Goal: Obtain resource: Download file/media

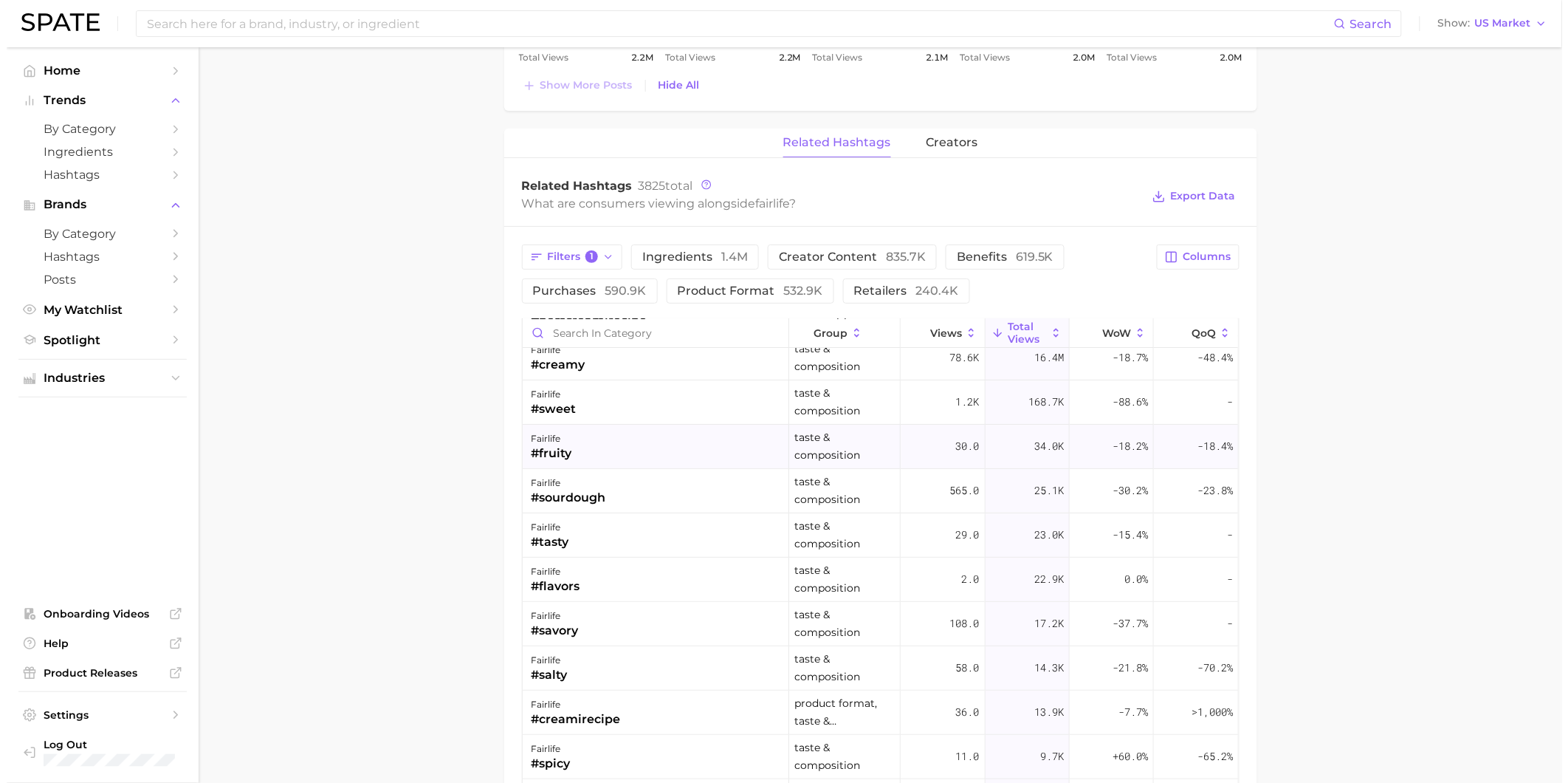
scroll to position [82, 0]
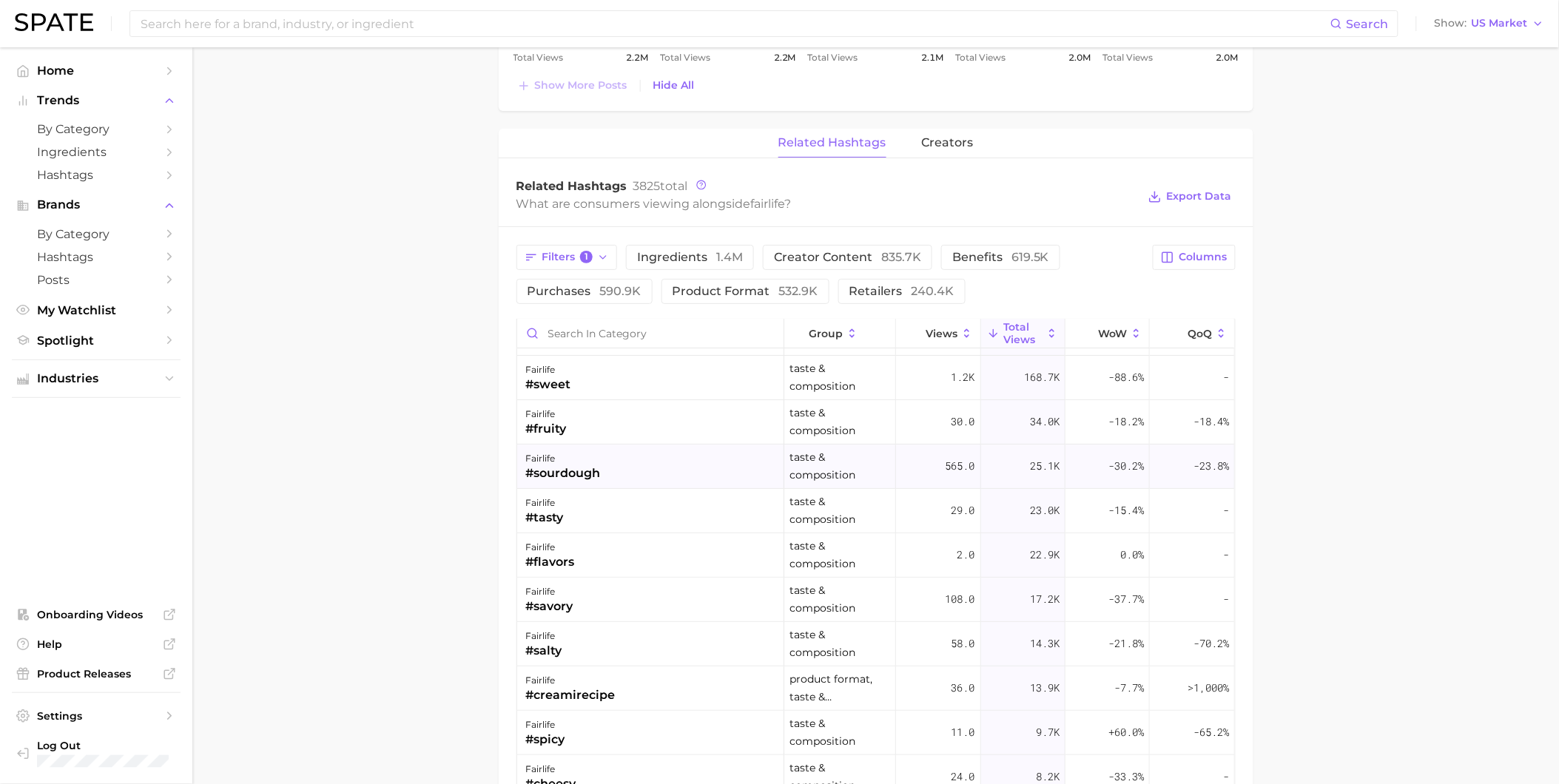
click at [655, 475] on div "fairlife #sourdough" at bounding box center [651, 467] width 267 height 44
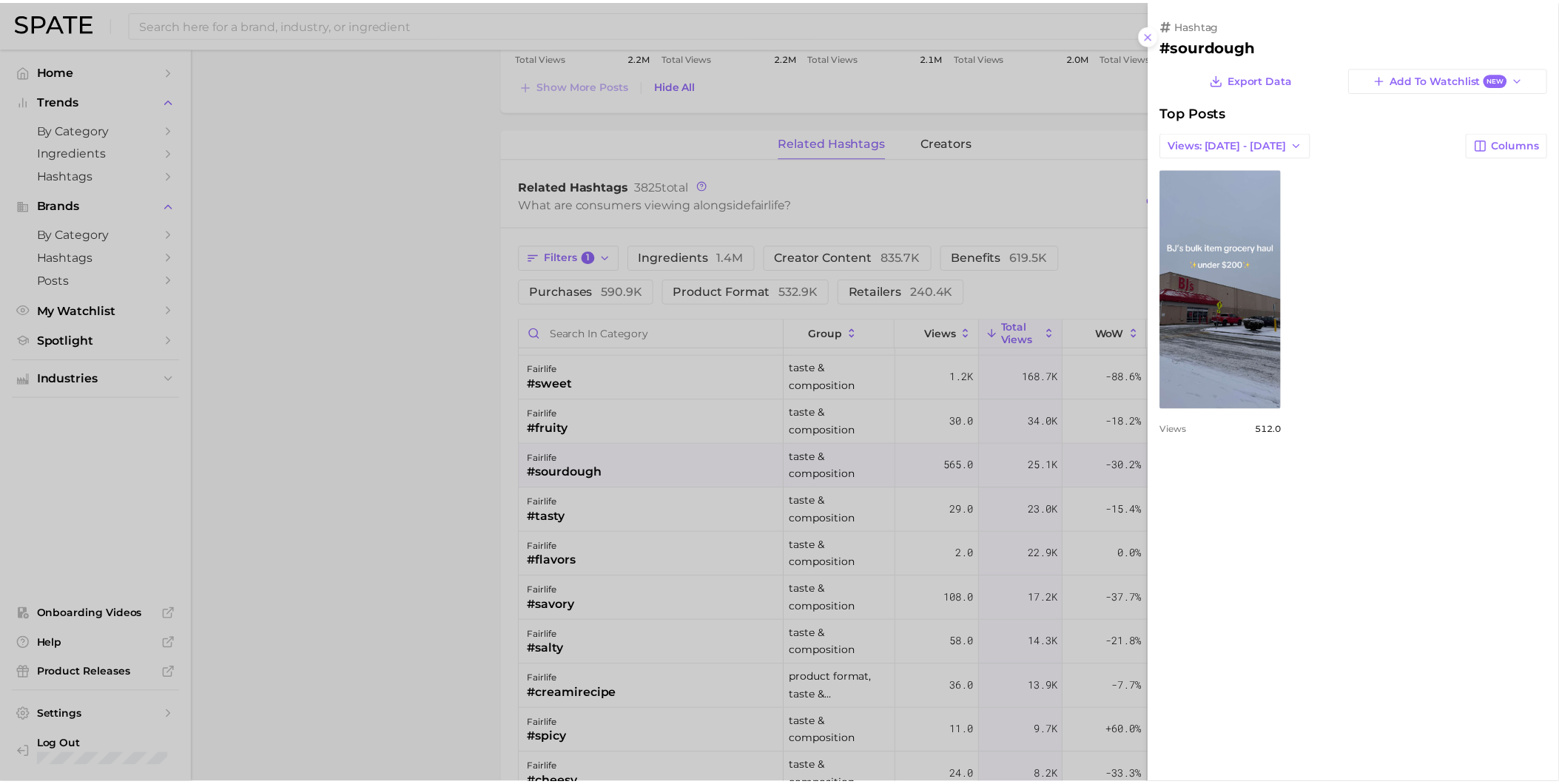
scroll to position [0, 0]
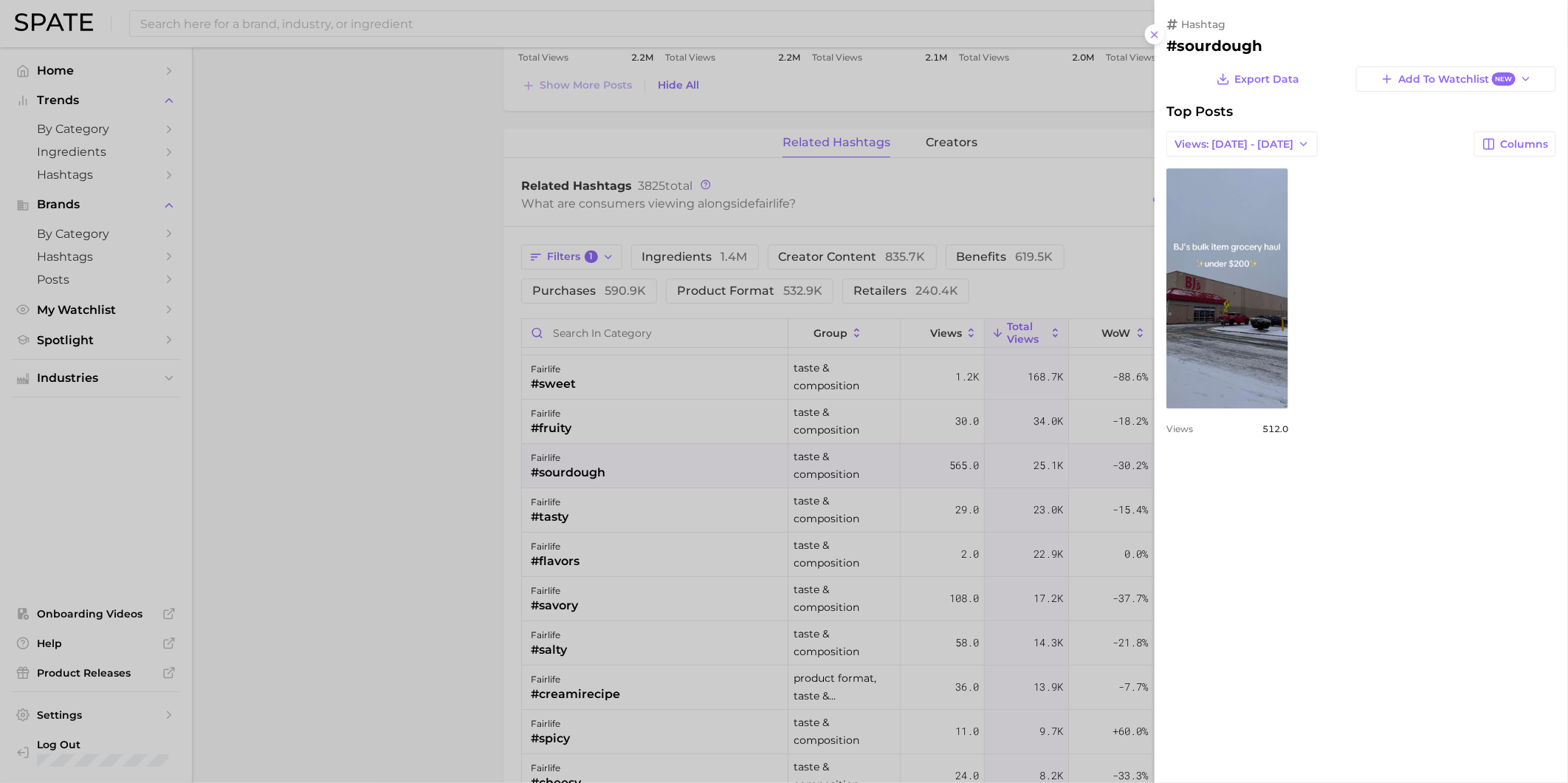
click at [654, 474] on div at bounding box center [784, 392] width 1568 height 783
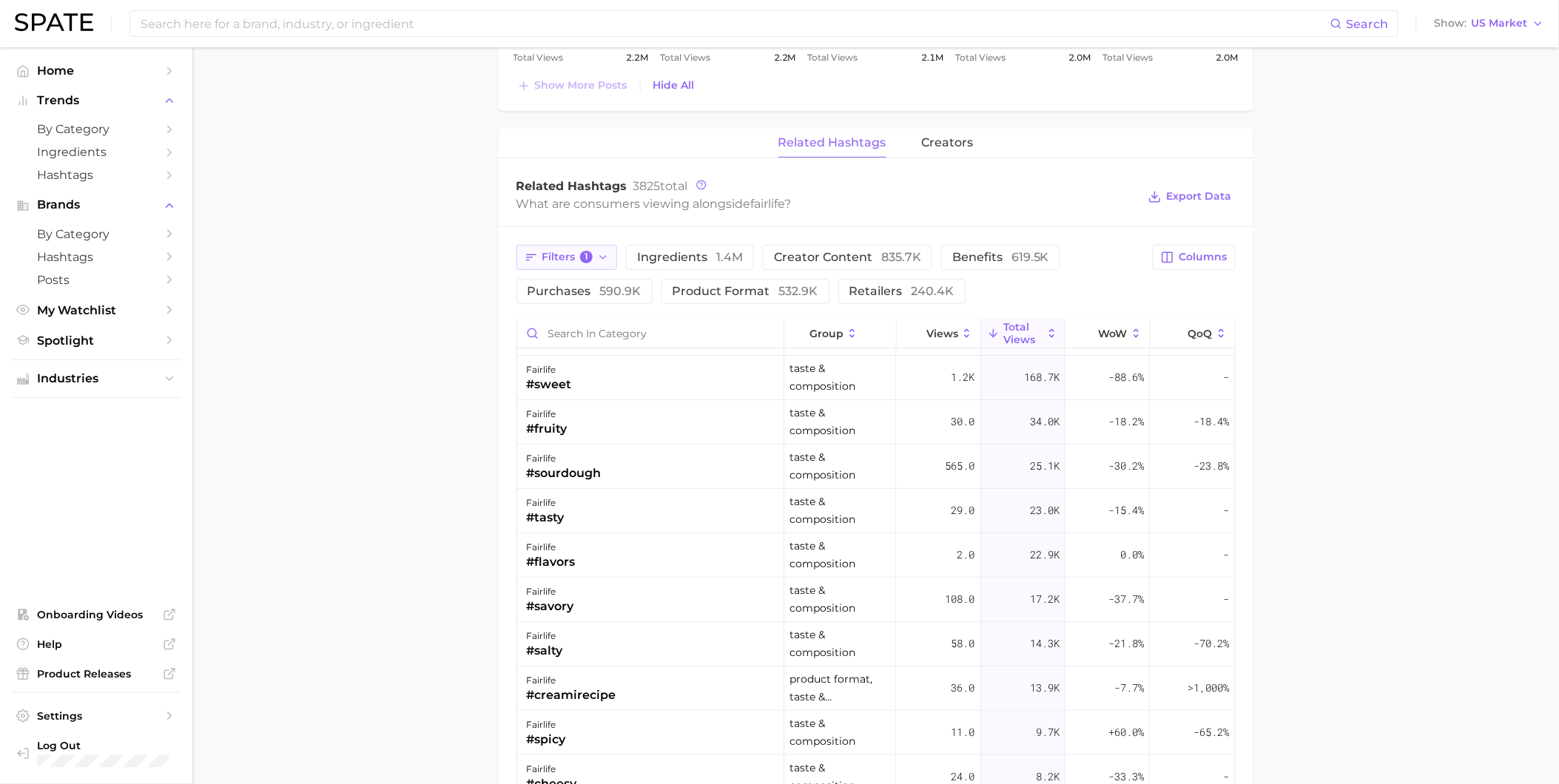
click at [578, 247] on button "Filters 1" at bounding box center [566, 258] width 101 height 25
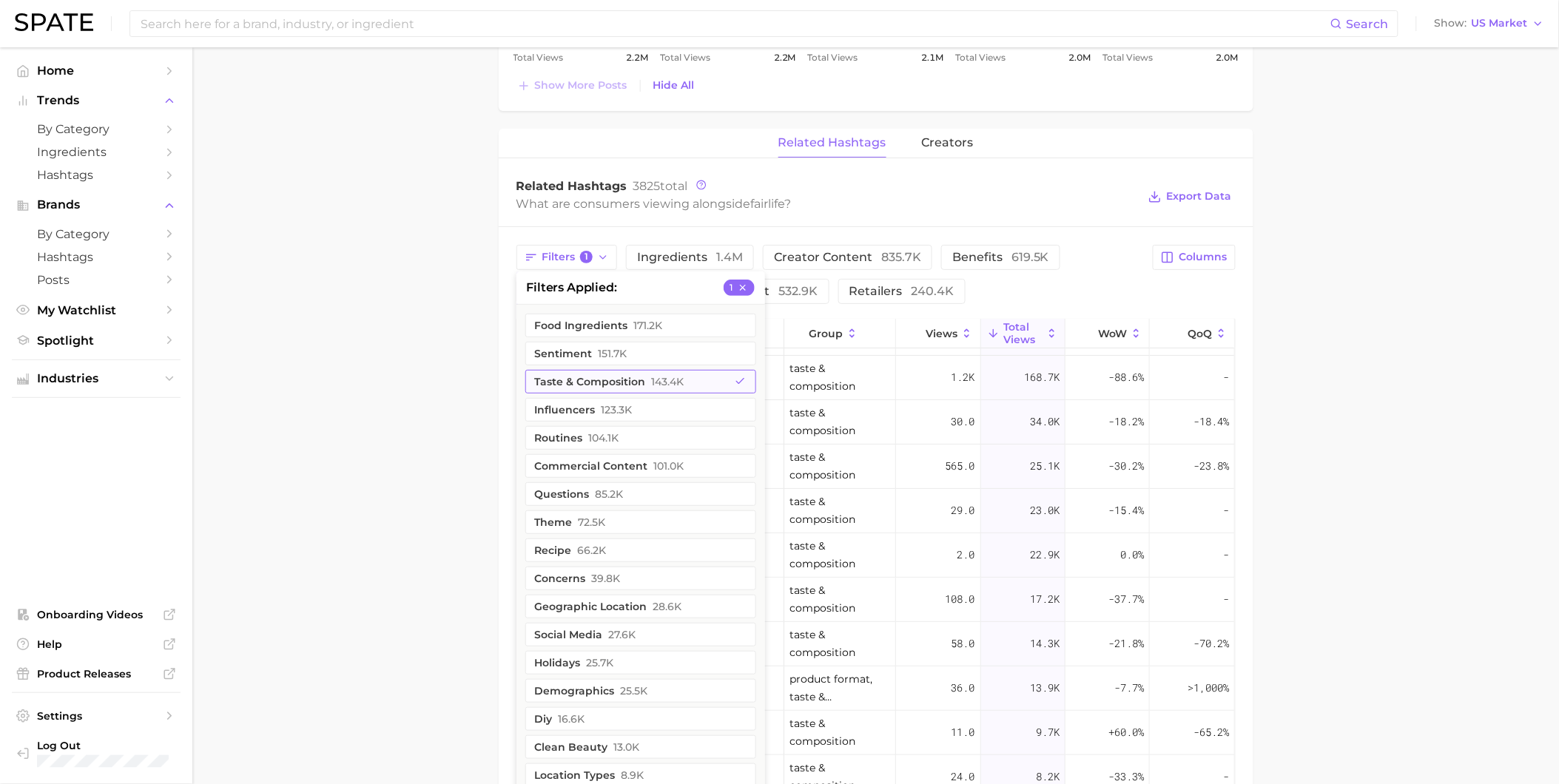
click at [667, 378] on span "143.4k" at bounding box center [667, 381] width 33 height 11
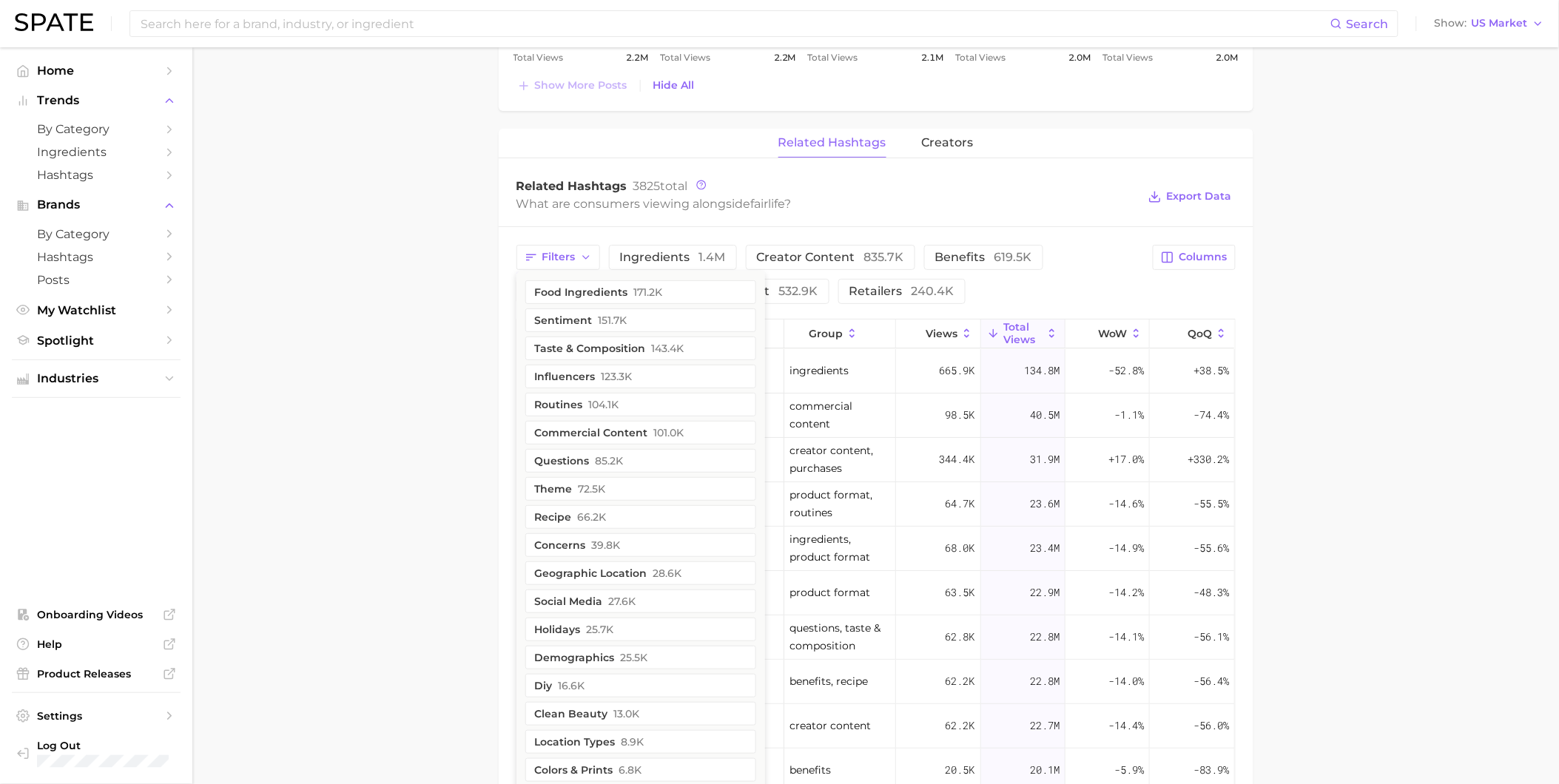
click at [1056, 290] on div "Filters food ingredients 171.2k sentiment 151.7k taste & composition 143.4k inf…" at bounding box center [830, 274] width 628 height 59
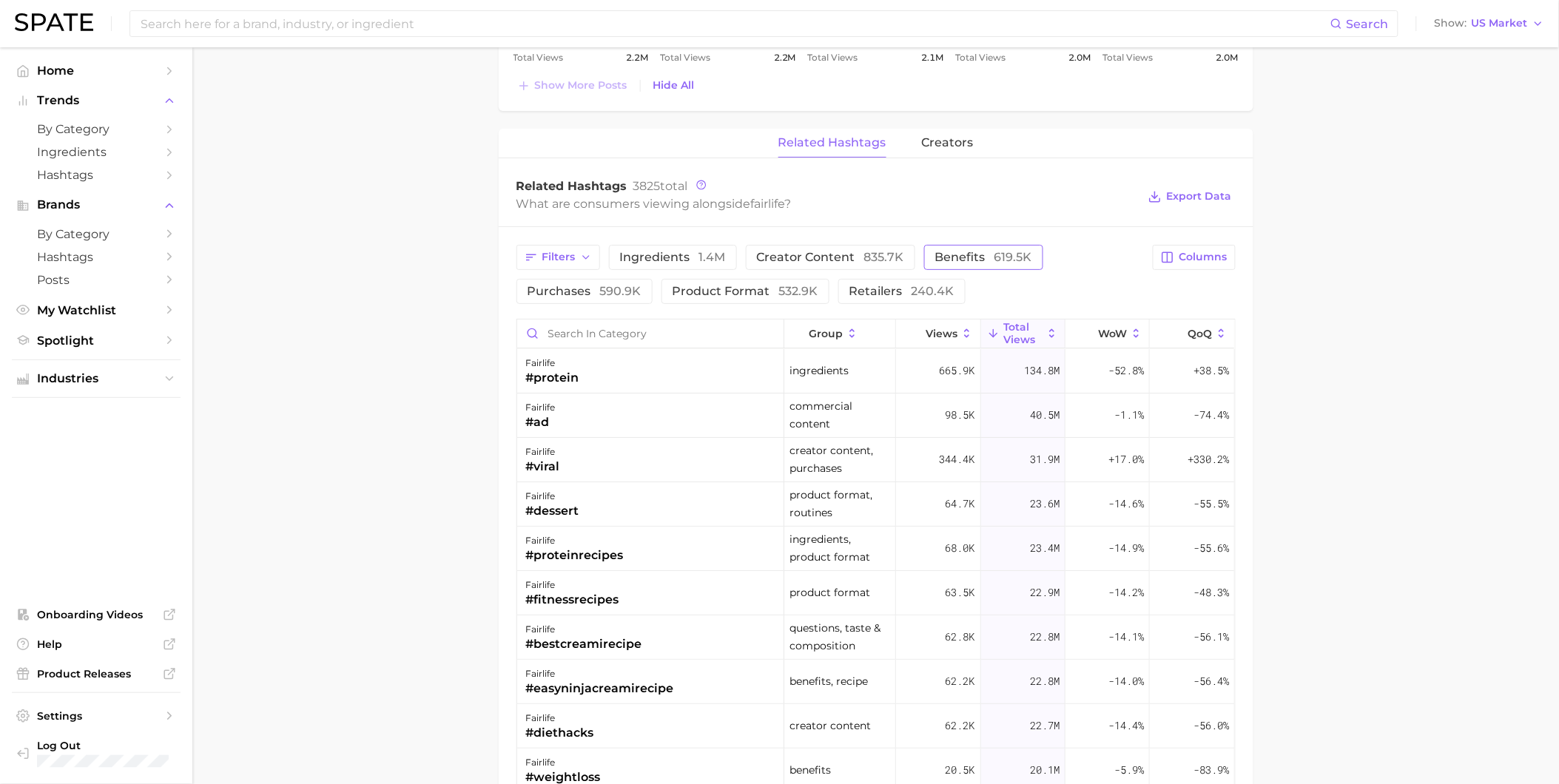
click at [995, 266] on button "benefits 619.5k" at bounding box center [983, 258] width 119 height 25
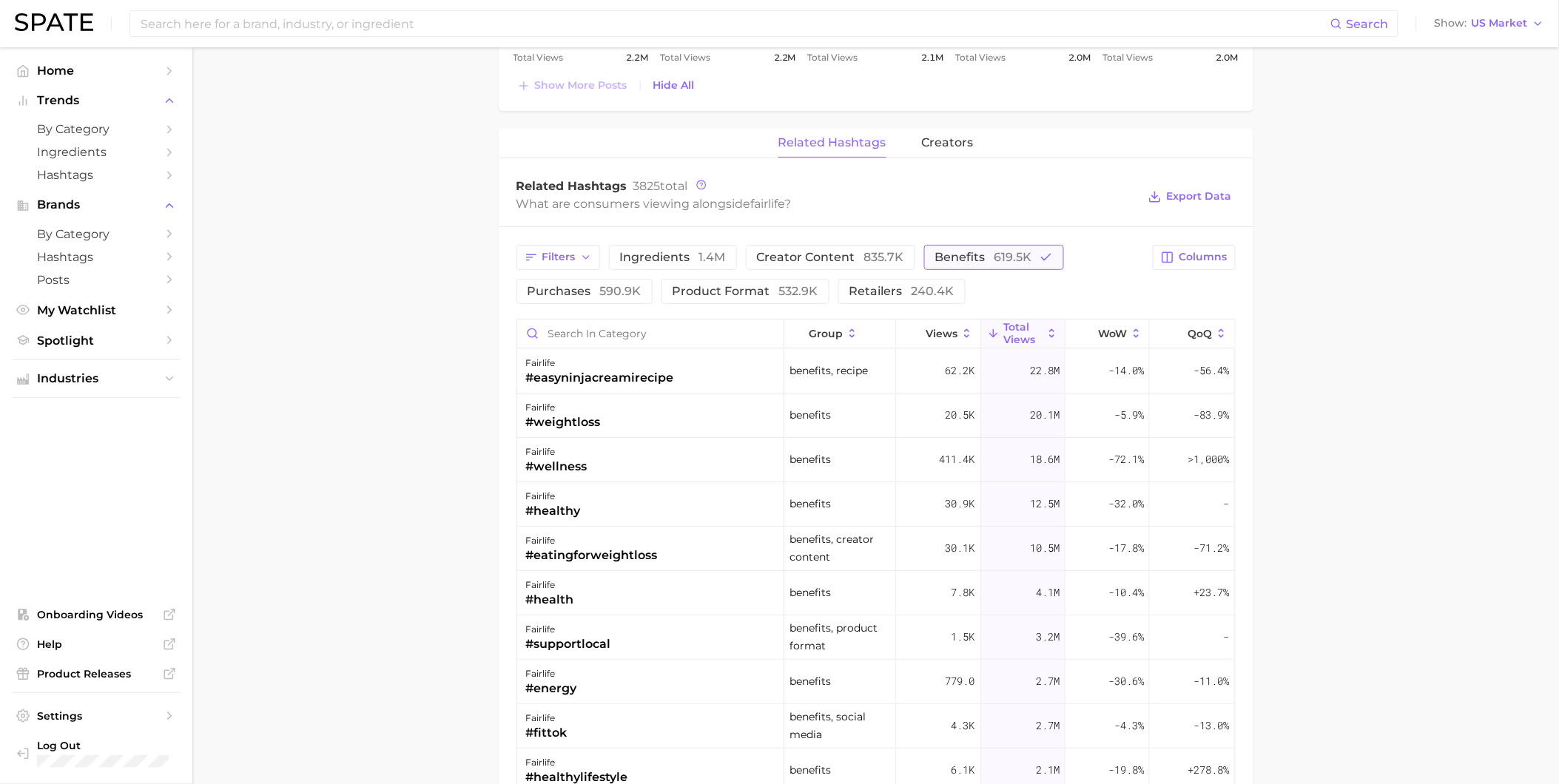
click at [995, 266] on button "benefits 619.5k" at bounding box center [994, 258] width 140 height 25
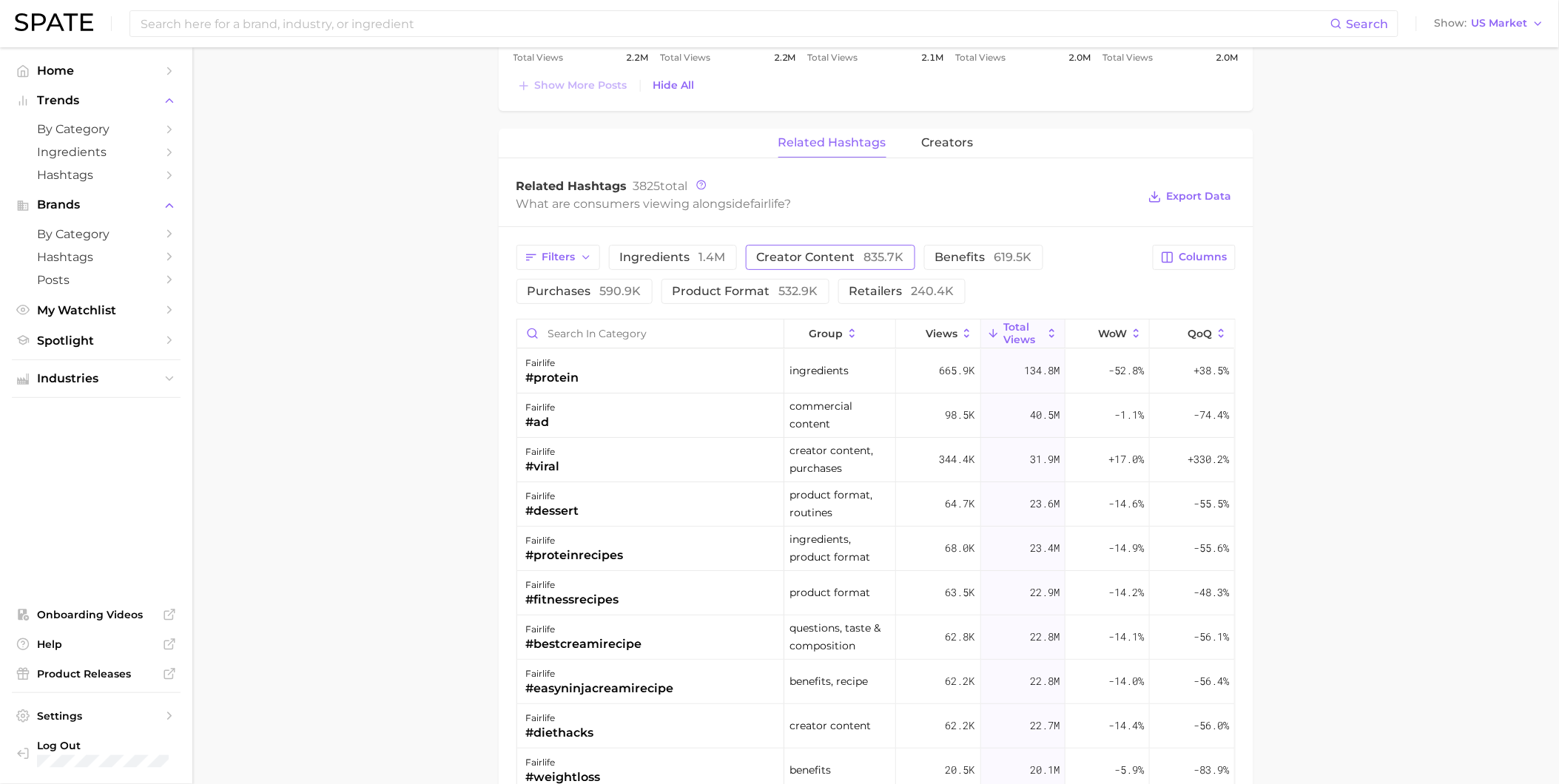
click at [864, 259] on span "835.7k" at bounding box center [884, 257] width 40 height 14
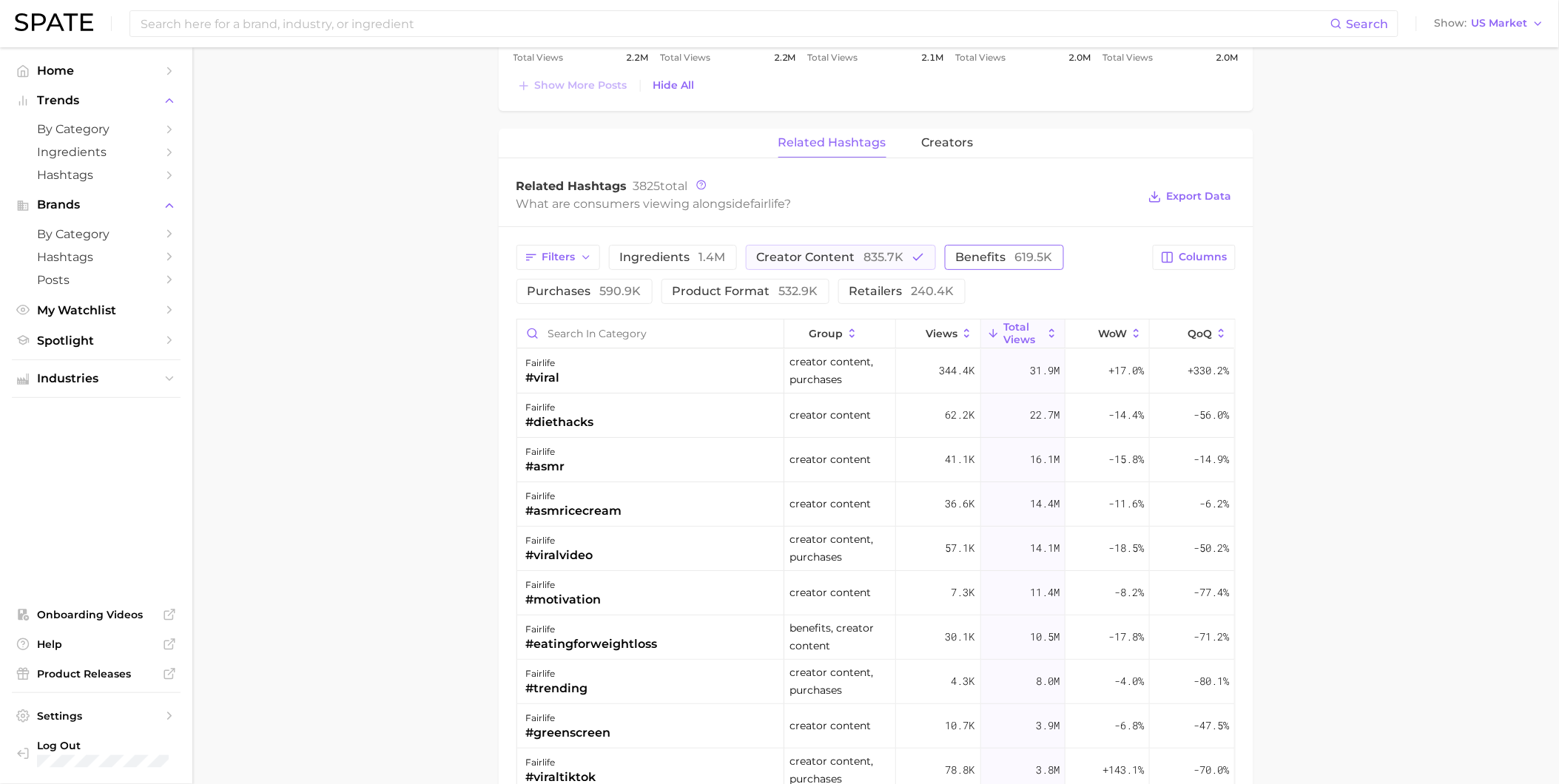
click at [1016, 253] on span "619.5k" at bounding box center [1034, 257] width 38 height 14
click at [681, 358] on div "fairlife #viral" at bounding box center [651, 371] width 267 height 44
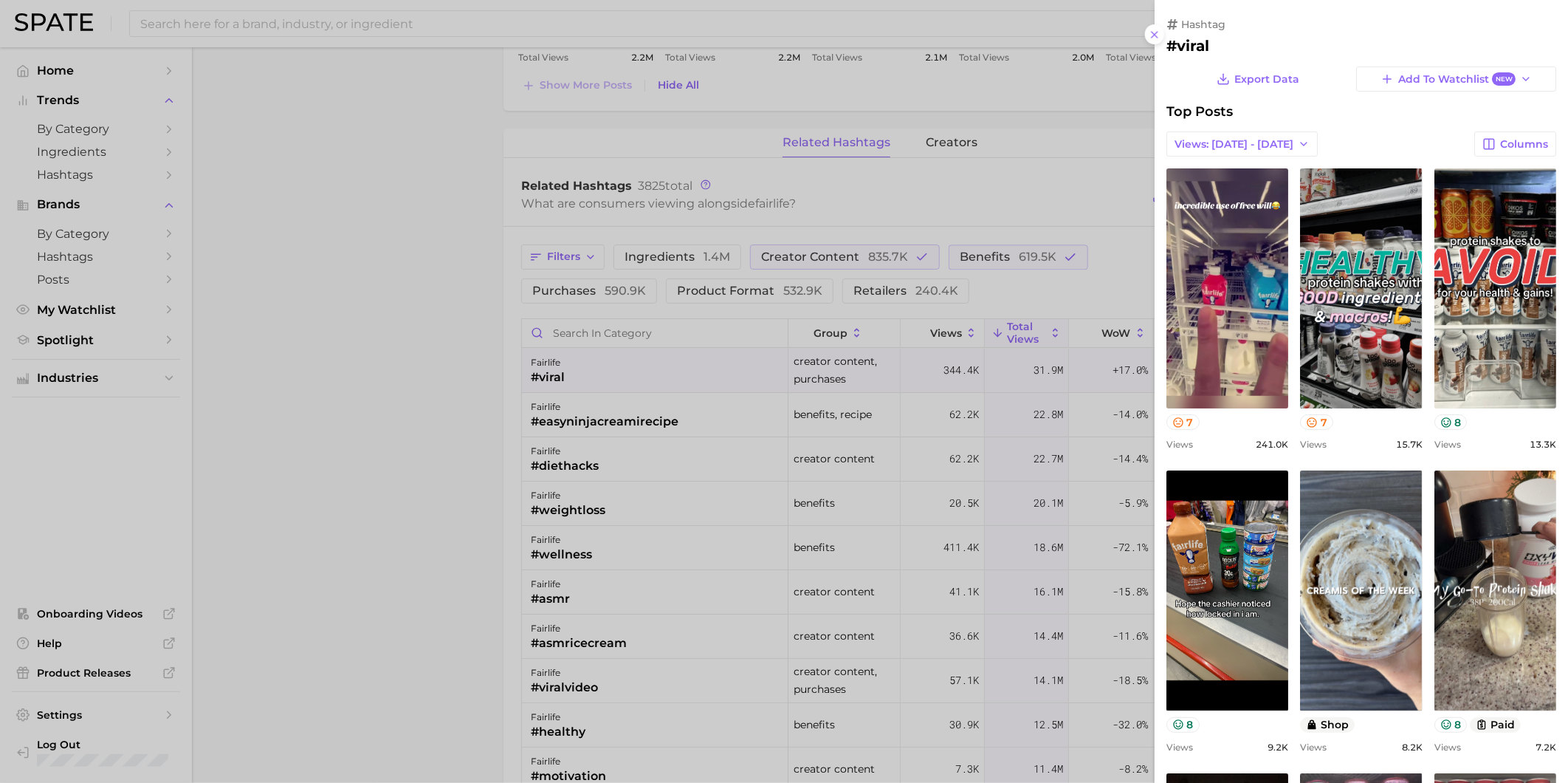
click at [700, 430] on div at bounding box center [784, 392] width 1568 height 783
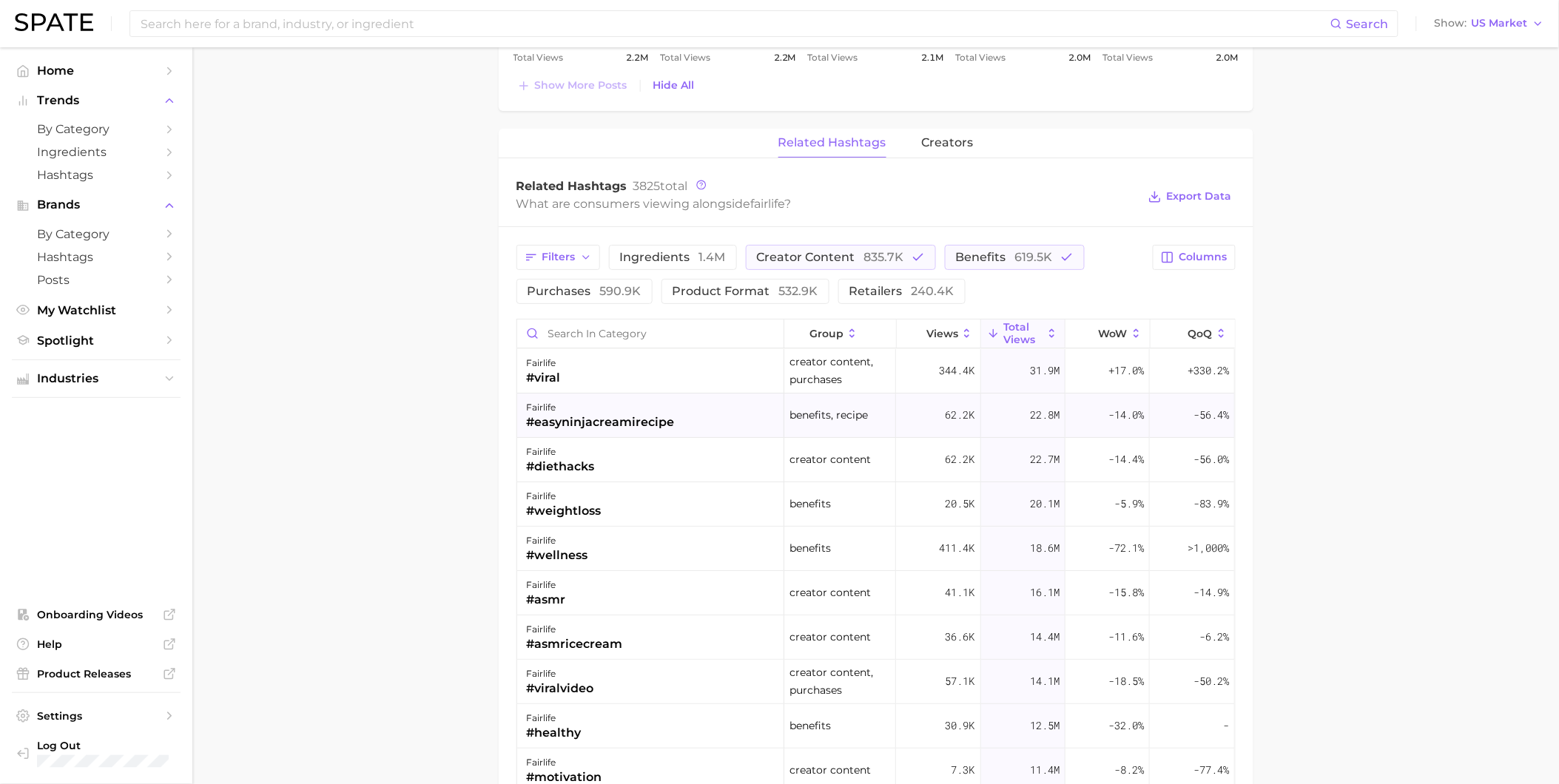
click at [704, 424] on div "fairlife #easyninjacreamirecipe" at bounding box center [651, 416] width 267 height 44
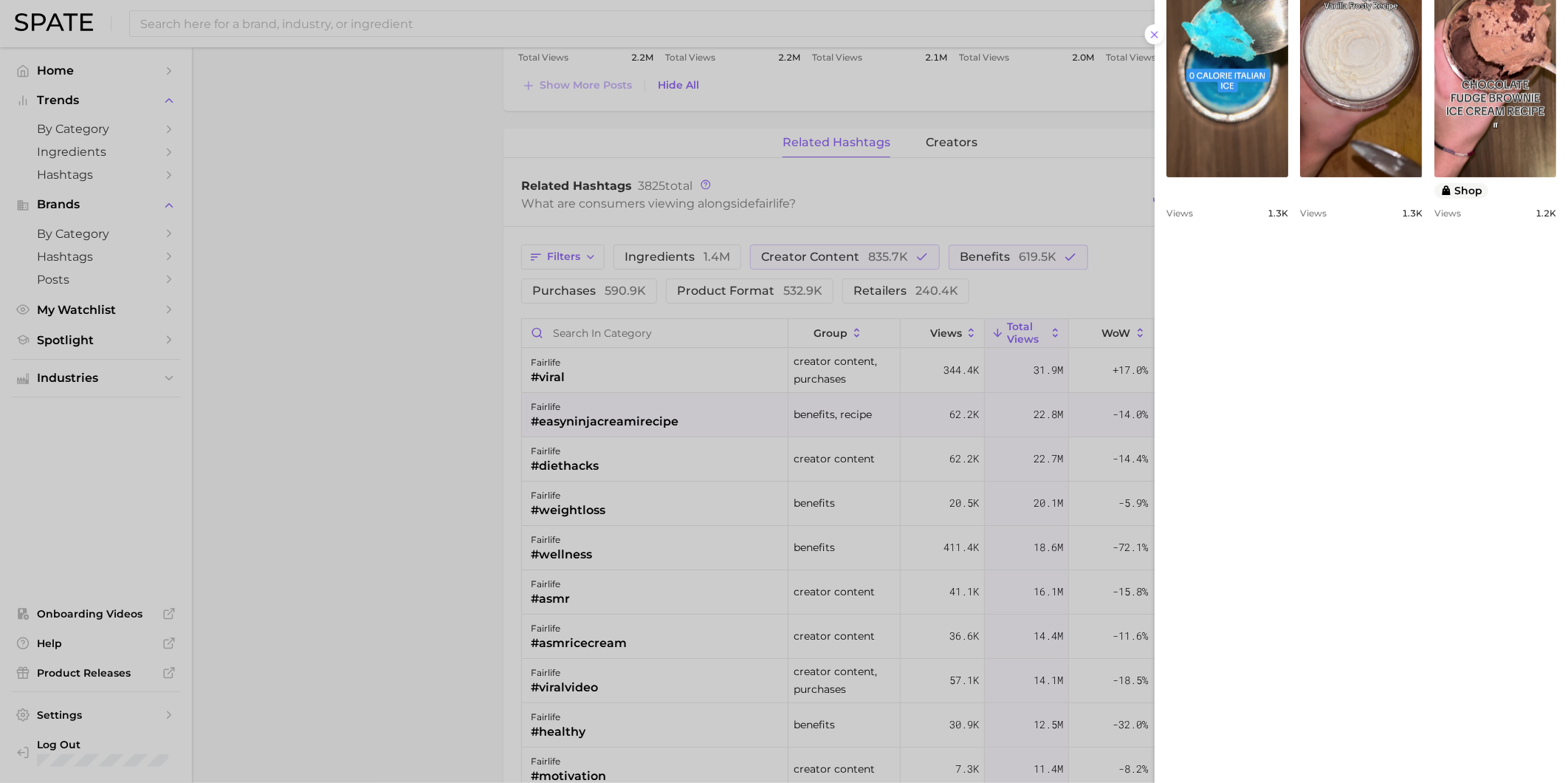
click at [652, 459] on div at bounding box center [784, 392] width 1568 height 783
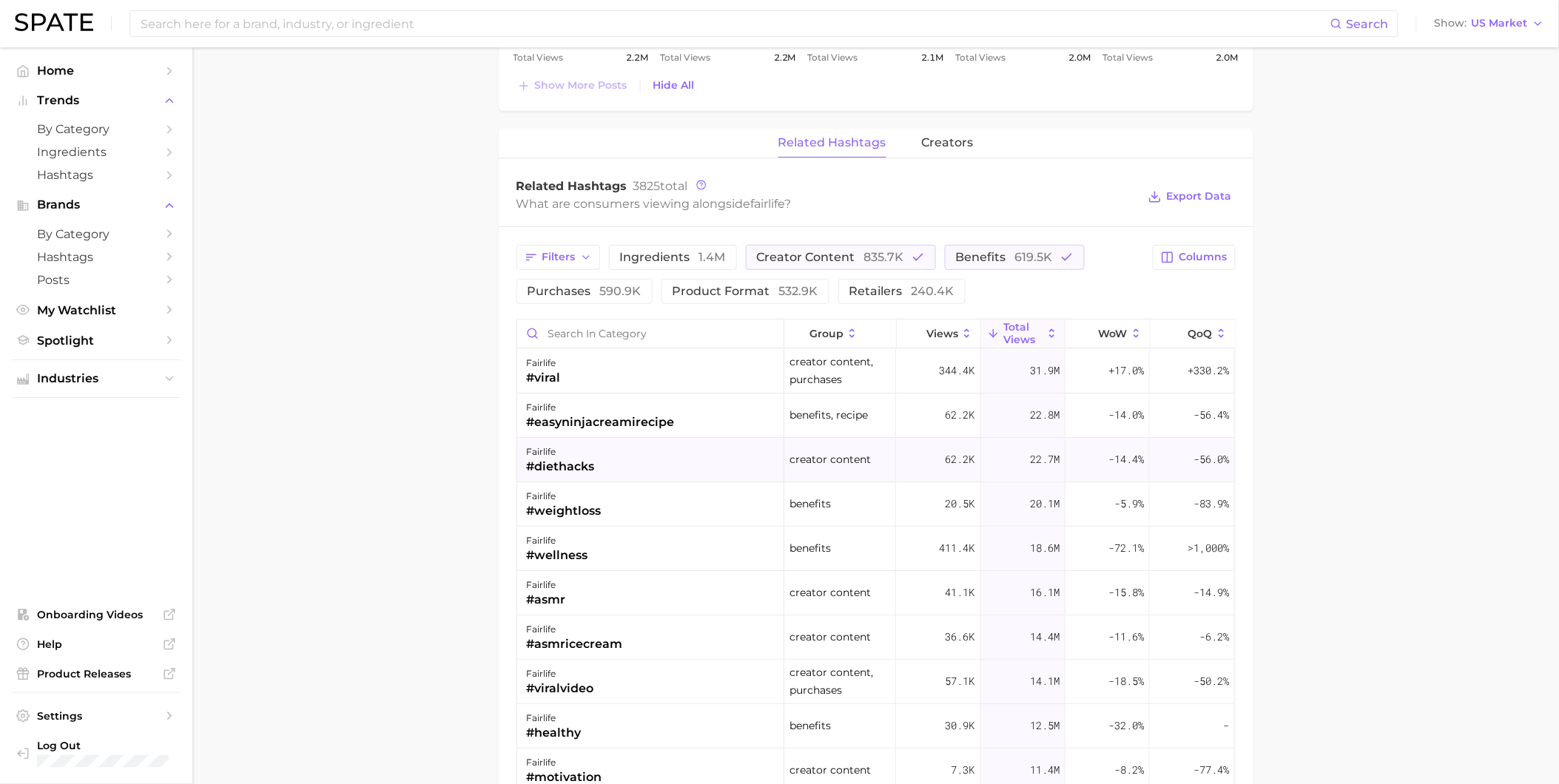
click at [670, 471] on div "fairlife #diethacks" at bounding box center [651, 460] width 267 height 44
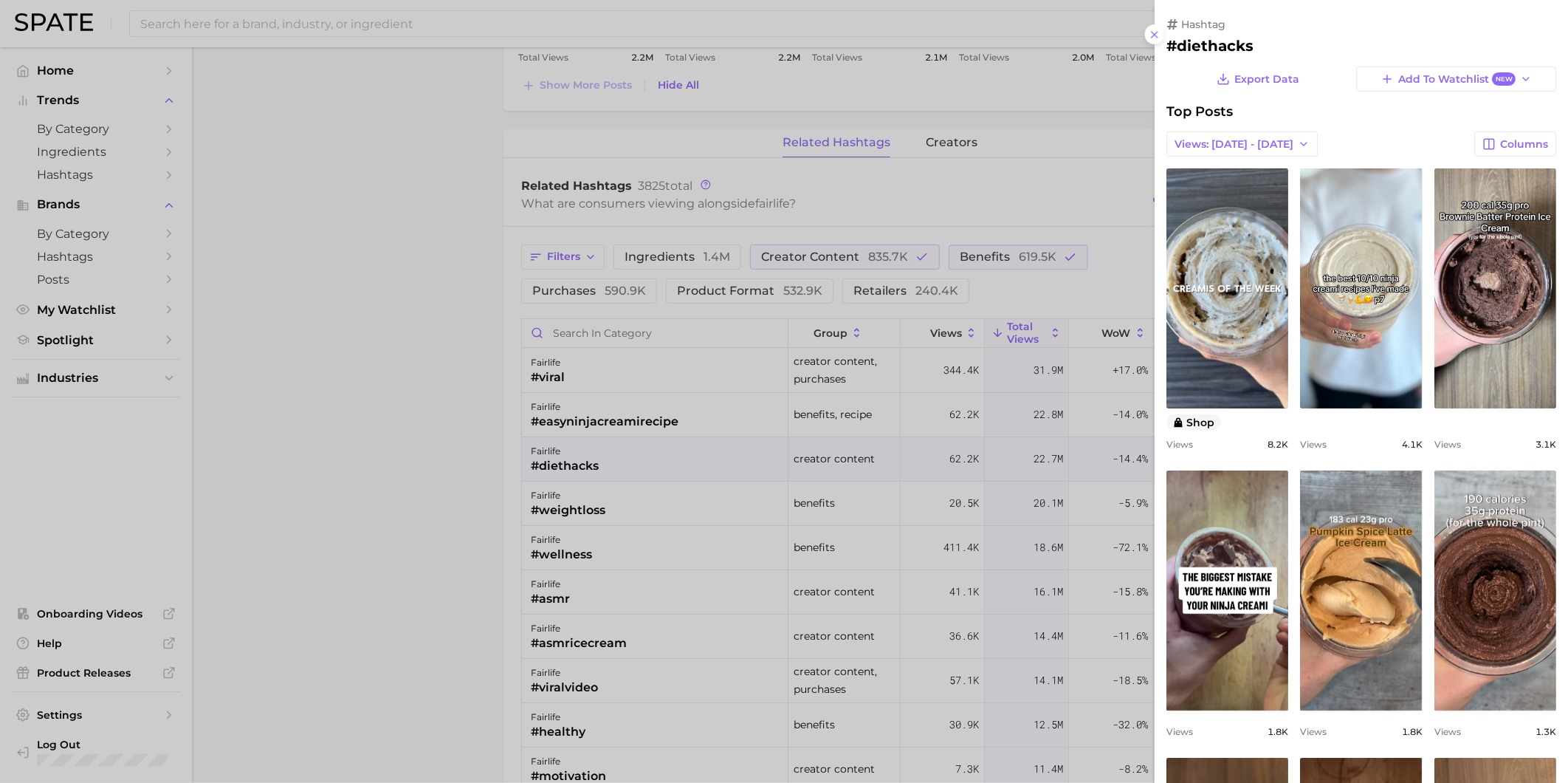
click at [669, 471] on div at bounding box center [784, 392] width 1568 height 783
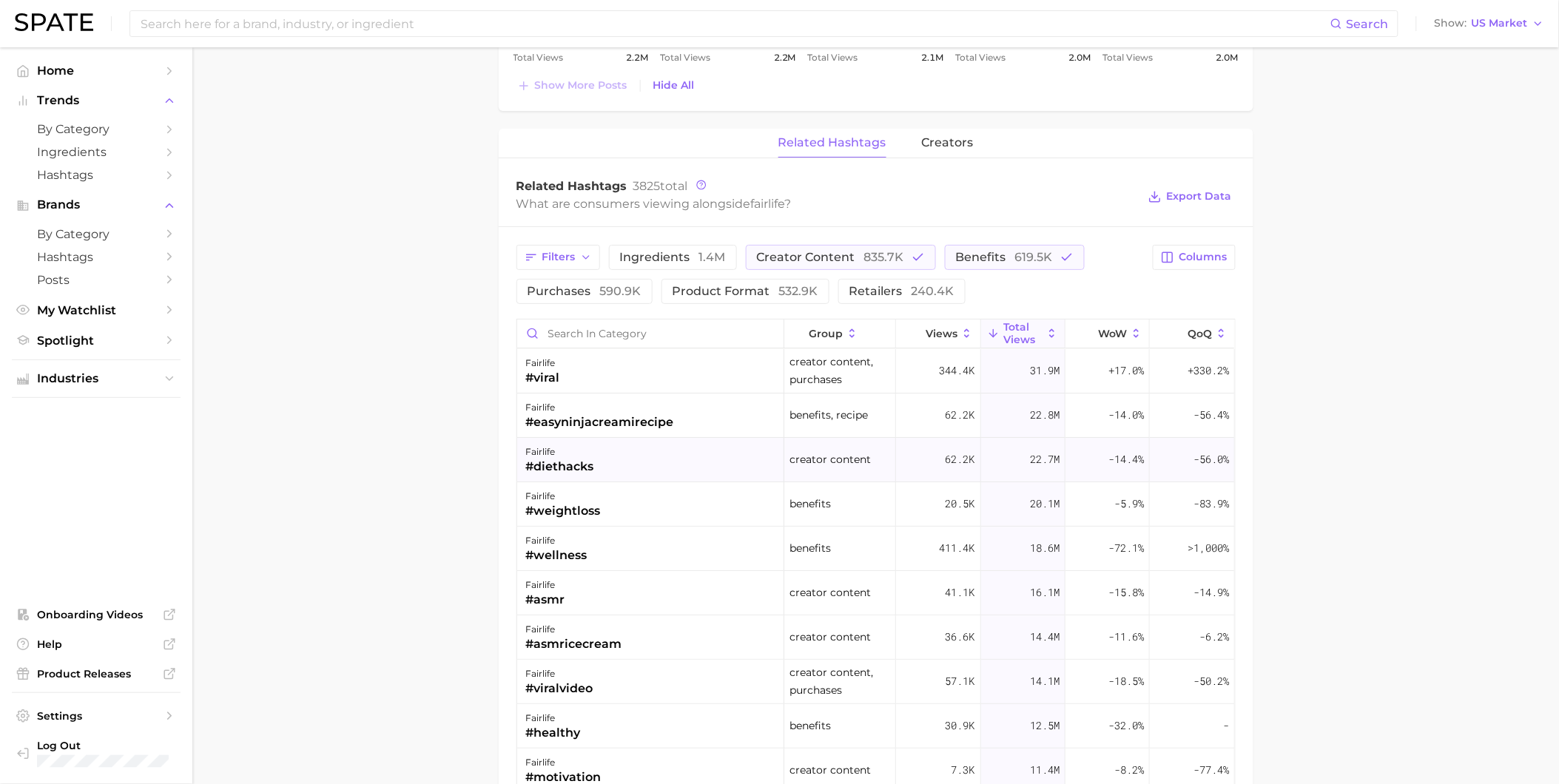
click at [670, 467] on div "fairlife #diethacks" at bounding box center [651, 460] width 267 height 44
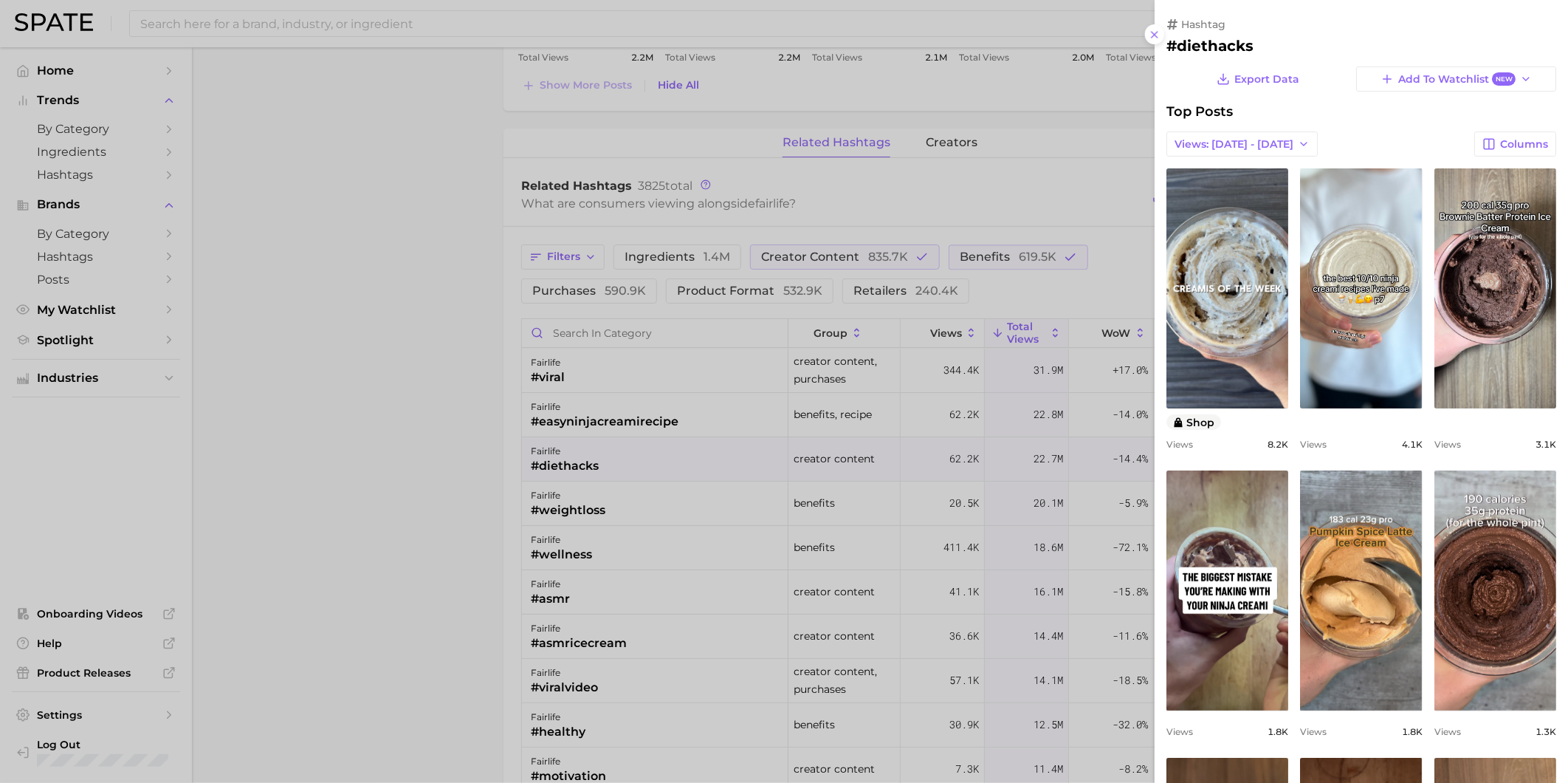
click at [670, 511] on div at bounding box center [784, 392] width 1568 height 783
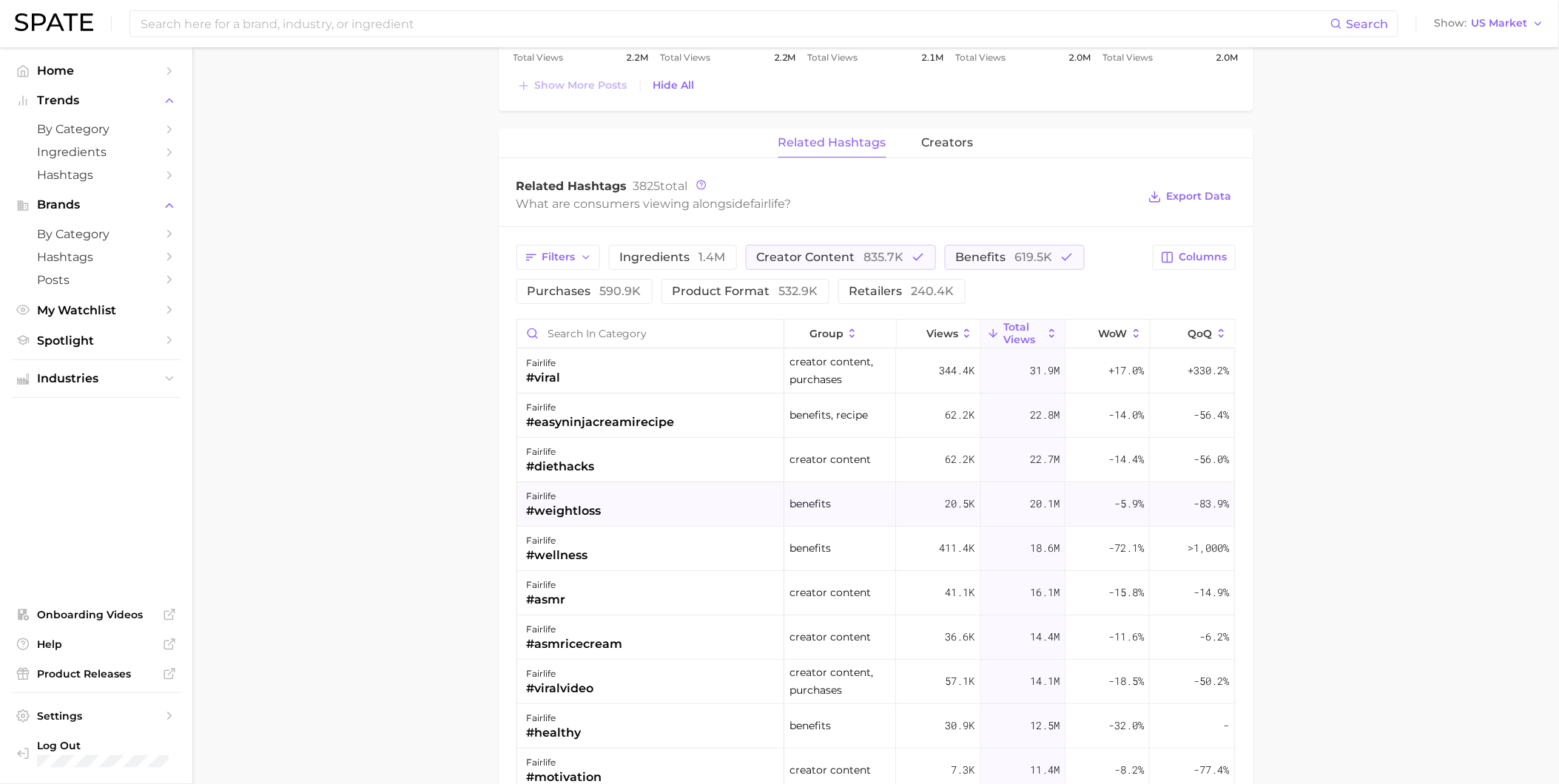
click at [632, 519] on div "fairlife #weightloss" at bounding box center [651, 505] width 267 height 44
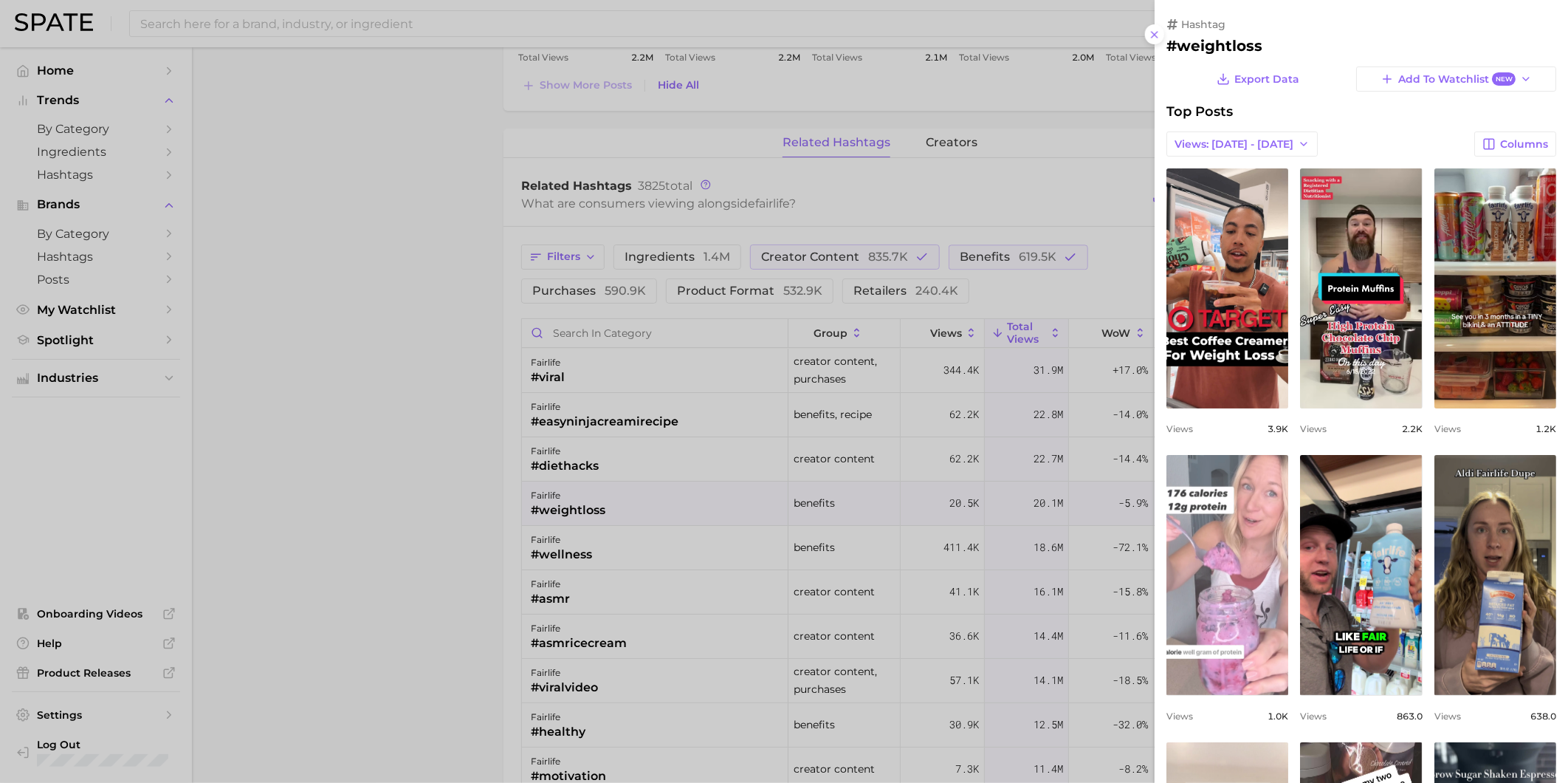
click at [1289, 559] on link "view post on TikTok" at bounding box center [1228, 575] width 122 height 241
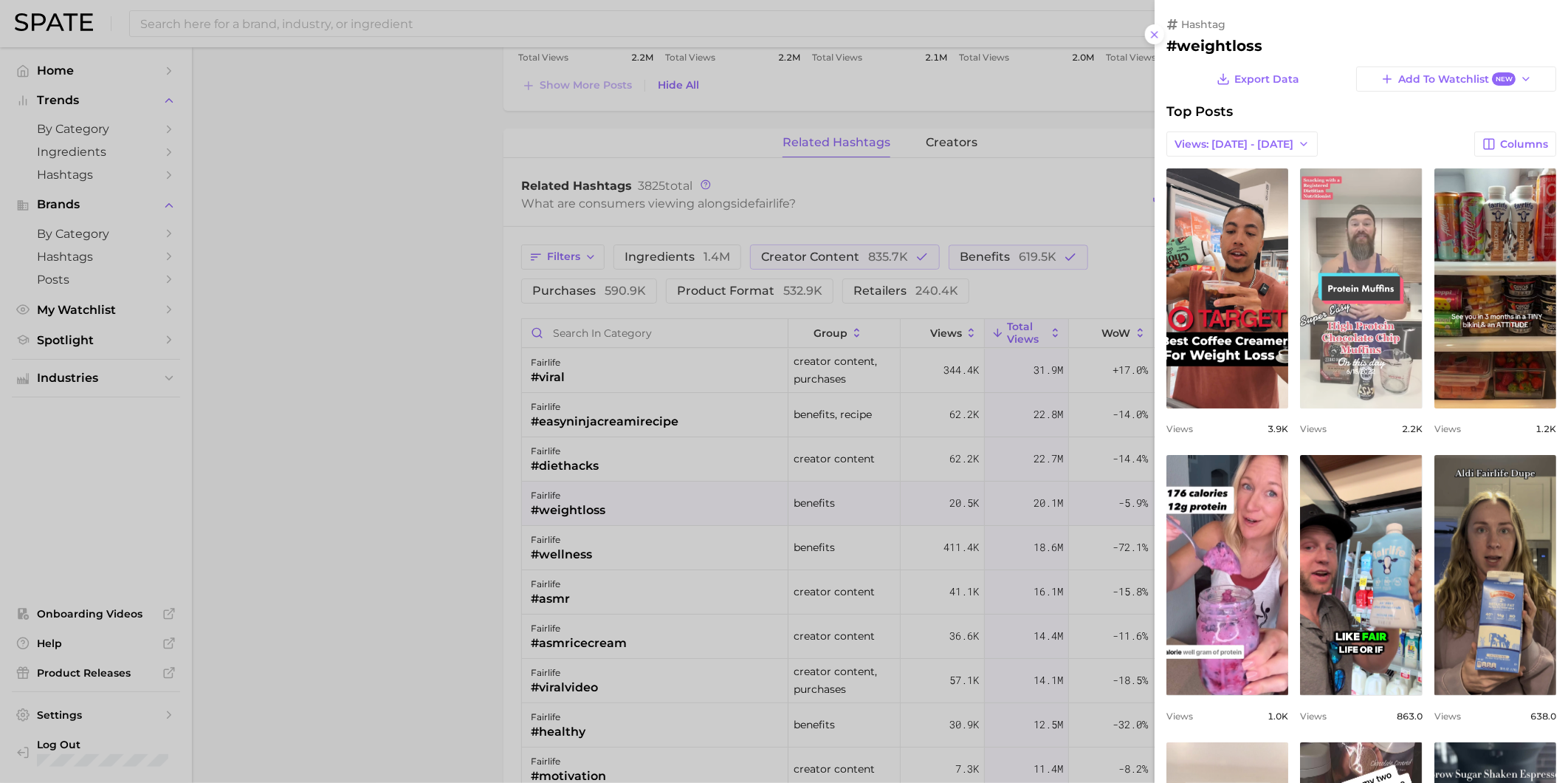
click at [1422, 398] on link "view post on TikTok" at bounding box center [1361, 289] width 122 height 241
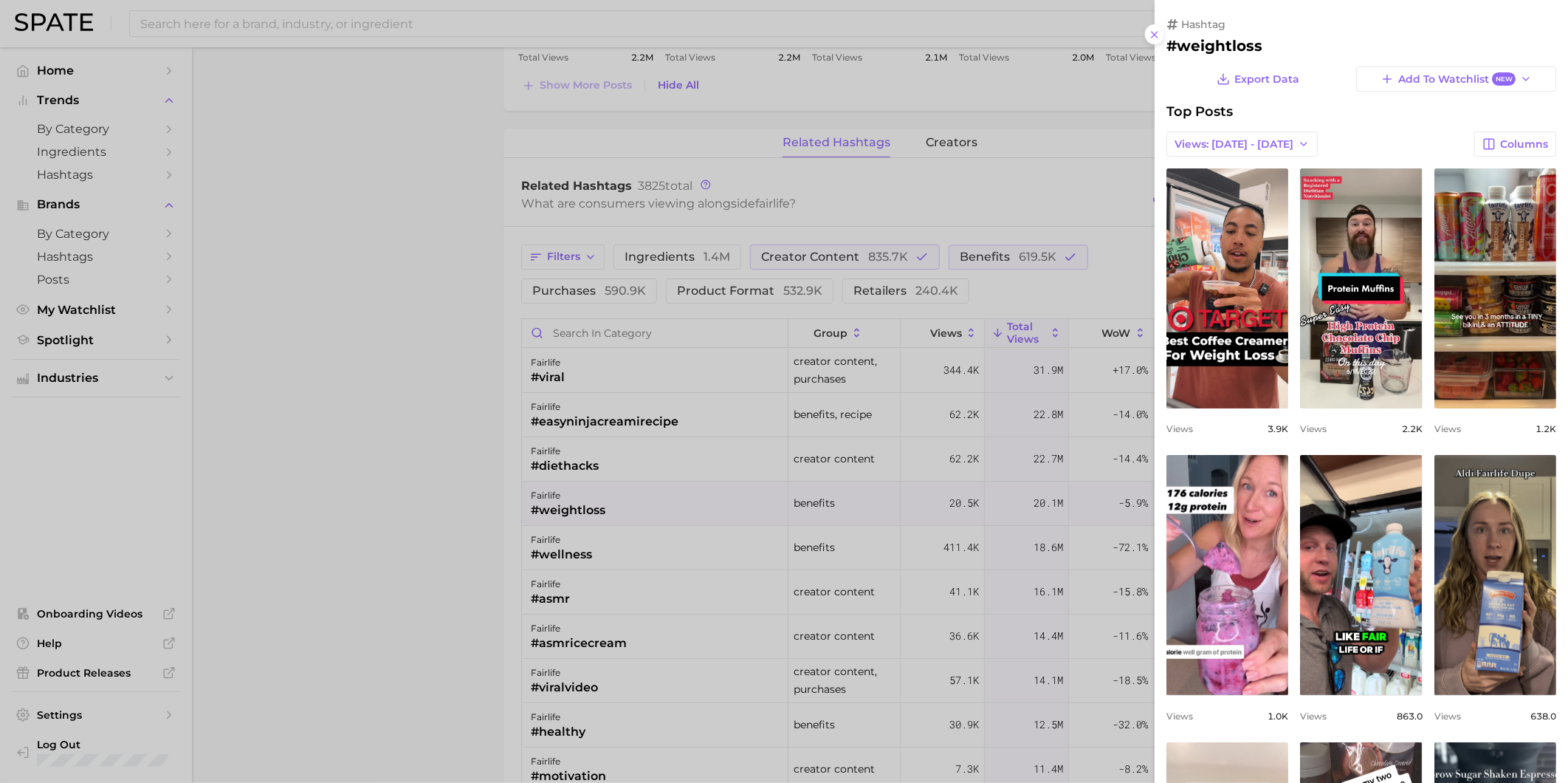
click at [661, 603] on div at bounding box center [784, 392] width 1568 height 783
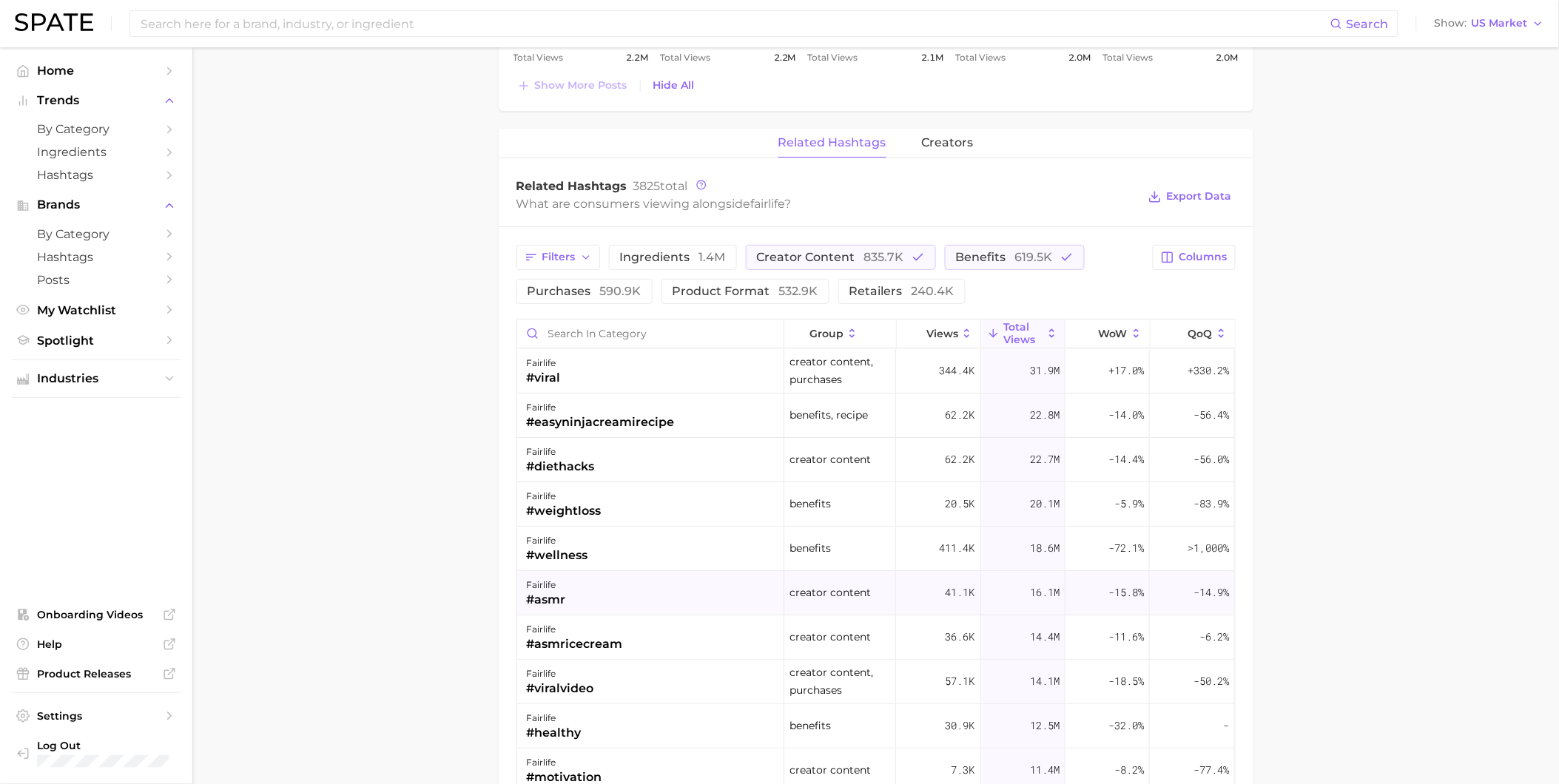
click at [661, 603] on div "fairlife #asmr" at bounding box center [651, 593] width 267 height 44
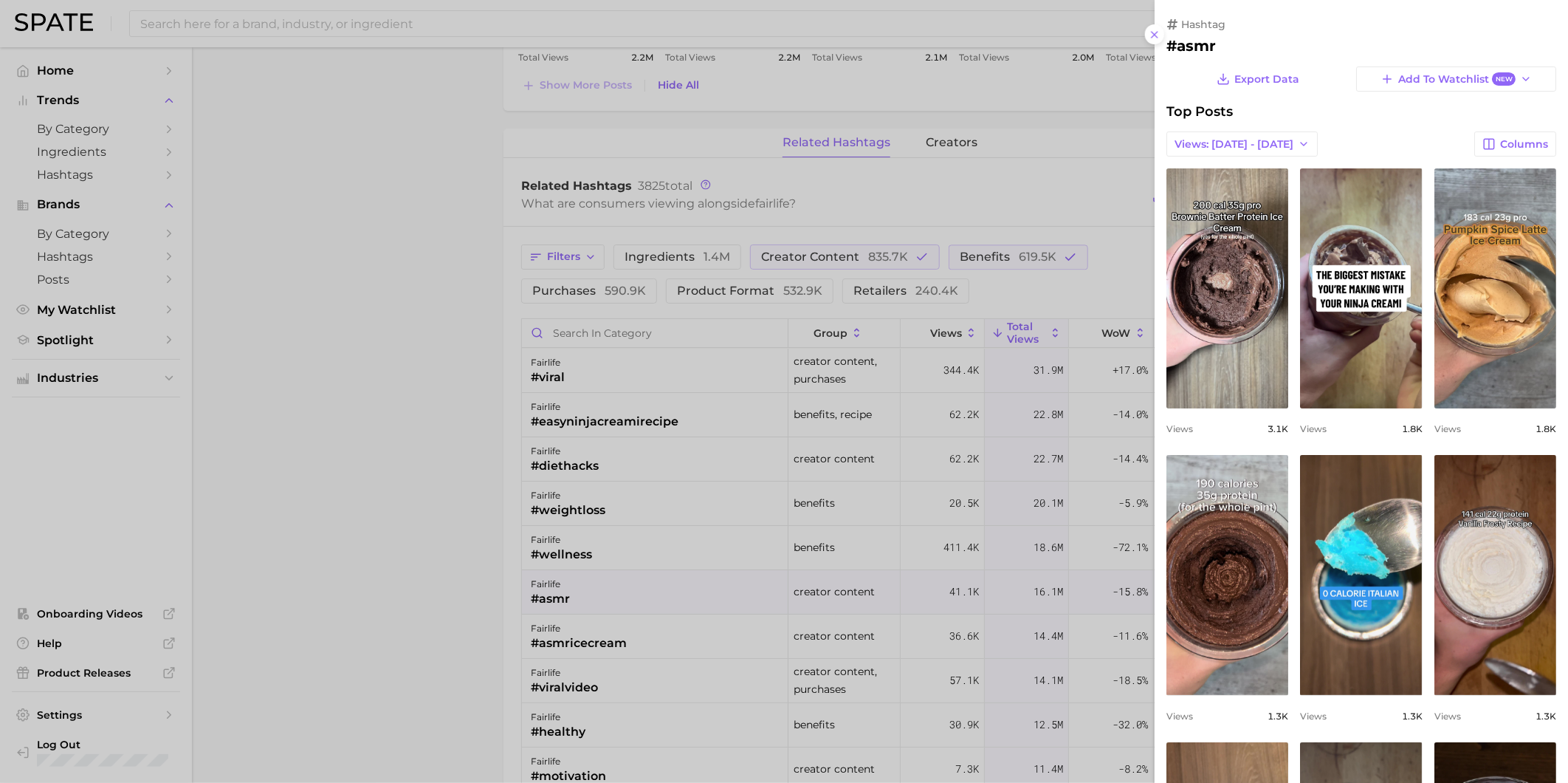
click at [668, 641] on div at bounding box center [784, 392] width 1568 height 783
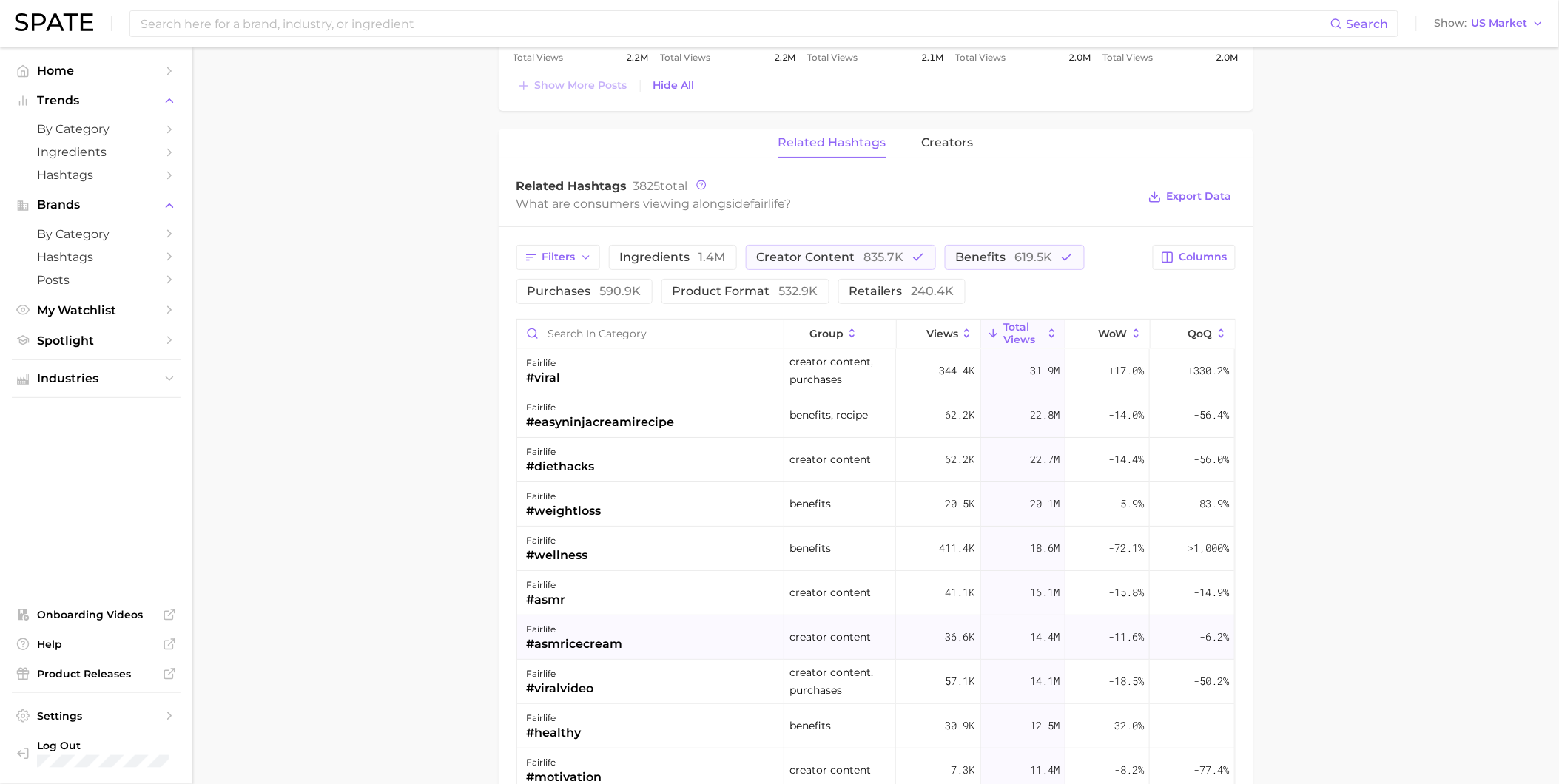
click at [670, 640] on div "fairlife #asmricecream" at bounding box center [651, 637] width 267 height 44
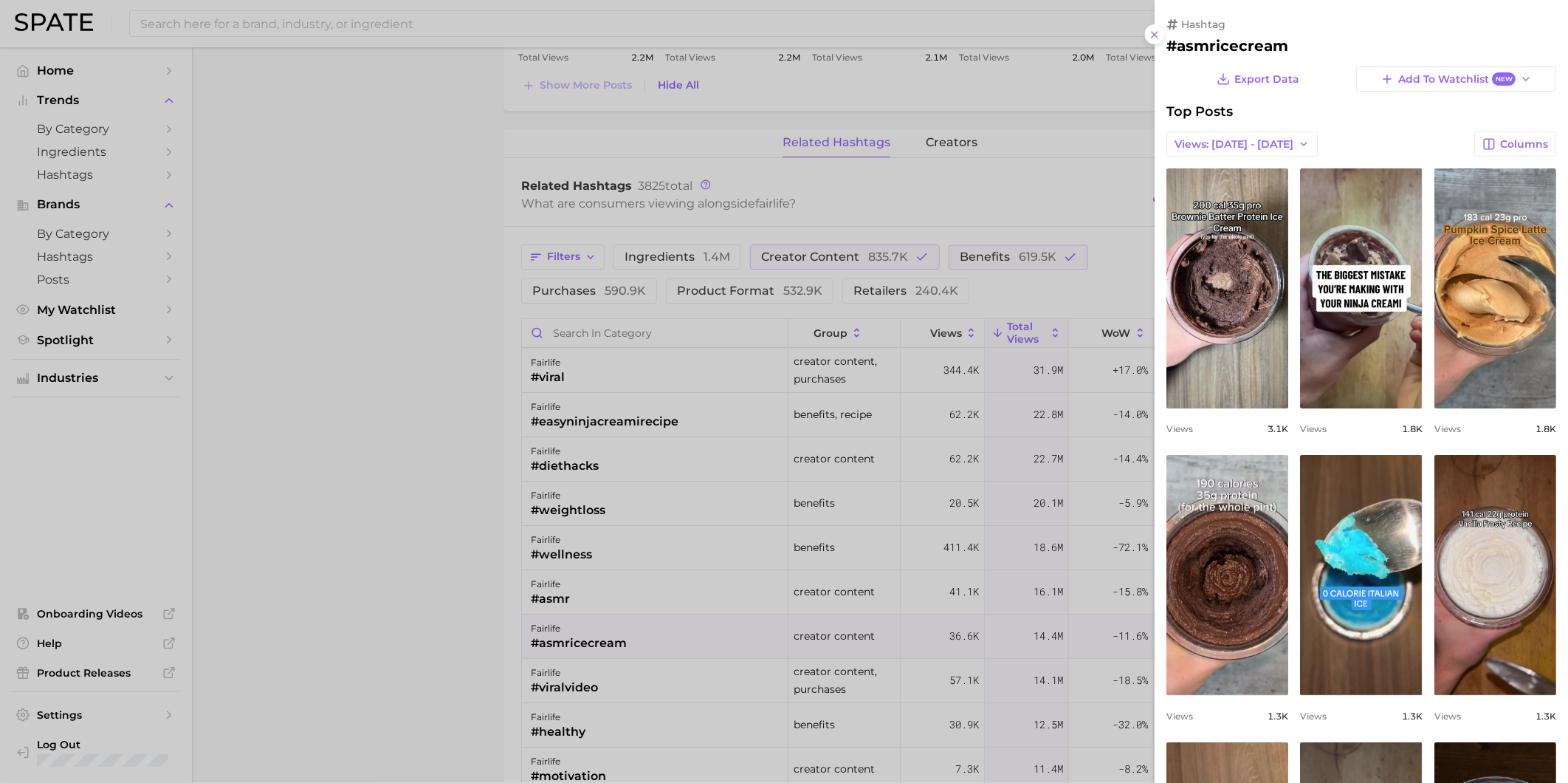
click at [662, 697] on div at bounding box center [784, 392] width 1568 height 783
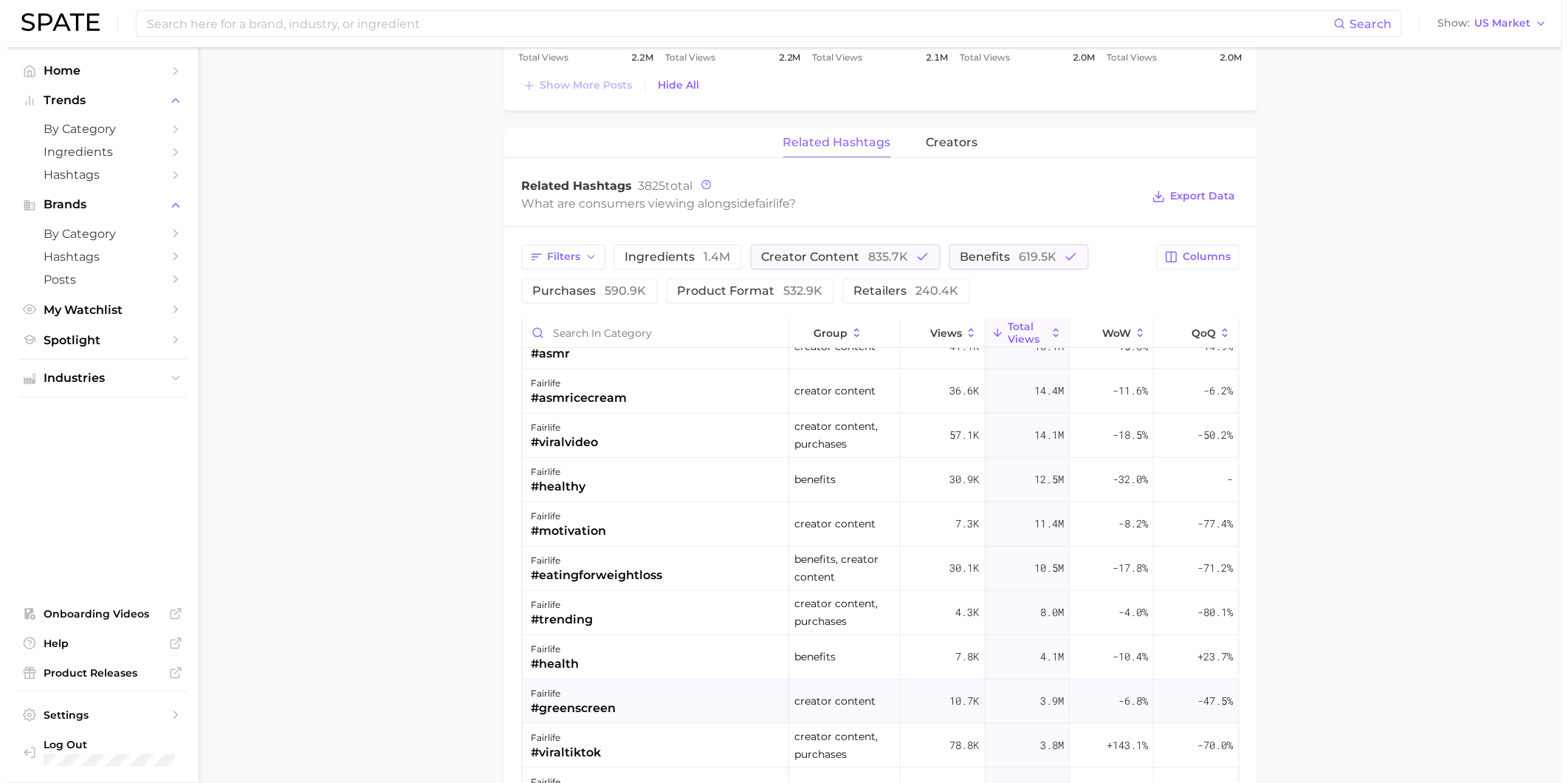
scroll to position [246, 0]
click at [606, 527] on div "fairlife #motivation" at bounding box center [649, 523] width 267 height 44
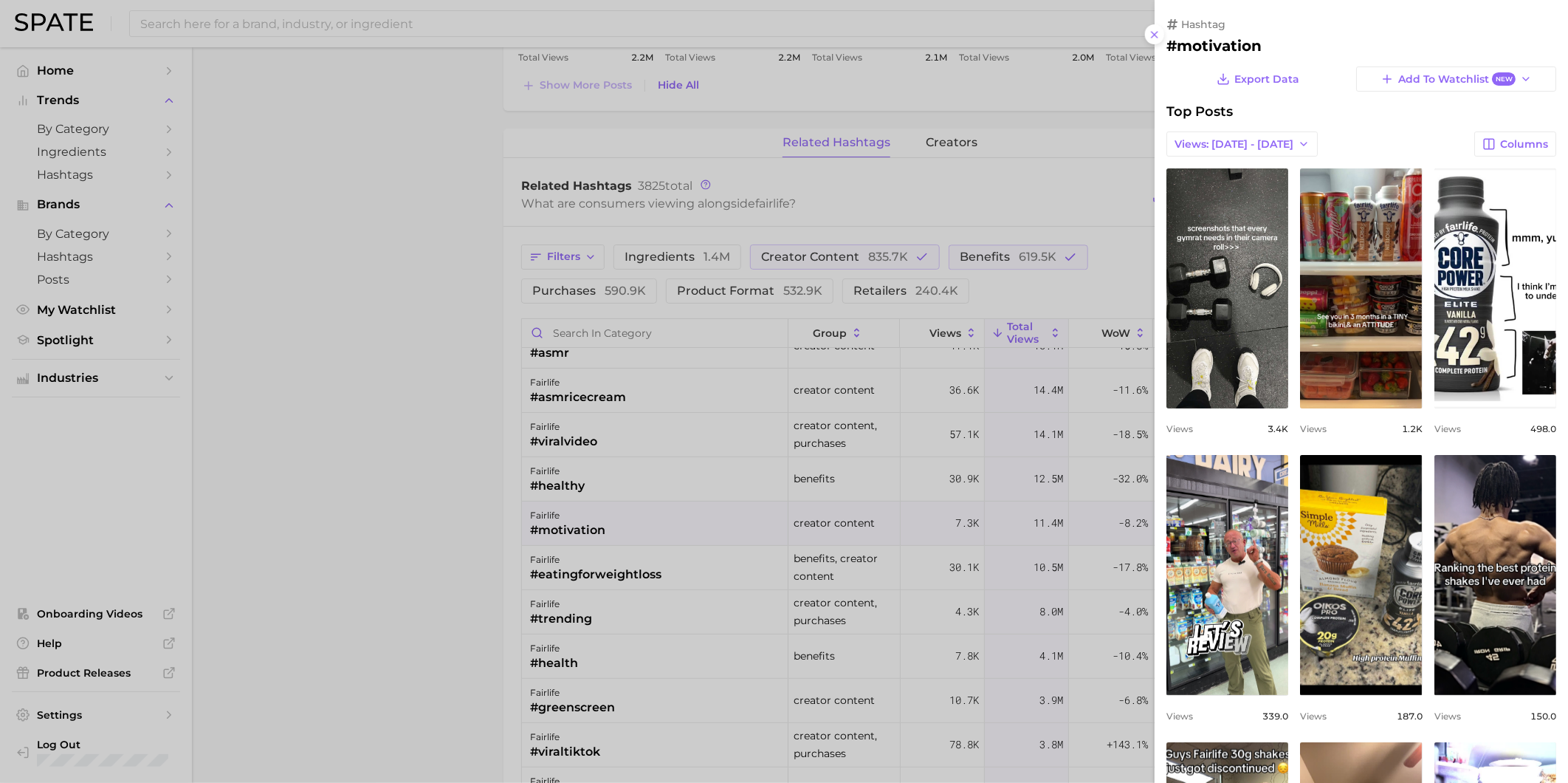
scroll to position [0, 0]
click at [624, 618] on div at bounding box center [784, 392] width 1568 height 783
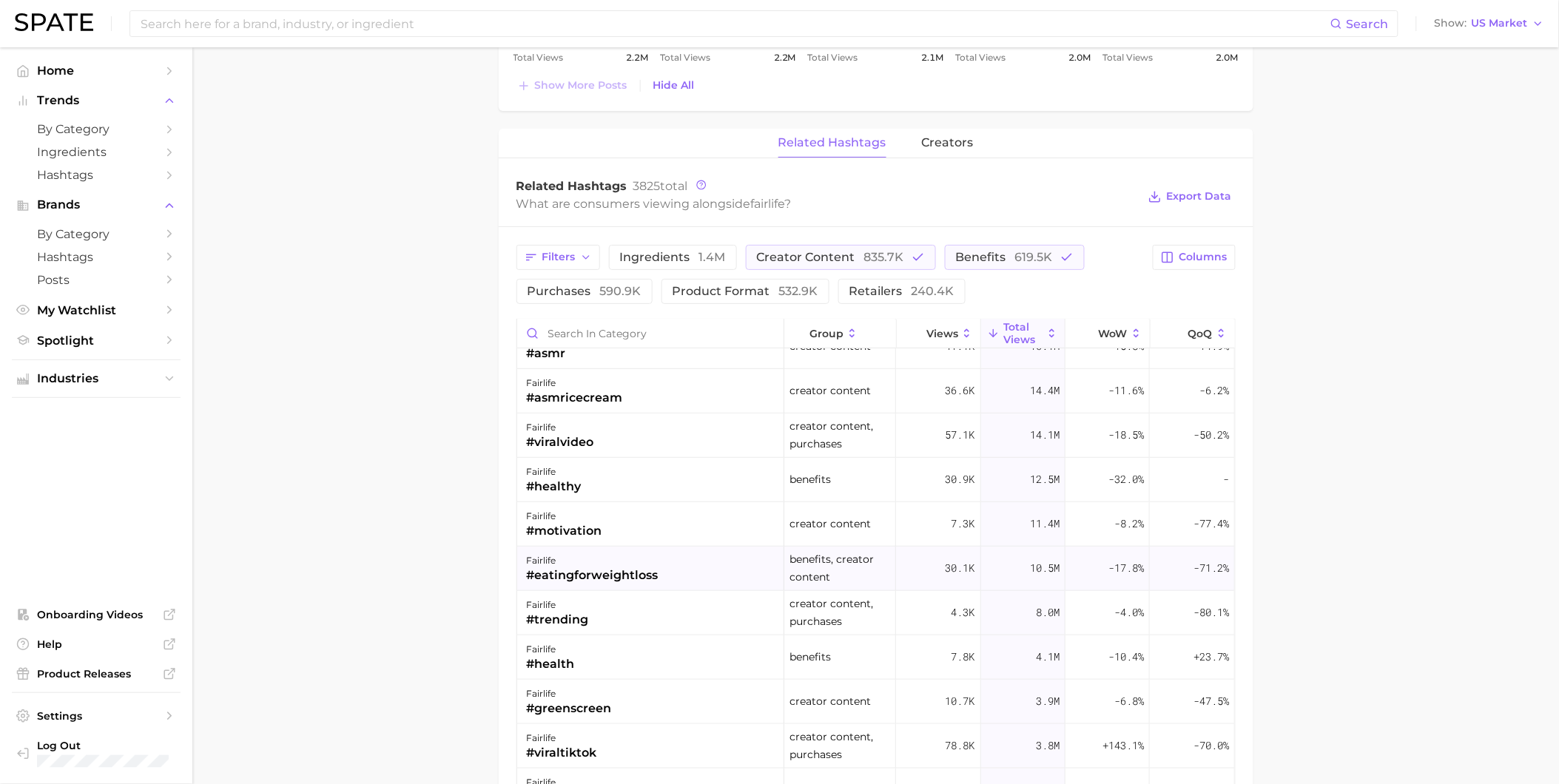
click at [652, 586] on div "fairlife #eatingforweightloss" at bounding box center [651, 569] width 267 height 44
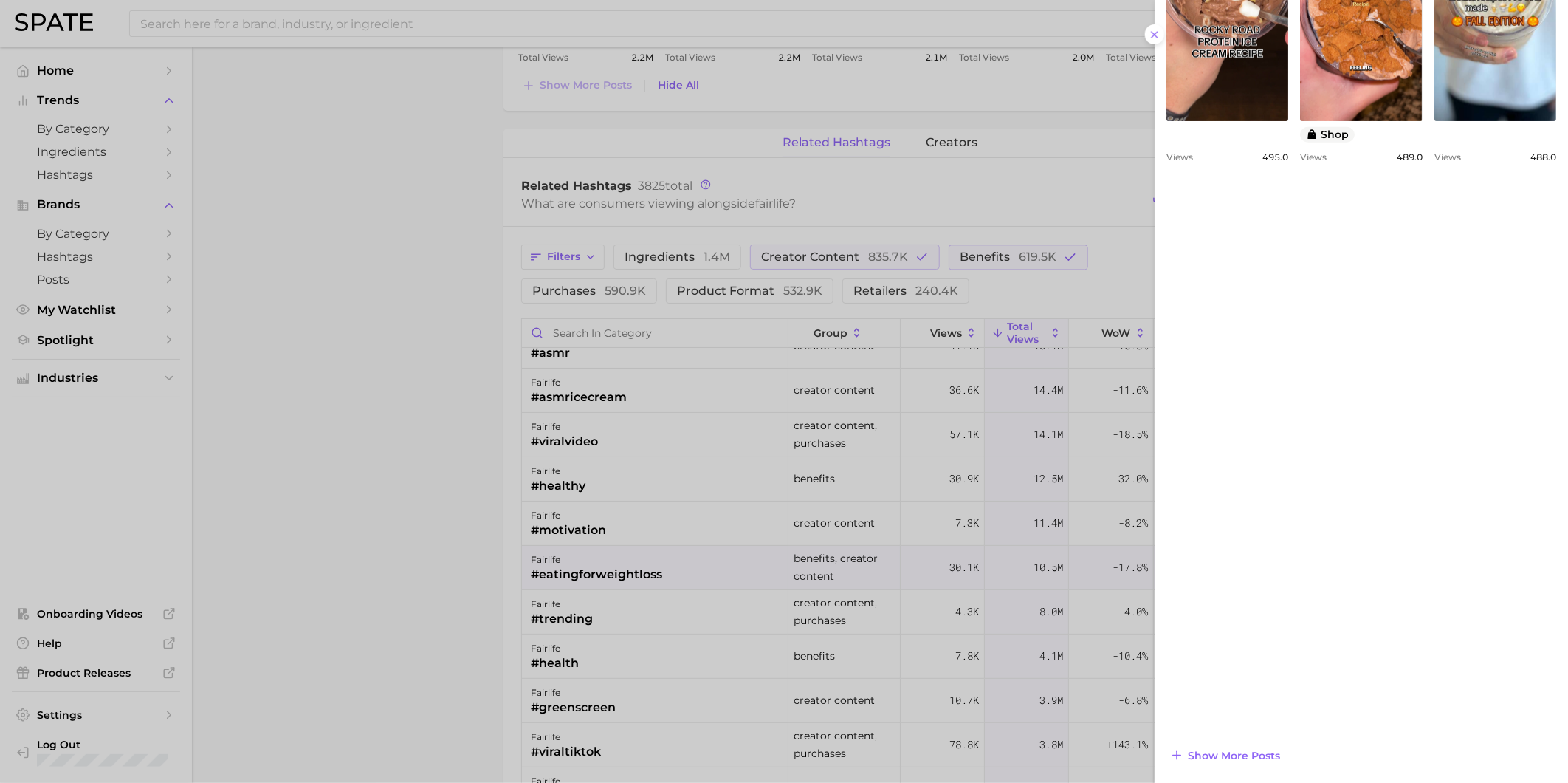
click at [634, 569] on div at bounding box center [784, 392] width 1568 height 783
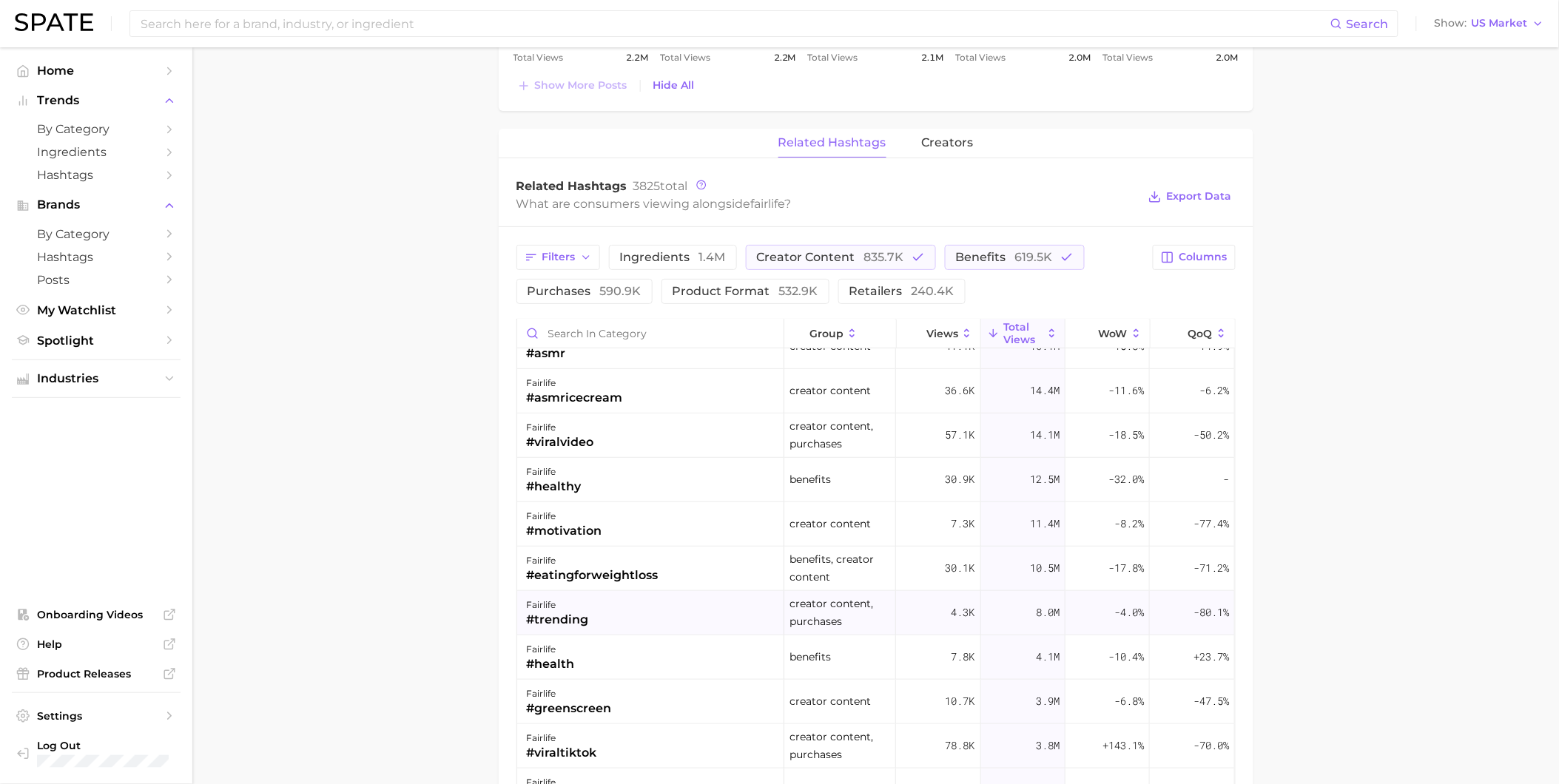
click at [633, 617] on div "fairlife #trending" at bounding box center [651, 613] width 267 height 44
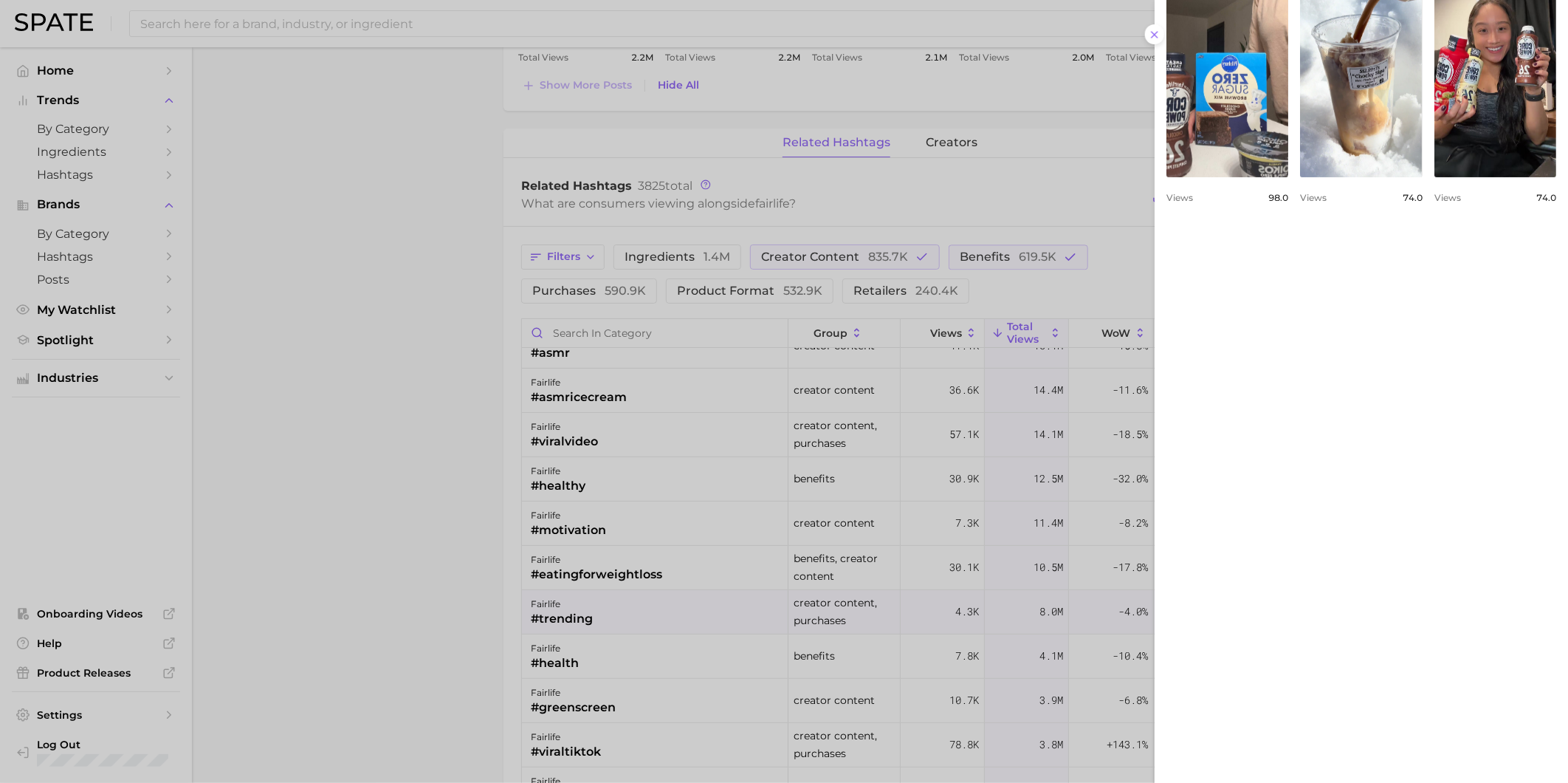
click at [673, 638] on div at bounding box center [784, 392] width 1568 height 783
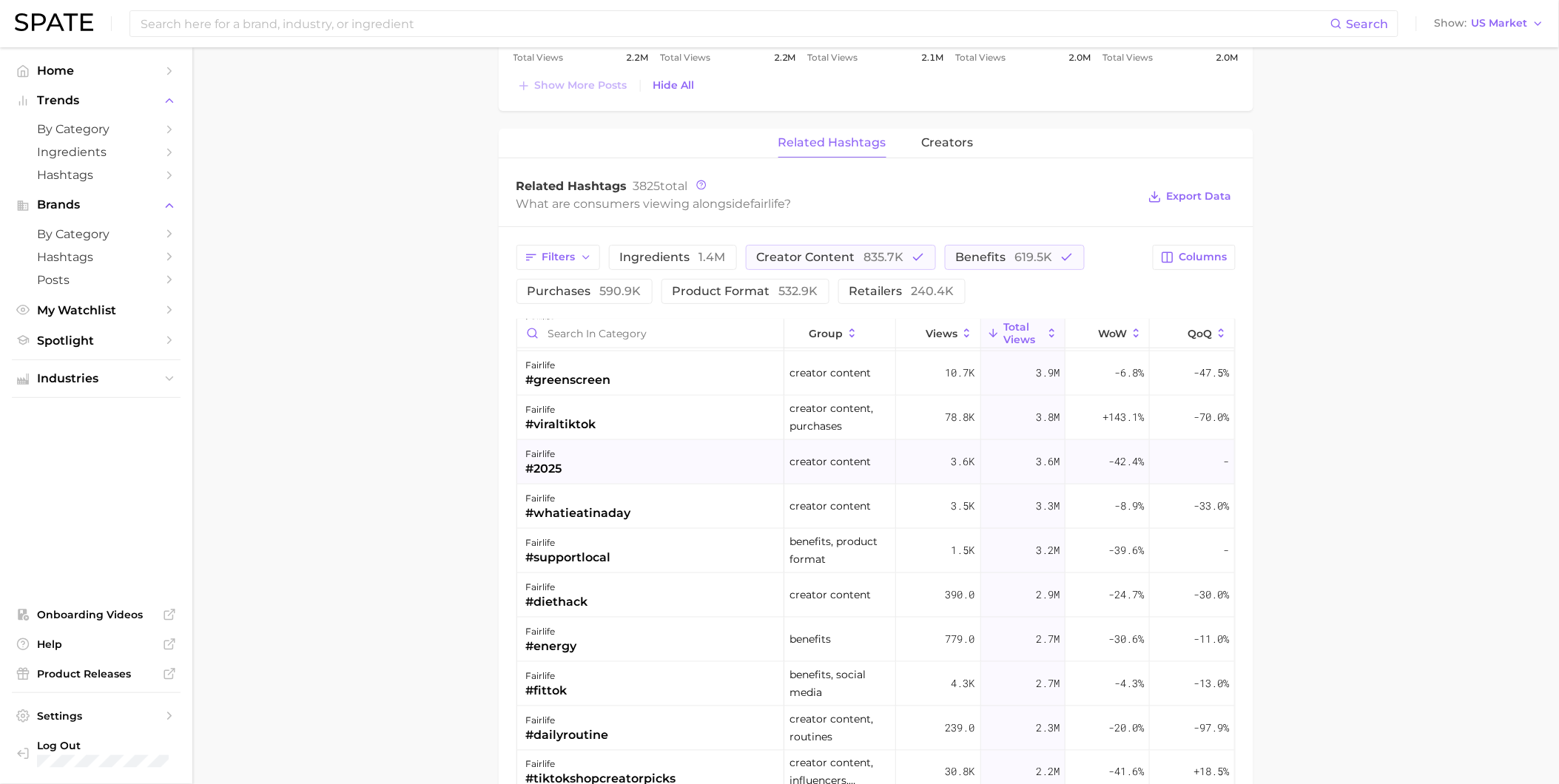
click at [664, 479] on div "fairlife #2025" at bounding box center [651, 462] width 267 height 44
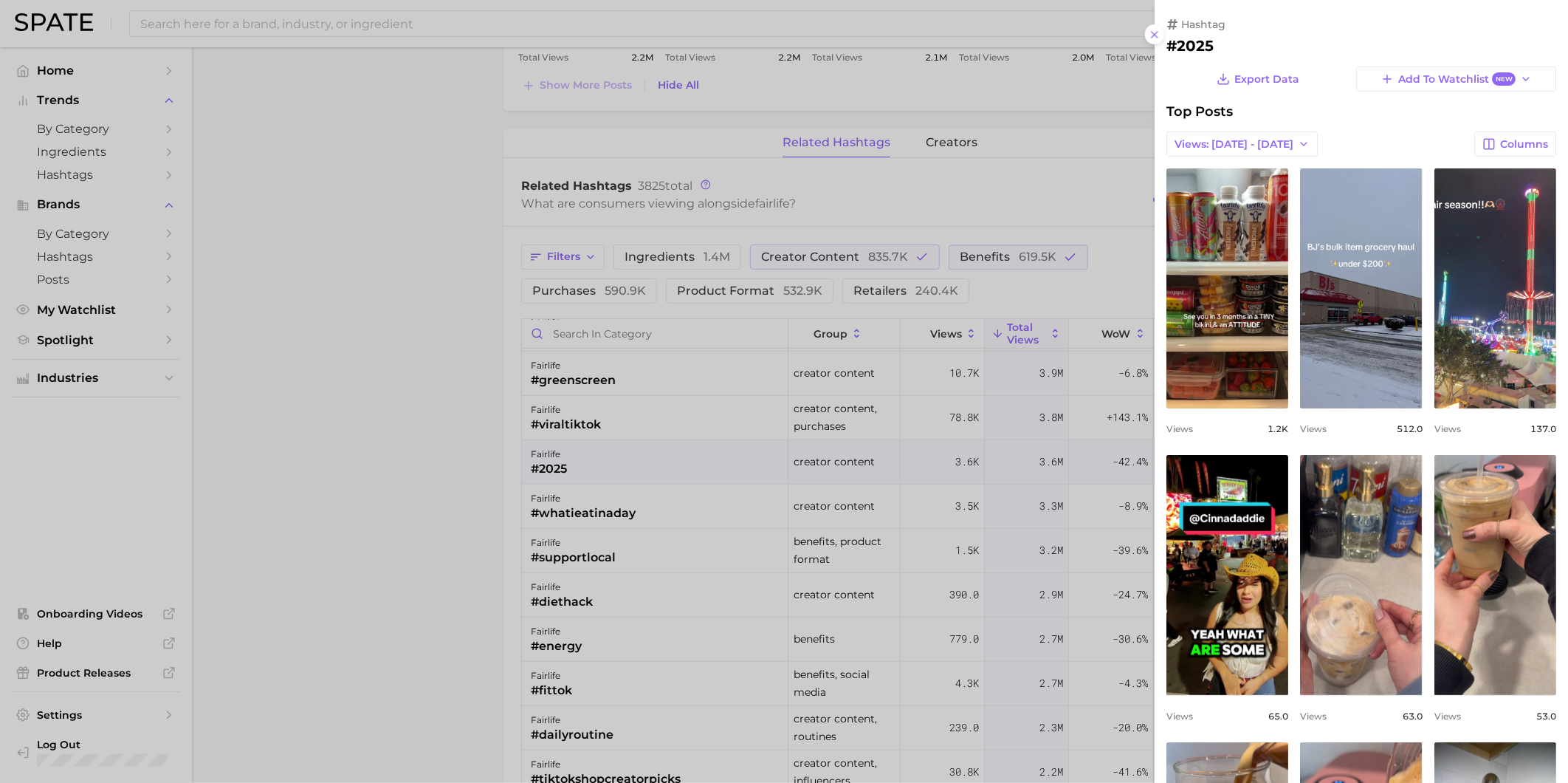
click at [667, 506] on div at bounding box center [784, 392] width 1568 height 783
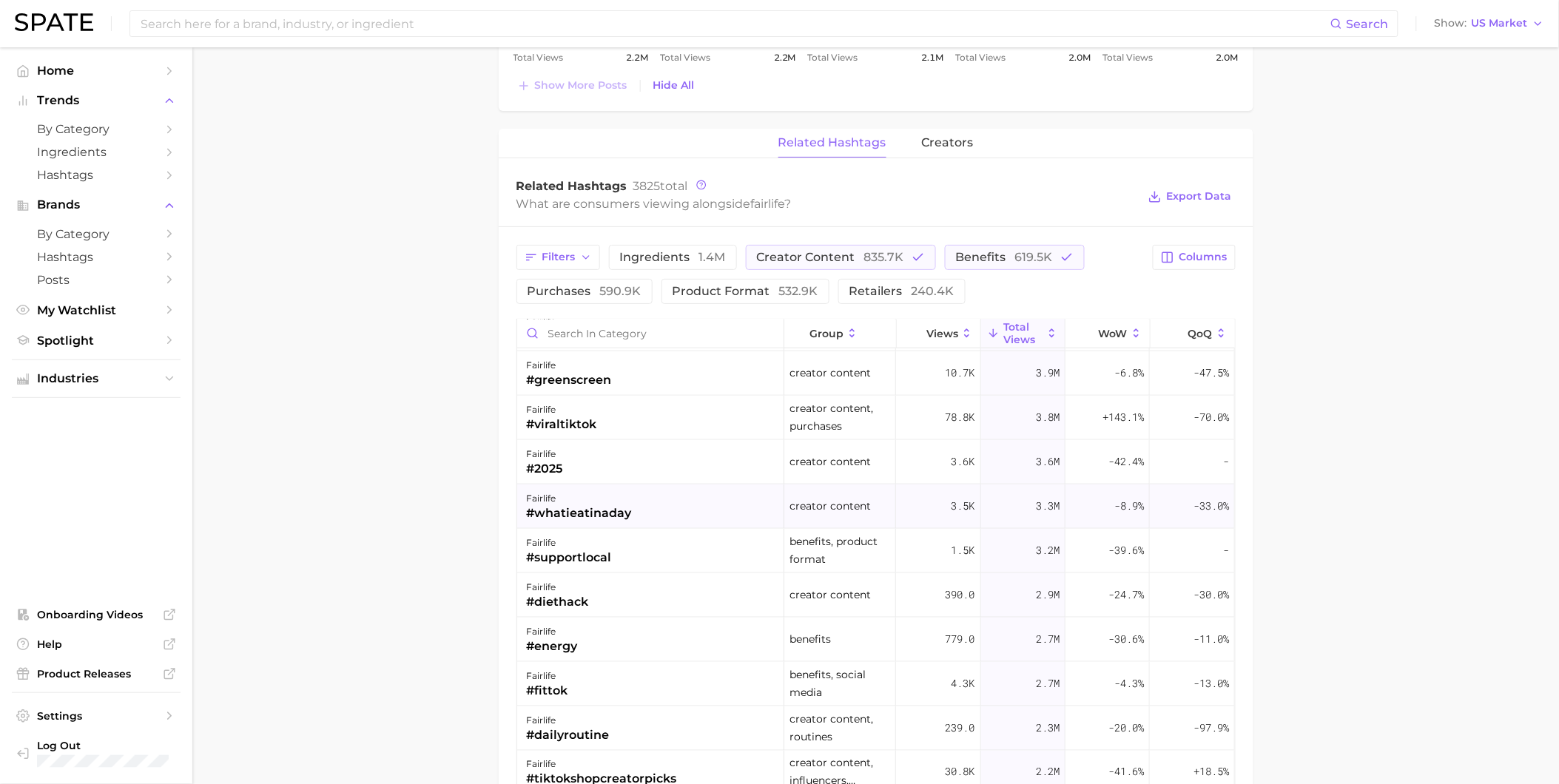
click at [672, 523] on div "fairlife #whatieatinaday" at bounding box center [651, 506] width 267 height 44
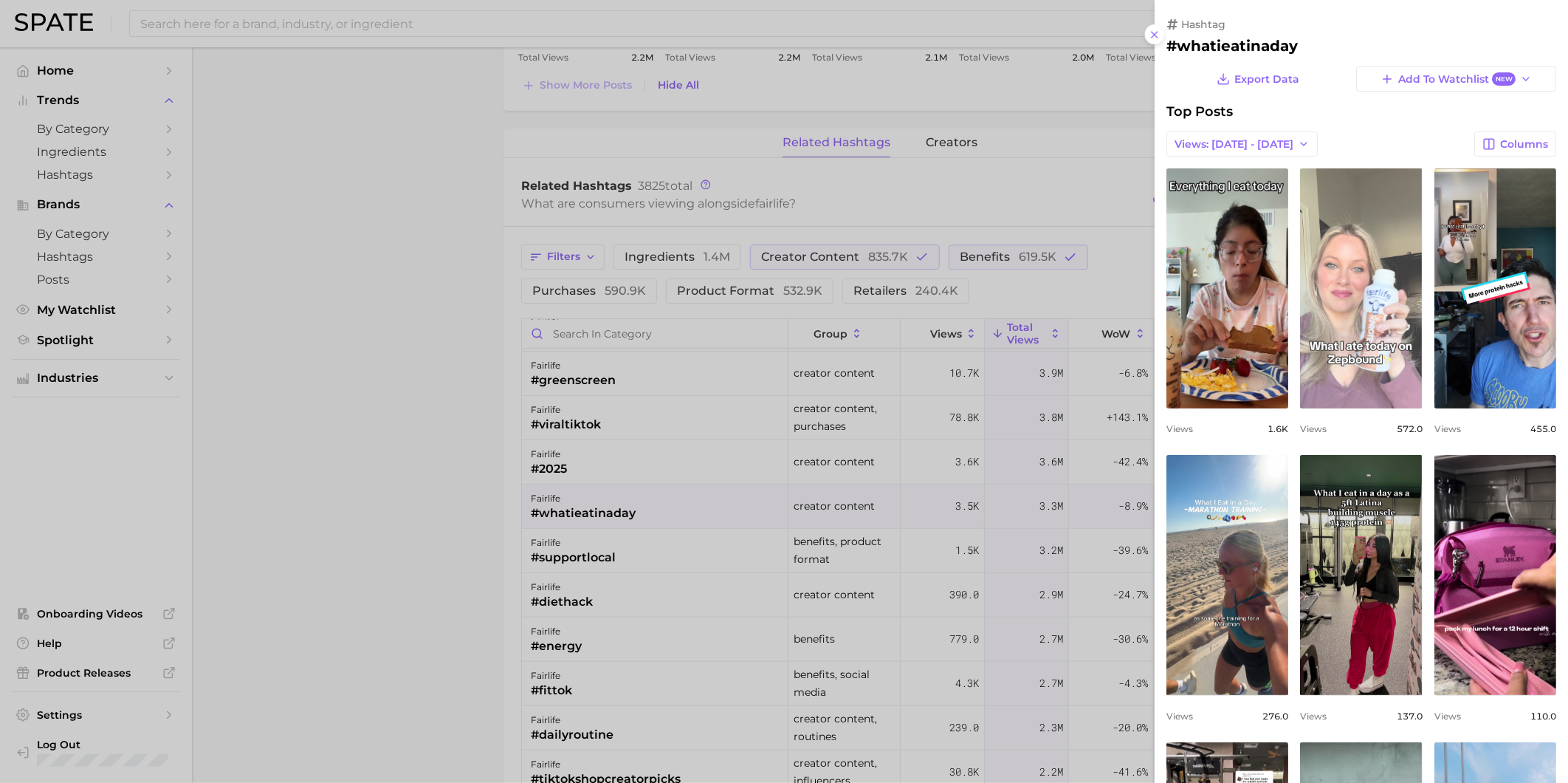
click at [1422, 242] on link "view post on TikTok" at bounding box center [1361, 289] width 122 height 241
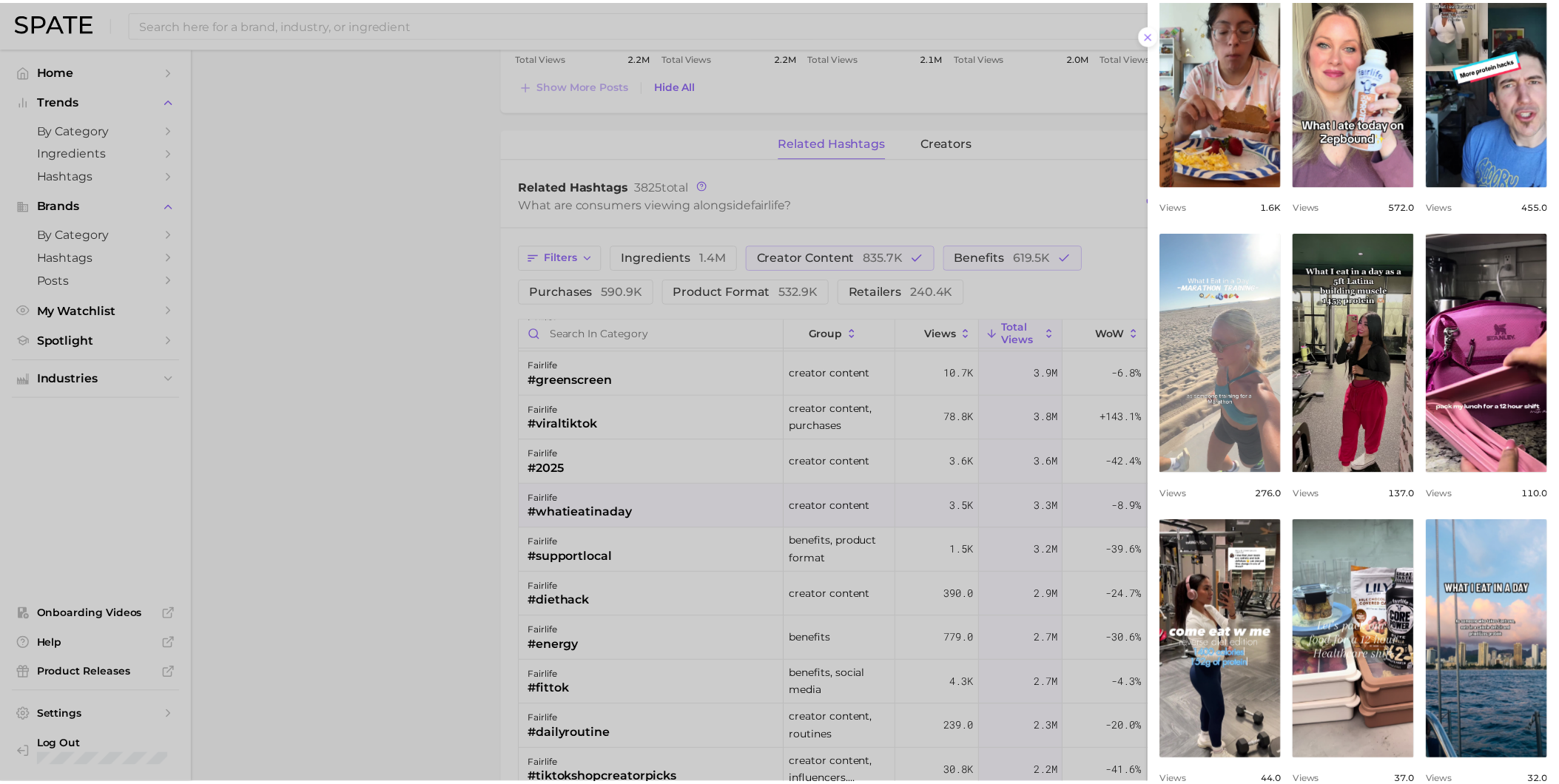
scroll to position [410, 0]
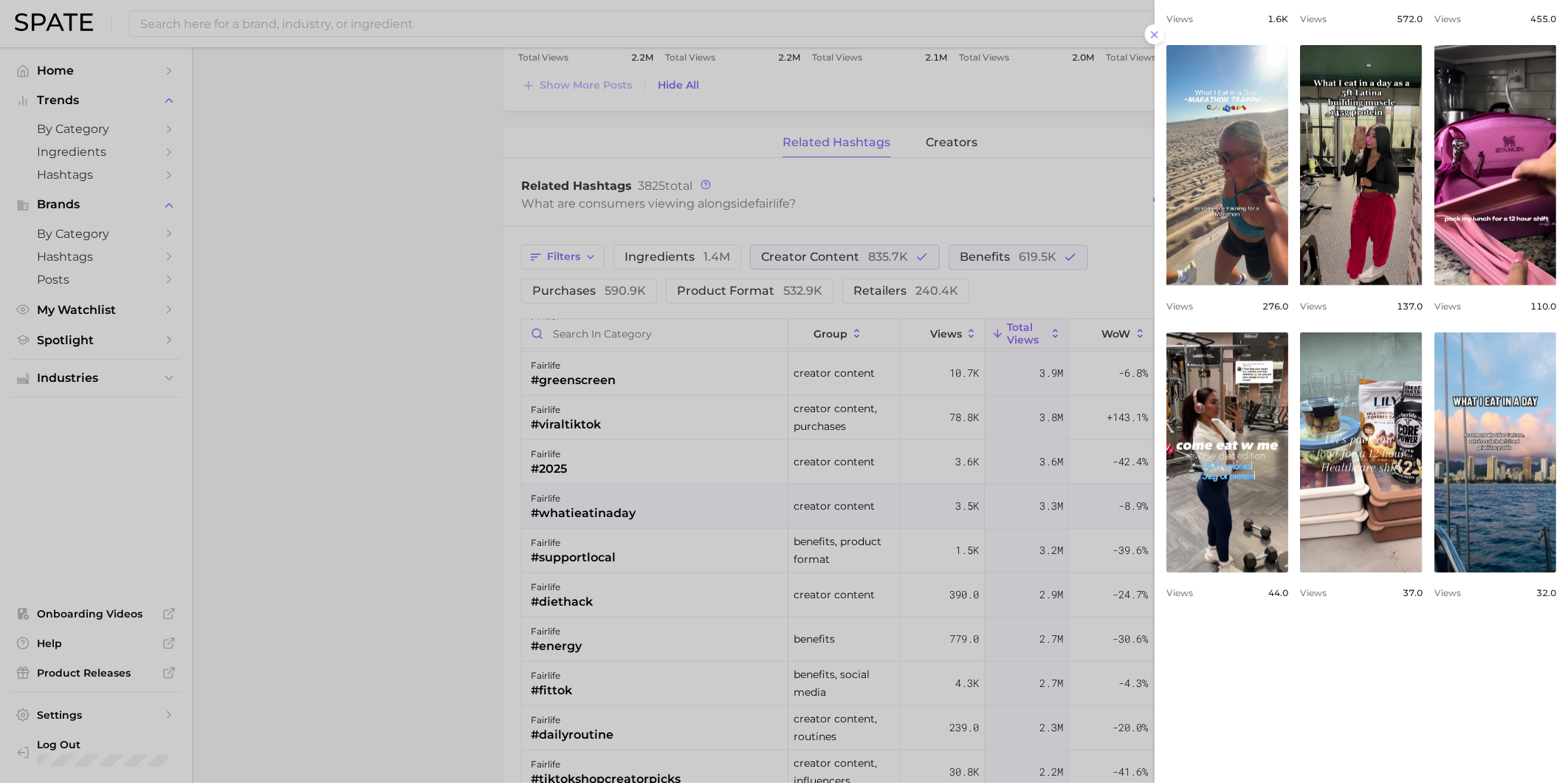
click at [426, 608] on div at bounding box center [784, 392] width 1568 height 783
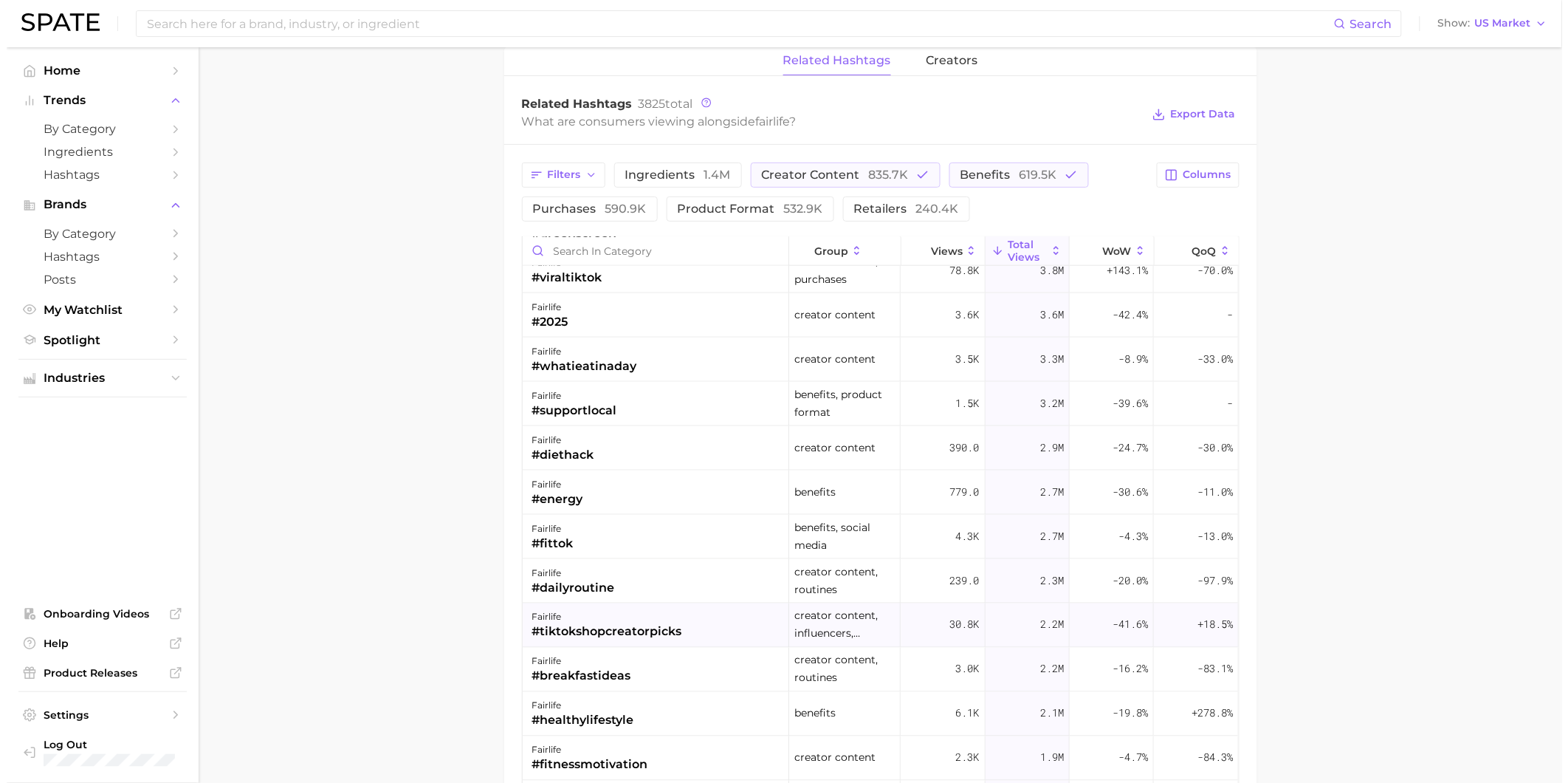
scroll to position [656, 0]
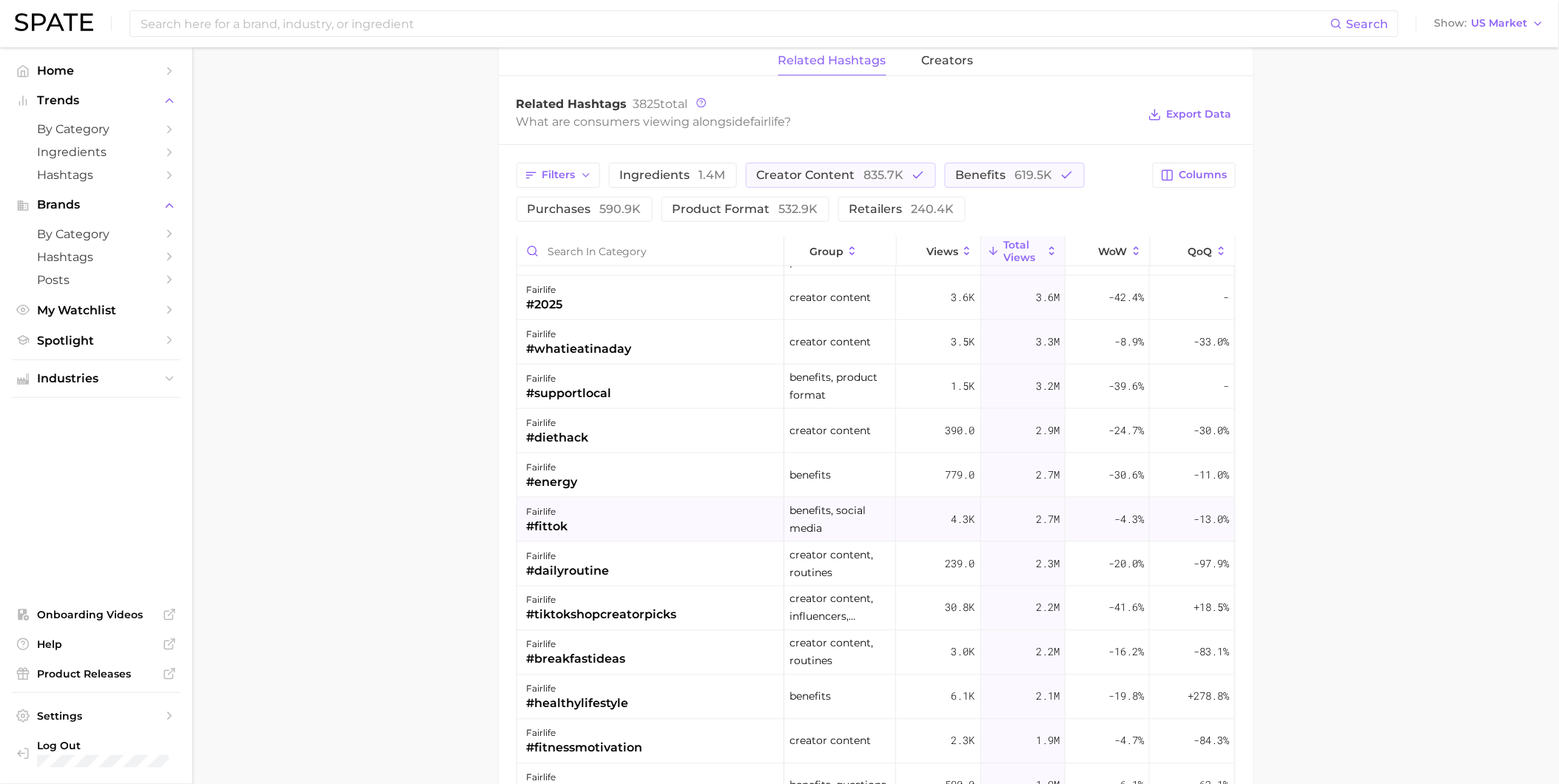
click at [661, 526] on div "fairlife #fittok" at bounding box center [651, 519] width 267 height 44
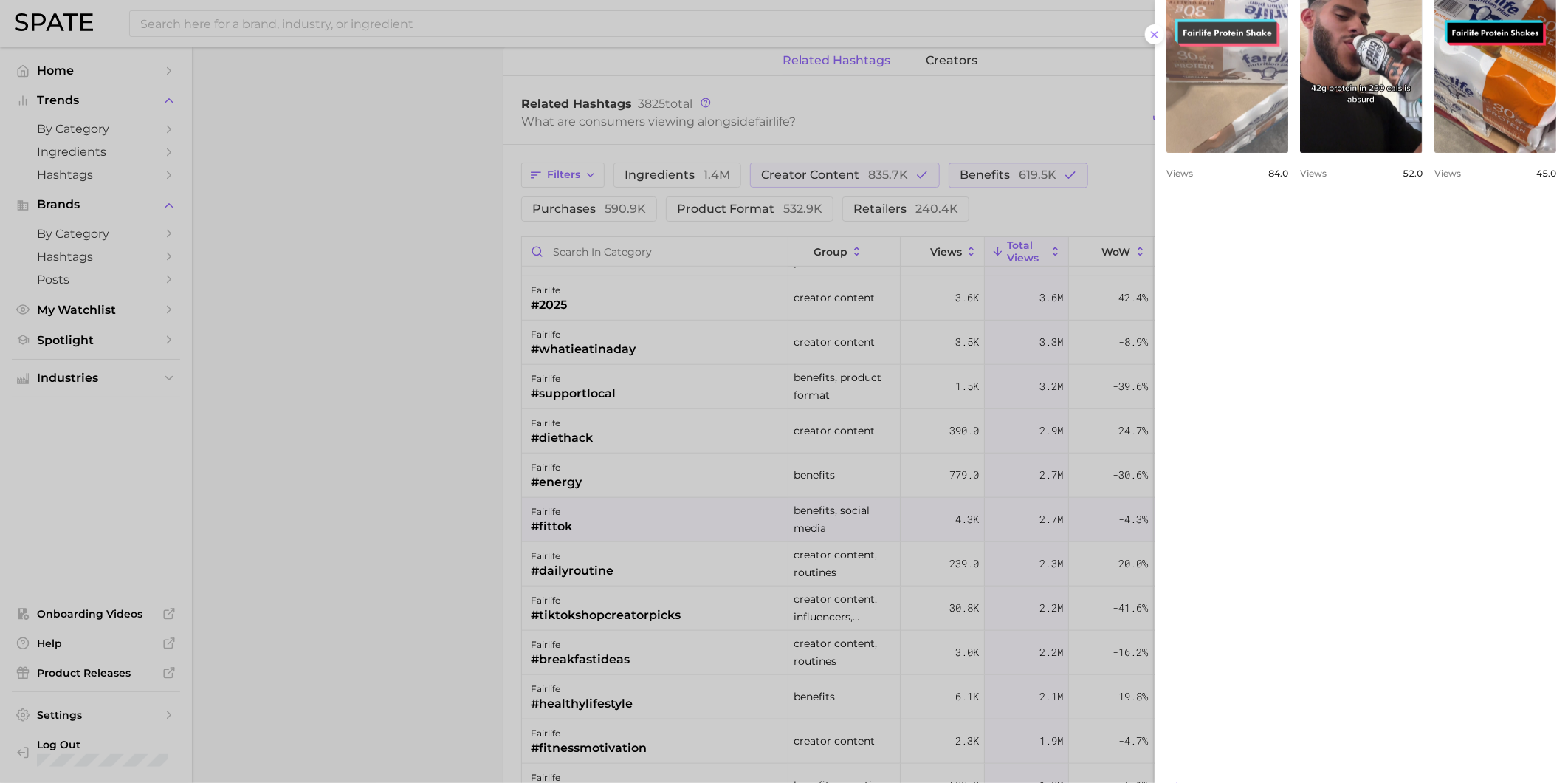
scroll to position [877, 0]
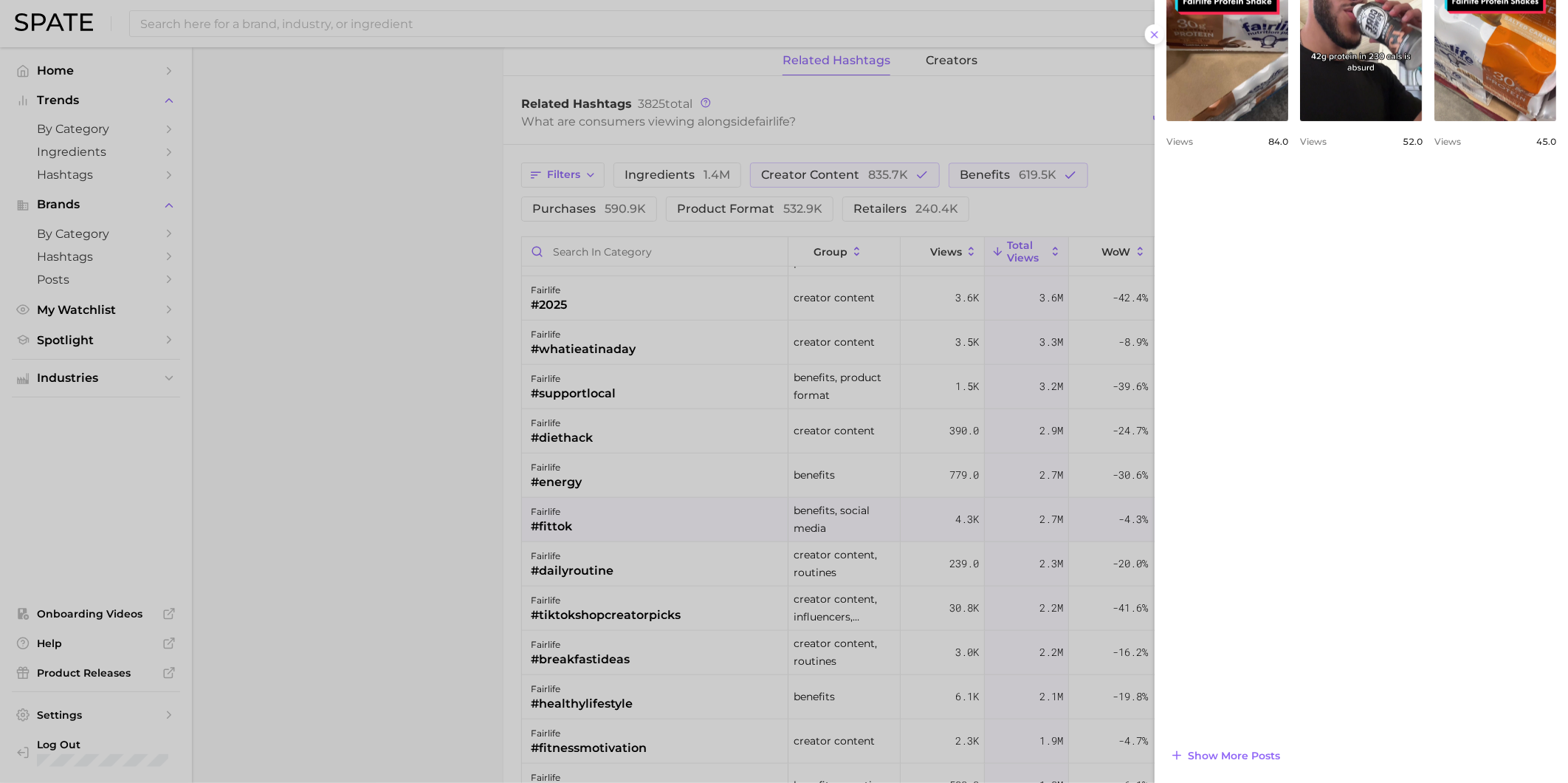
click at [667, 650] on div at bounding box center [784, 392] width 1568 height 783
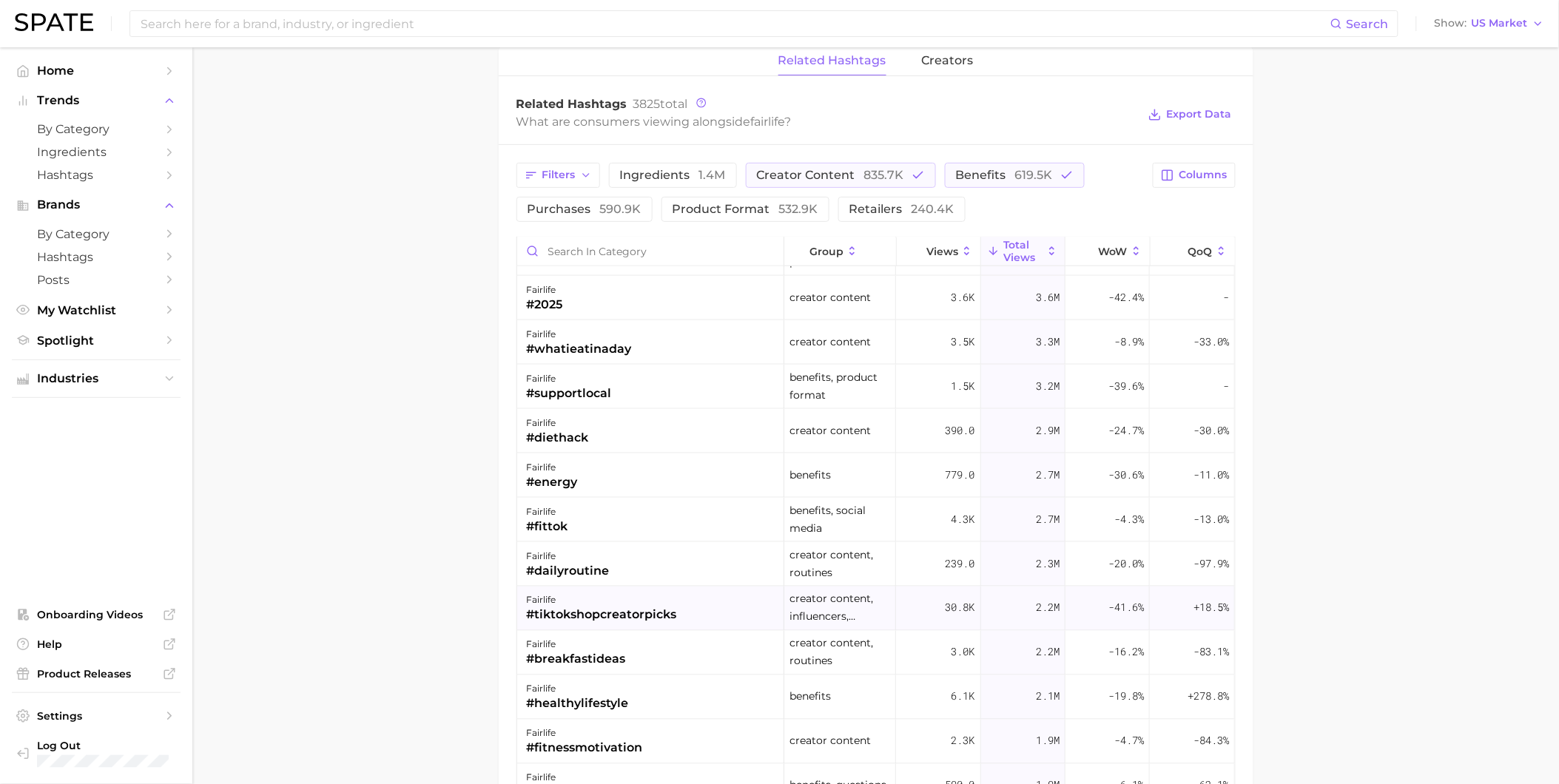
click at [684, 623] on div "fairlife #tiktokshopcreatorpicks" at bounding box center [651, 608] width 267 height 44
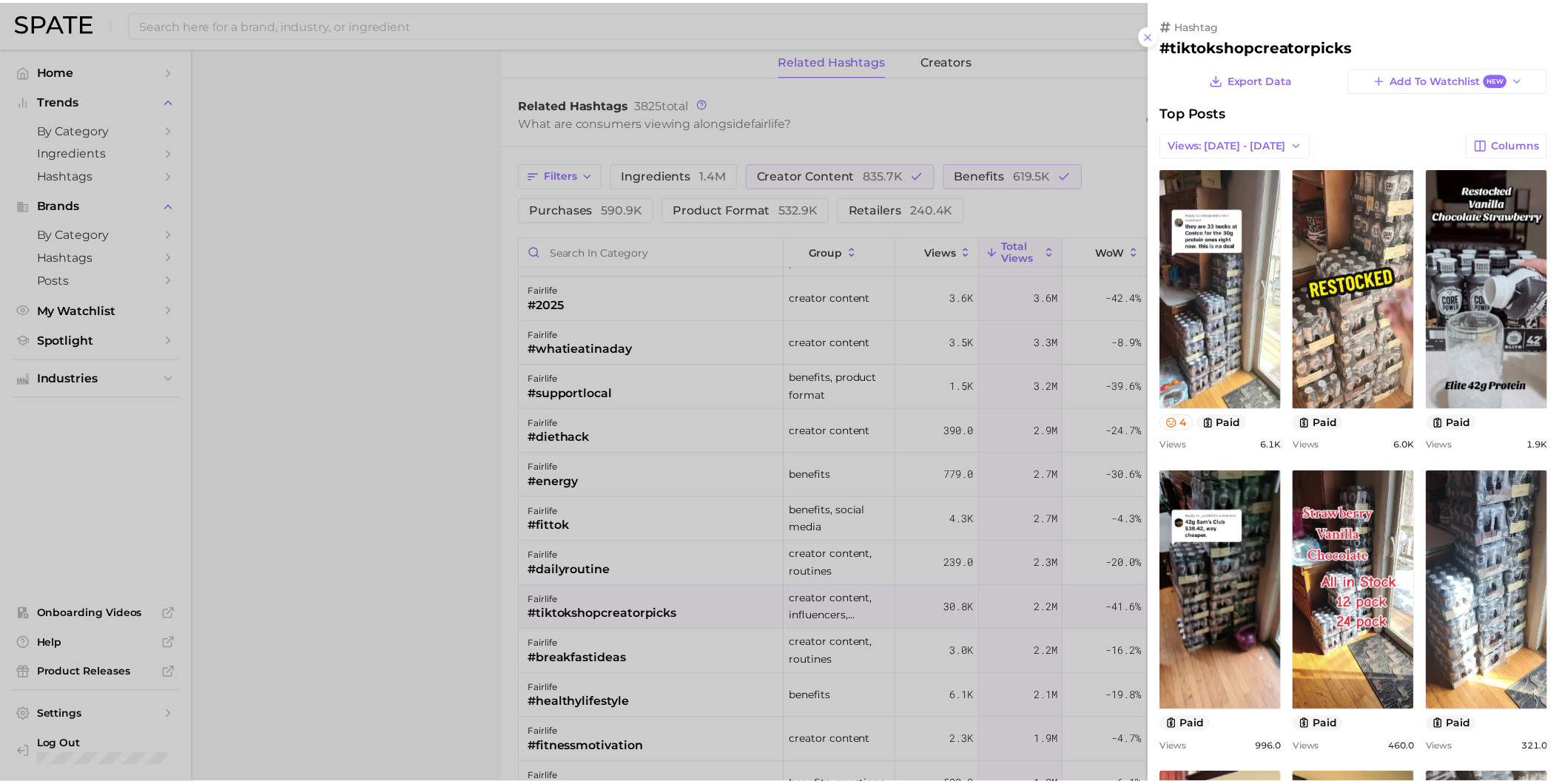
scroll to position [0, 0]
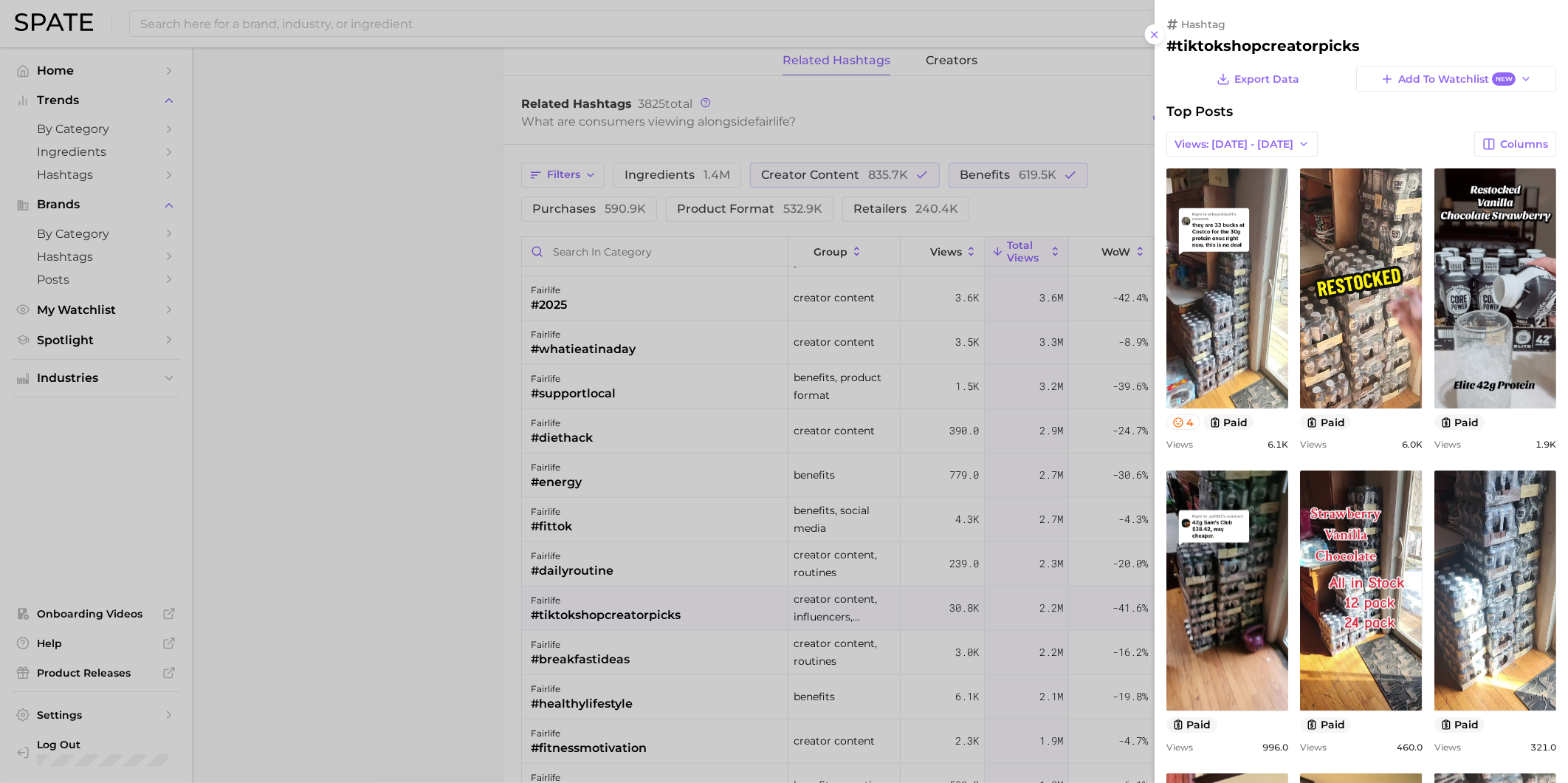
click at [506, 632] on div at bounding box center [784, 392] width 1568 height 783
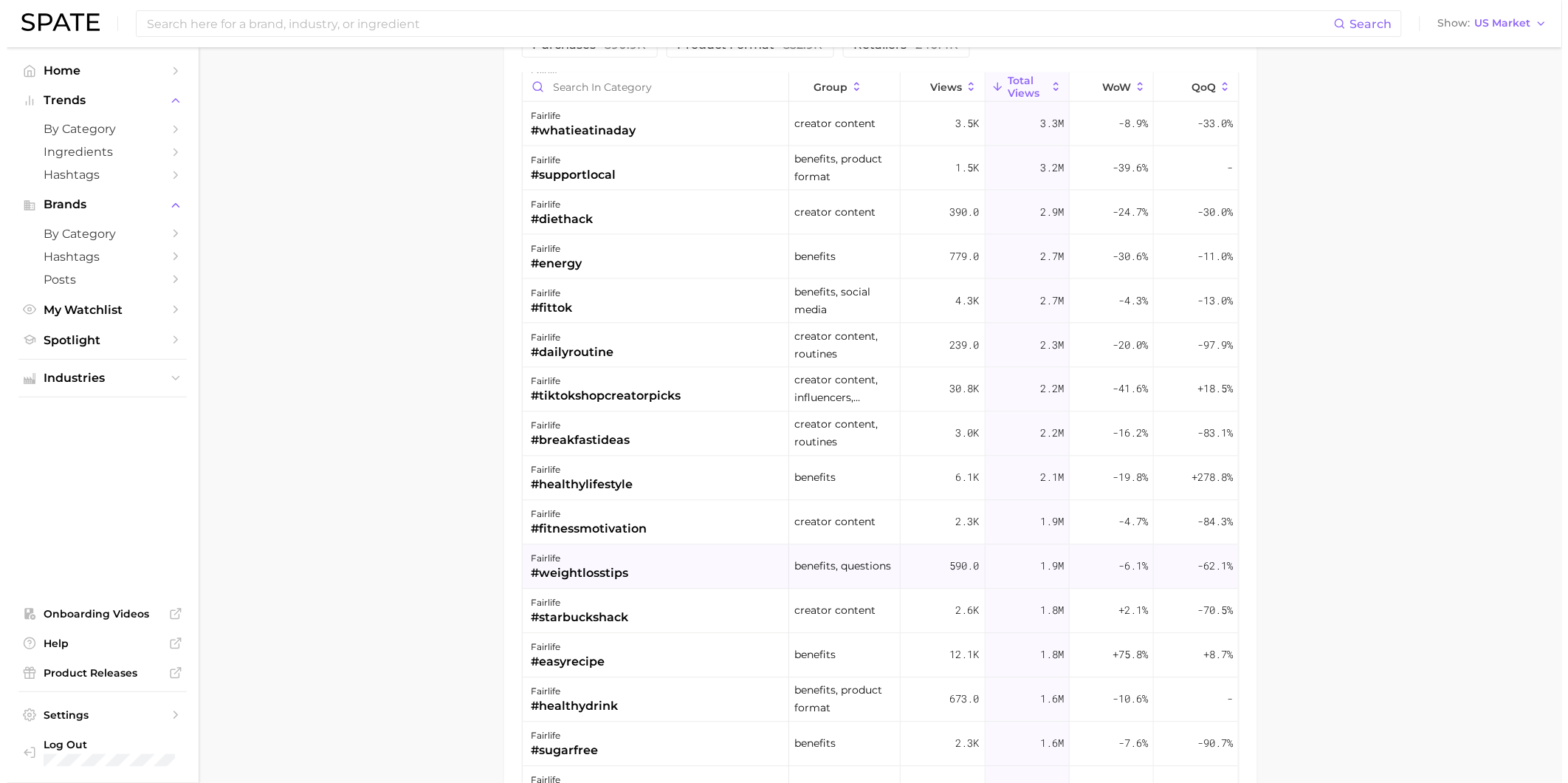
scroll to position [739, 0]
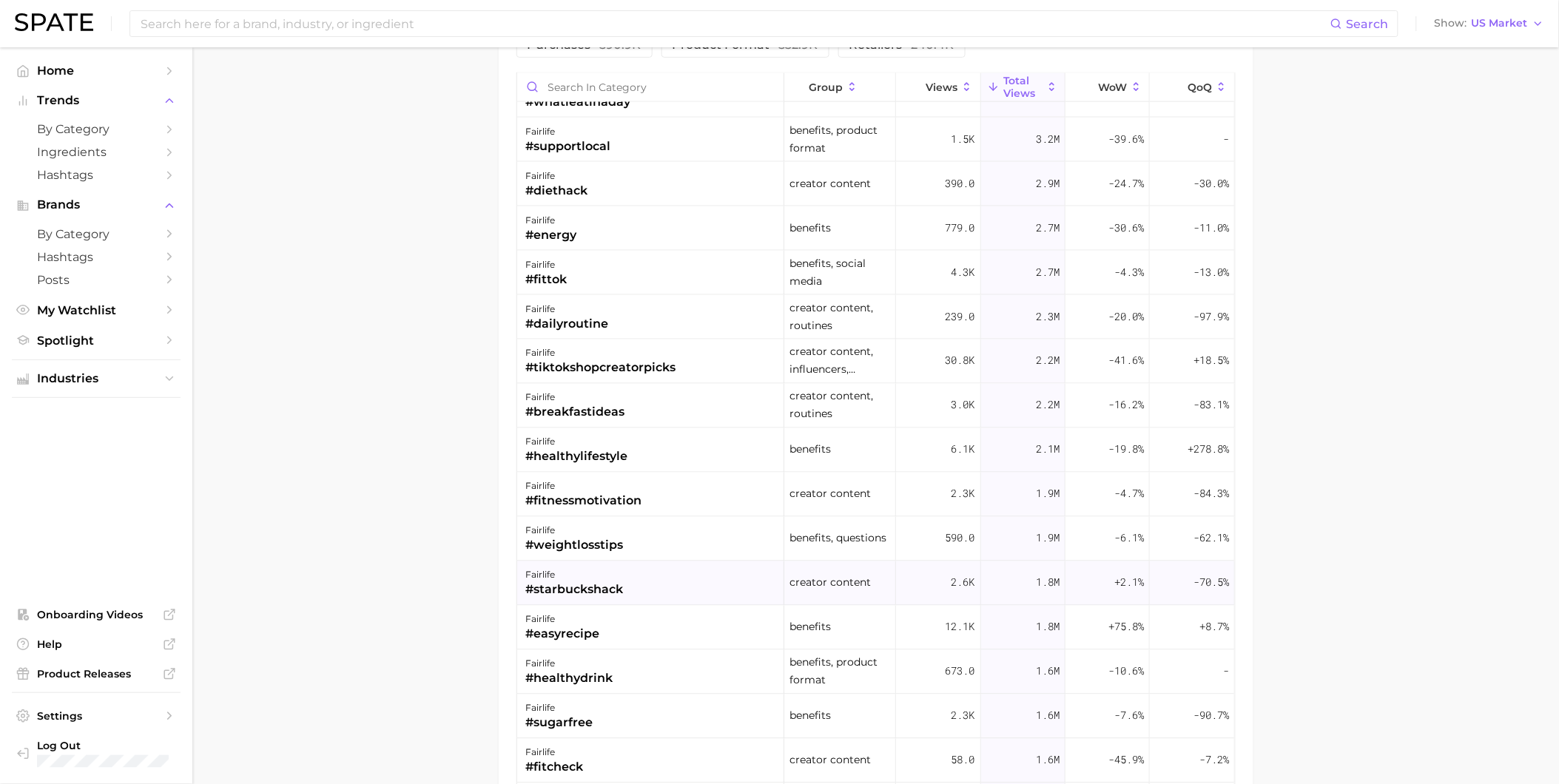
click at [681, 586] on div "fairlife #starbuckshack" at bounding box center [651, 584] width 267 height 44
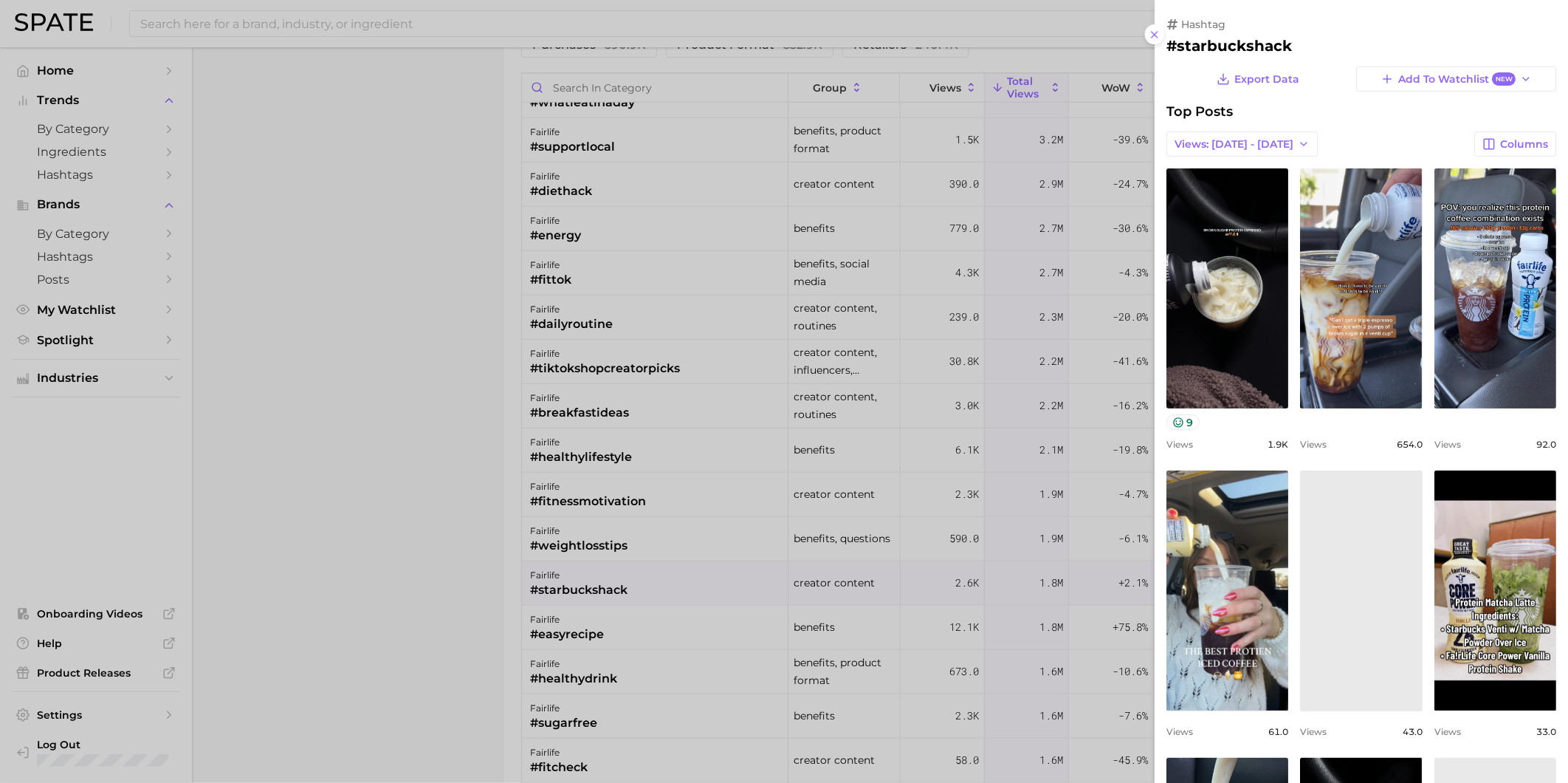
scroll to position [0, 0]
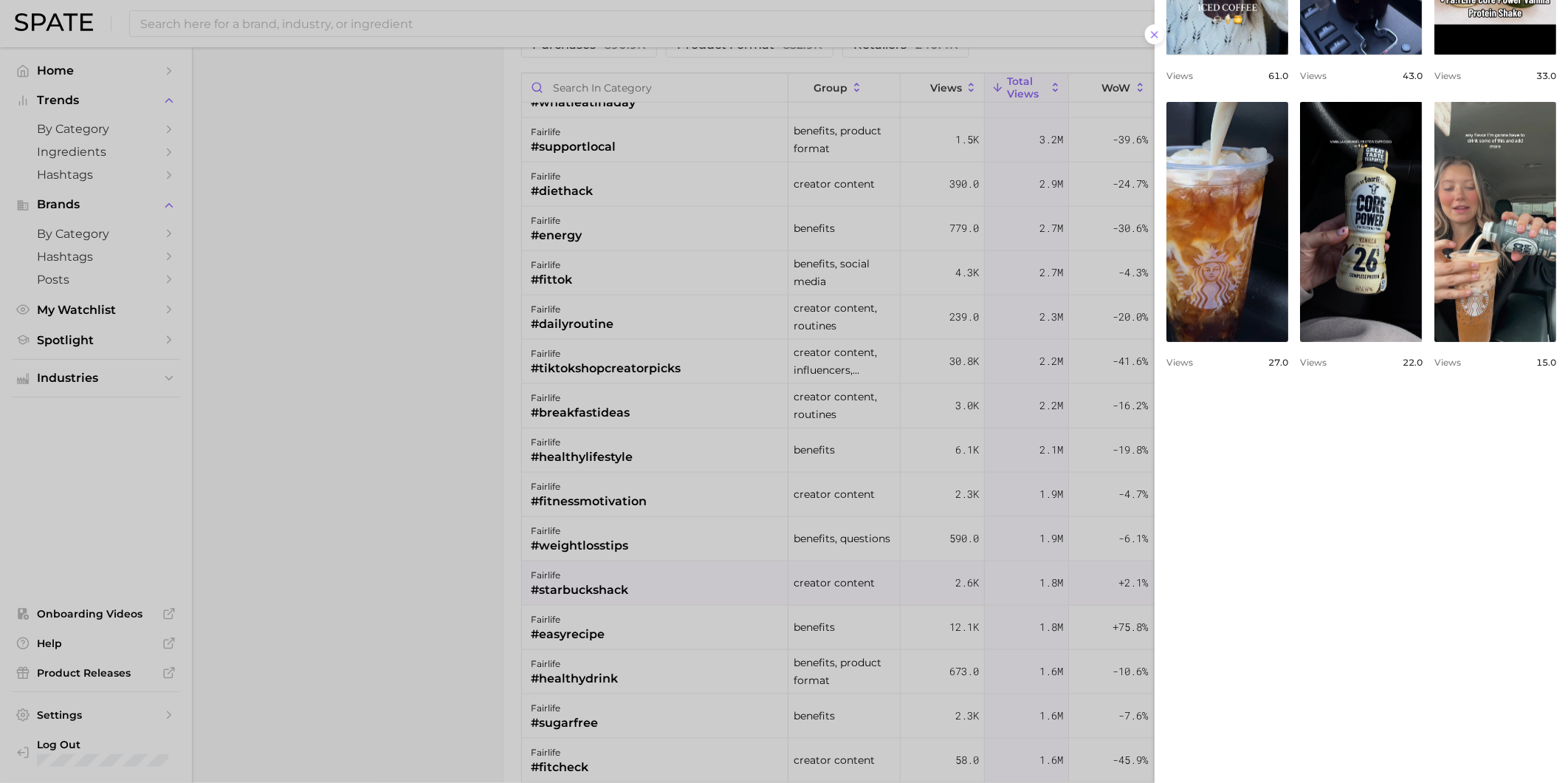
click at [670, 614] on div at bounding box center [784, 392] width 1568 height 783
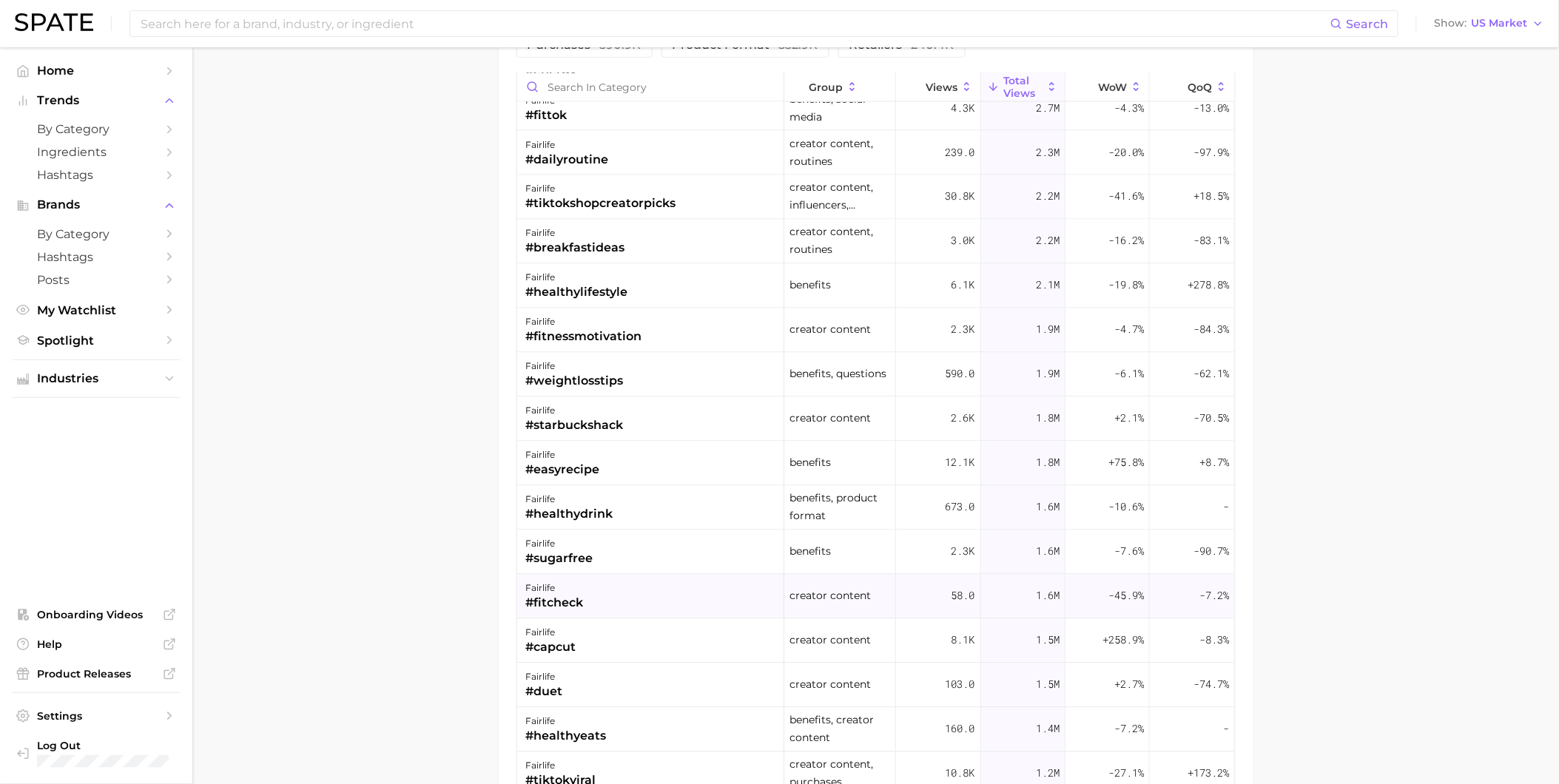
click at [675, 613] on div "fairlife #fitcheck" at bounding box center [651, 597] width 267 height 44
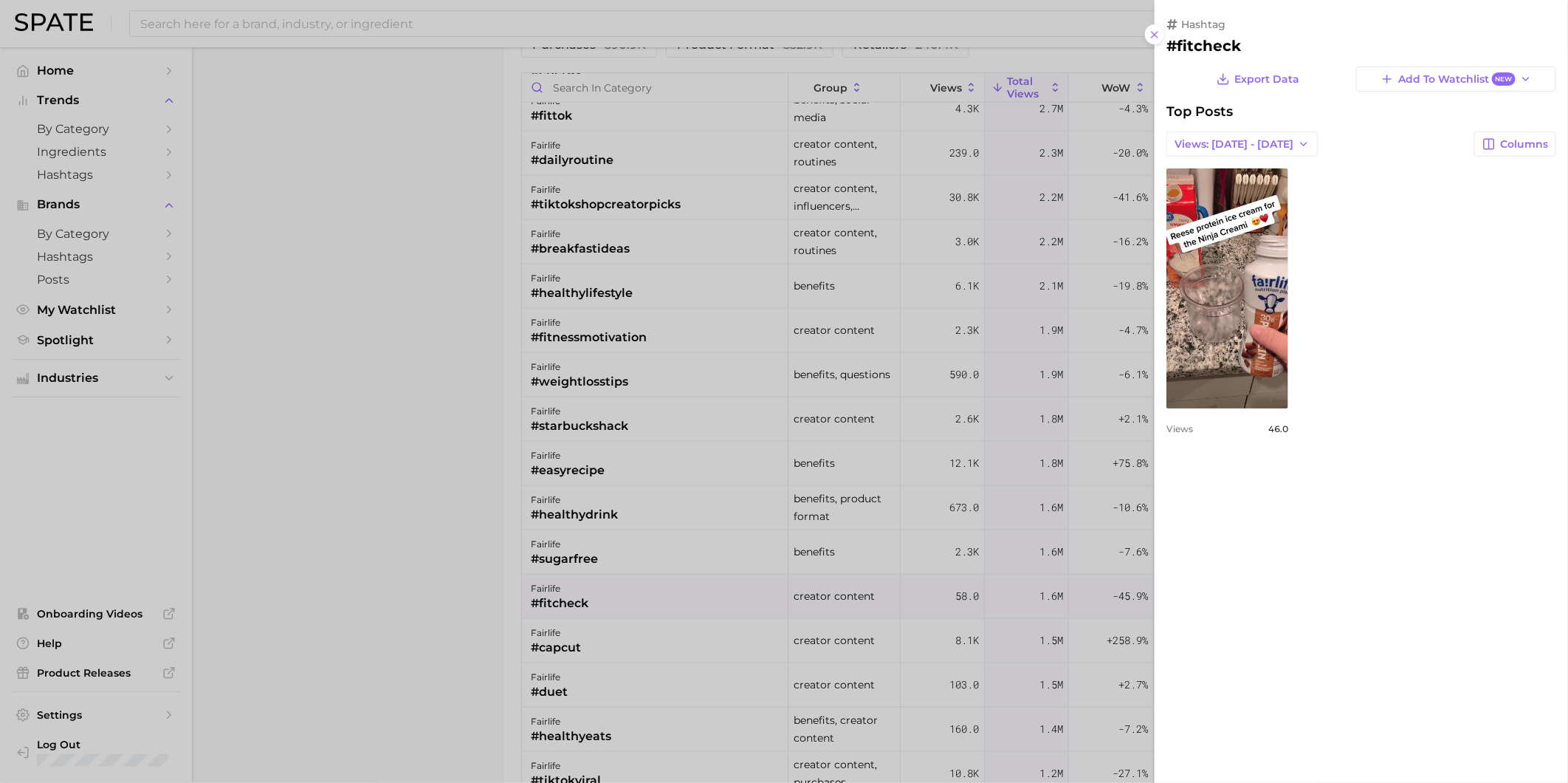
click at [677, 653] on div at bounding box center [784, 392] width 1568 height 783
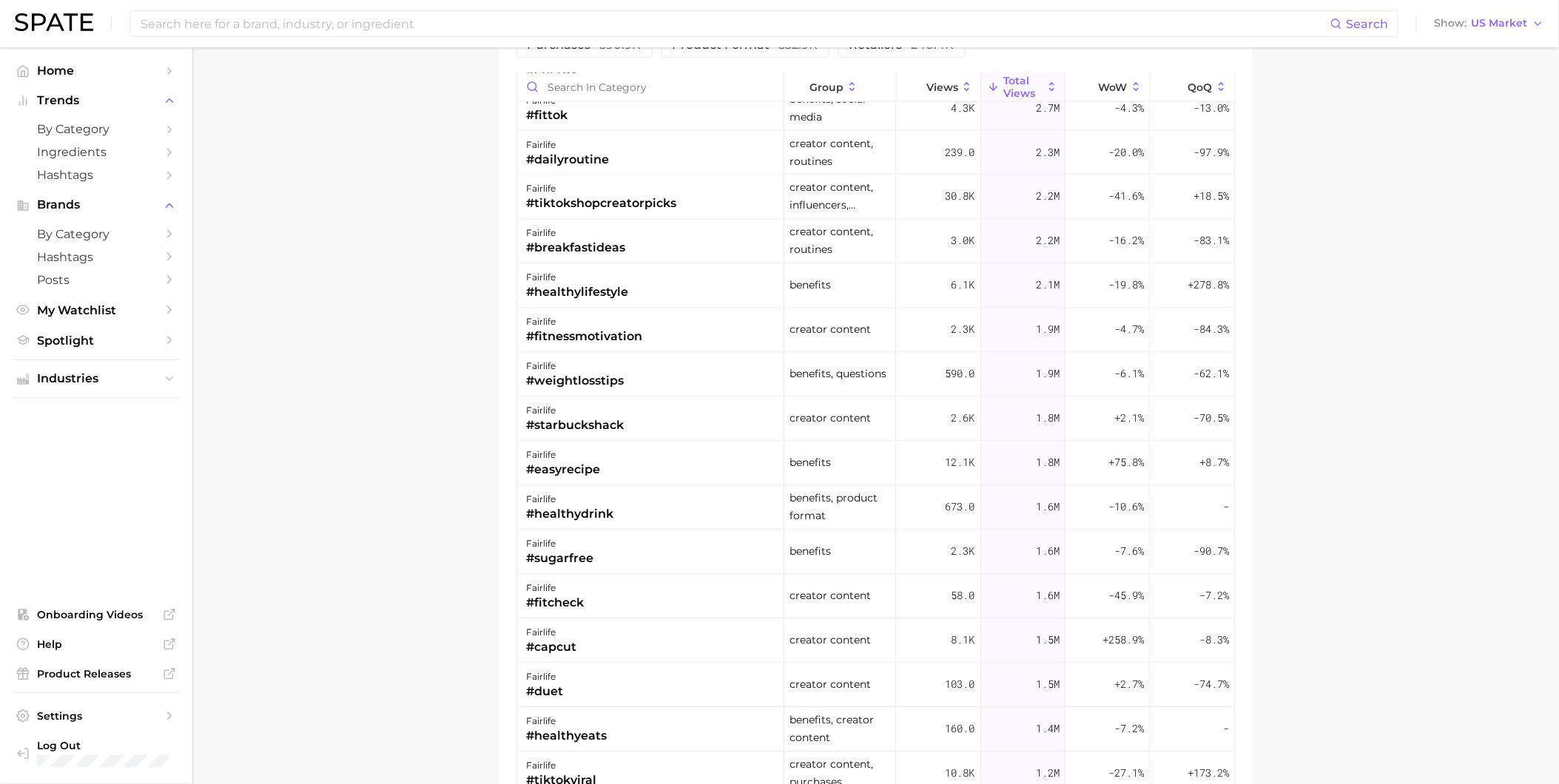
click at [679, 654] on div "fairlife #capcut" at bounding box center [651, 641] width 267 height 44
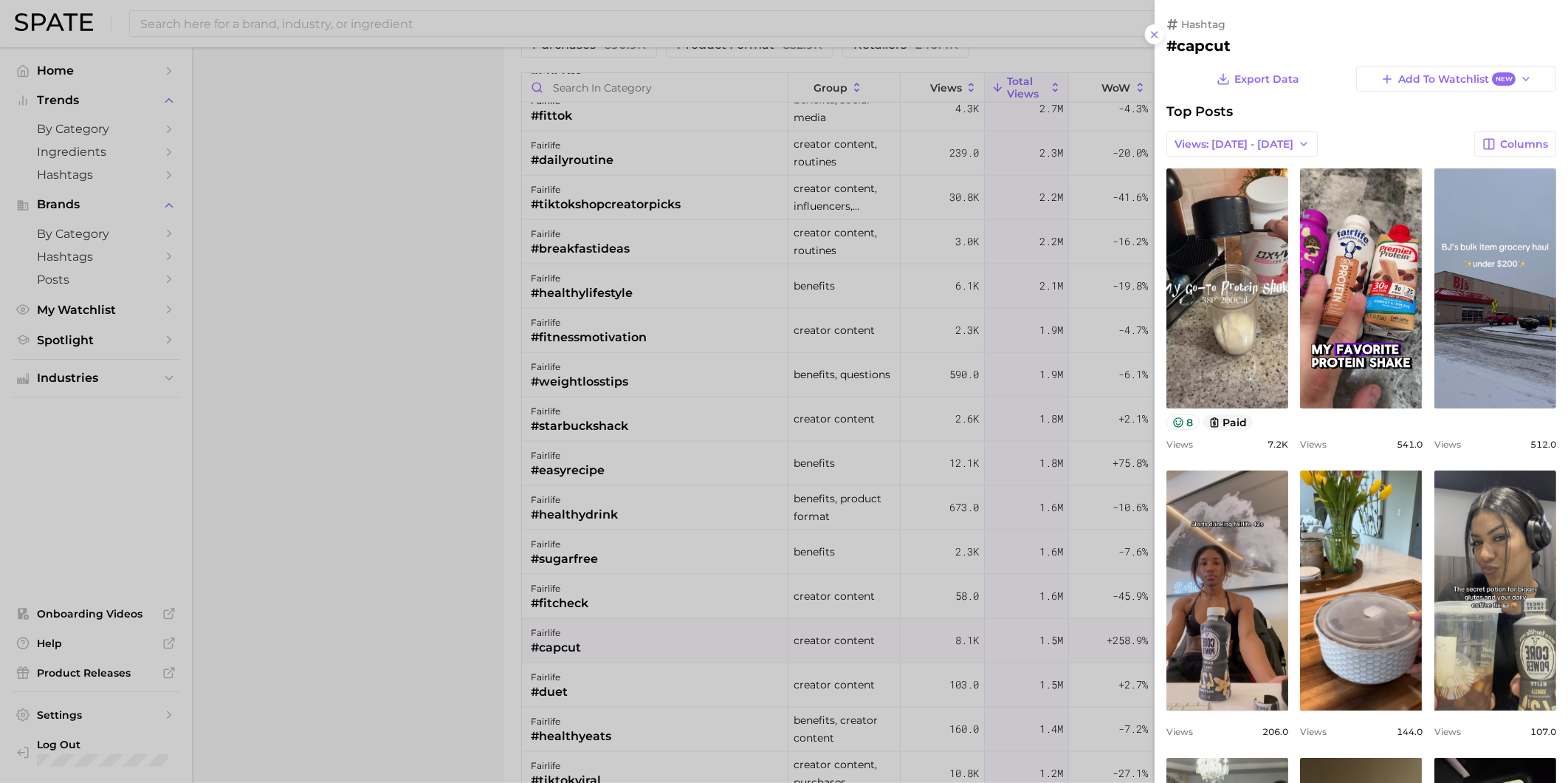
click at [680, 677] on div at bounding box center [784, 392] width 1568 height 783
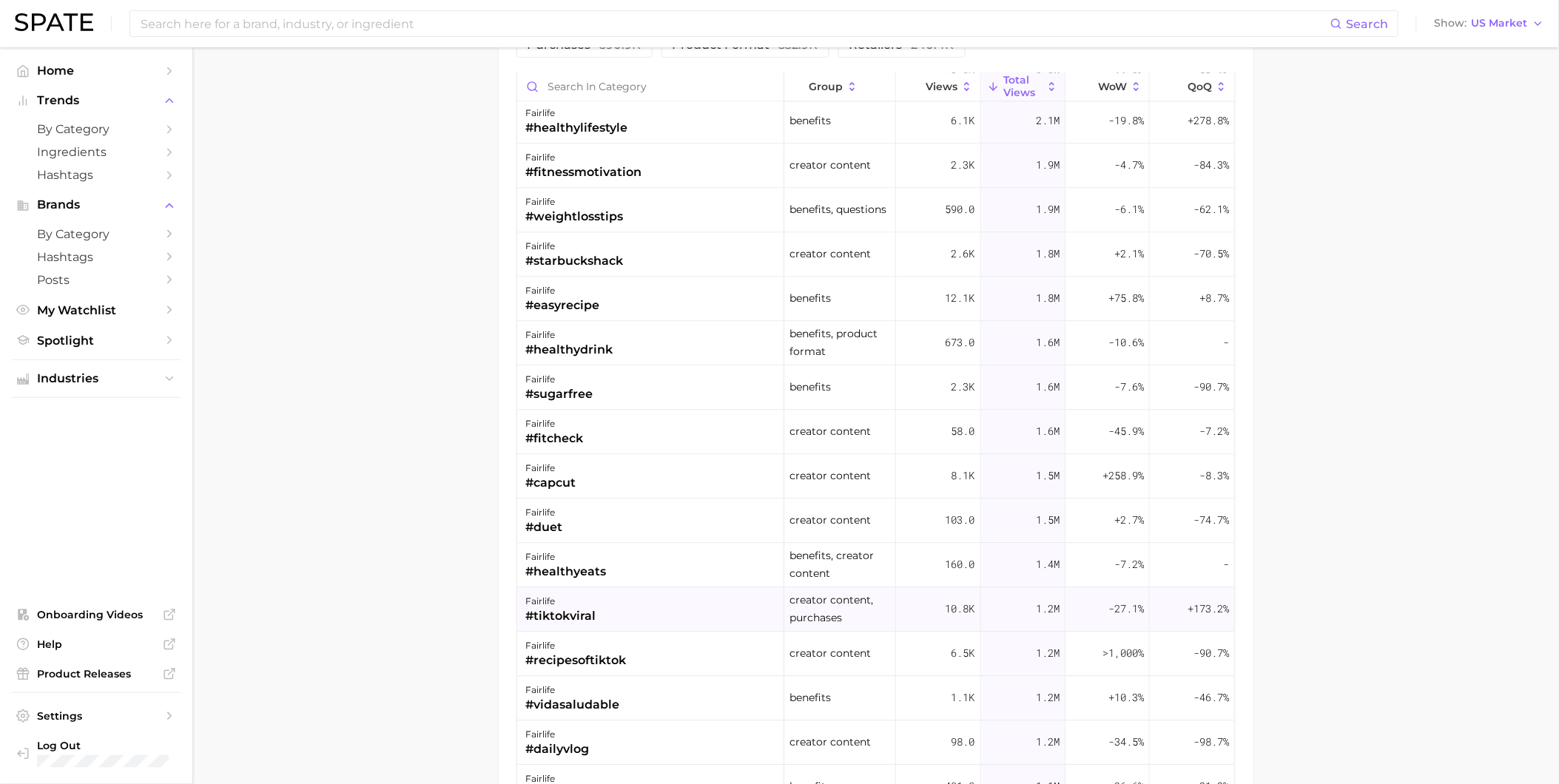
click at [689, 619] on div "fairlife #tiktokviral" at bounding box center [651, 610] width 267 height 44
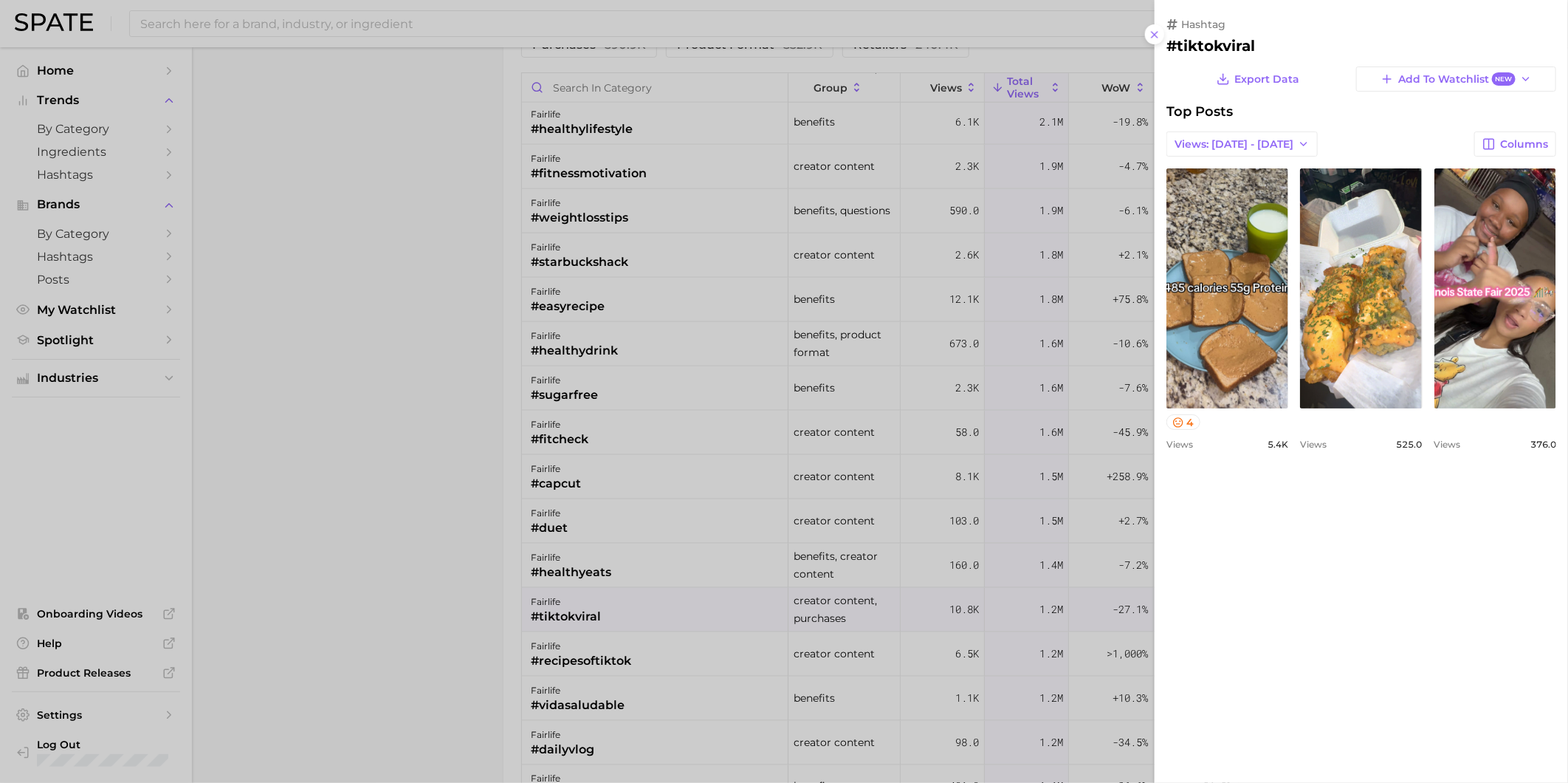
click at [689, 650] on div at bounding box center [784, 392] width 1568 height 783
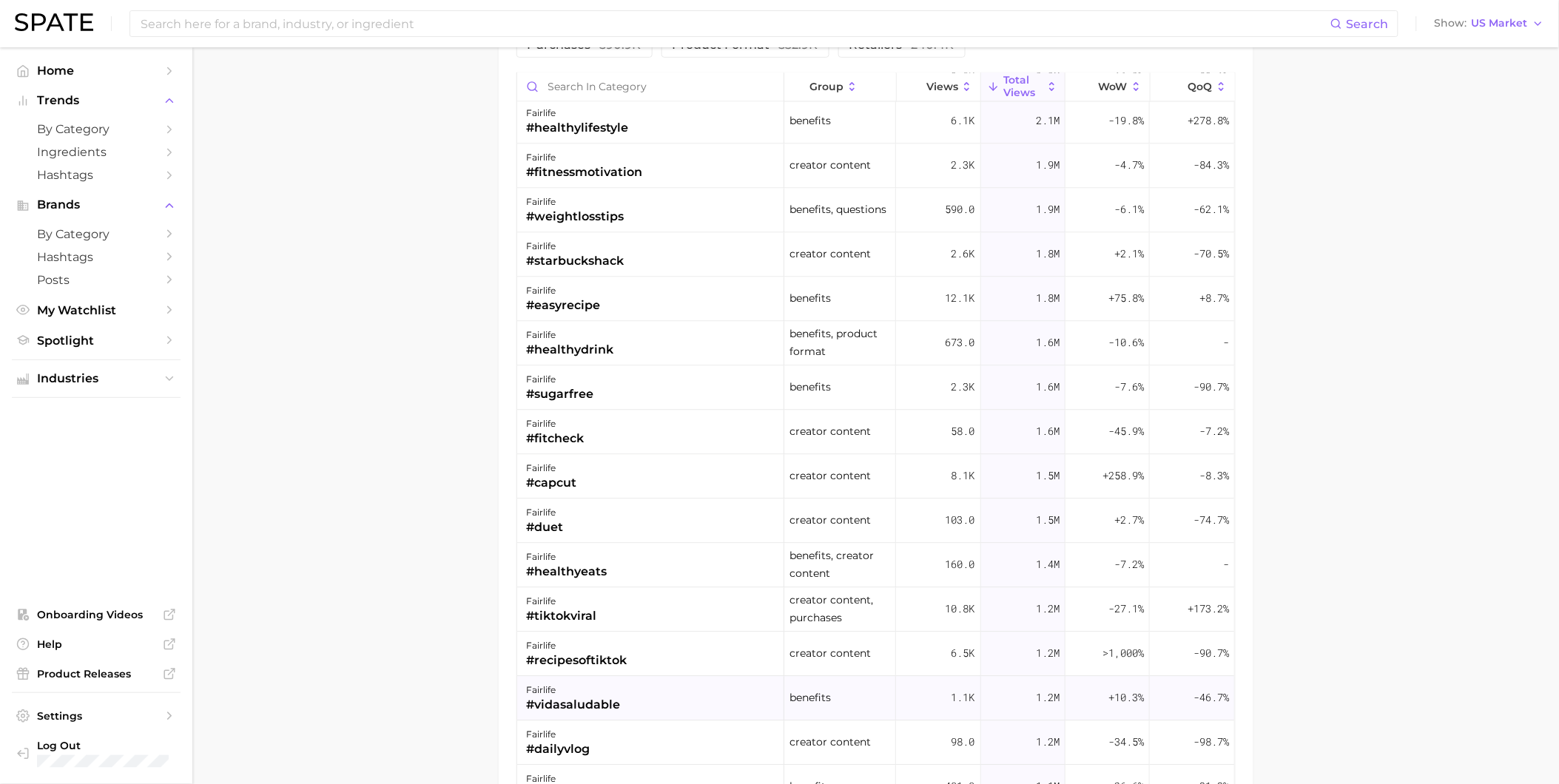
click at [703, 713] on div "fairlife #vidasaludable" at bounding box center [651, 699] width 267 height 44
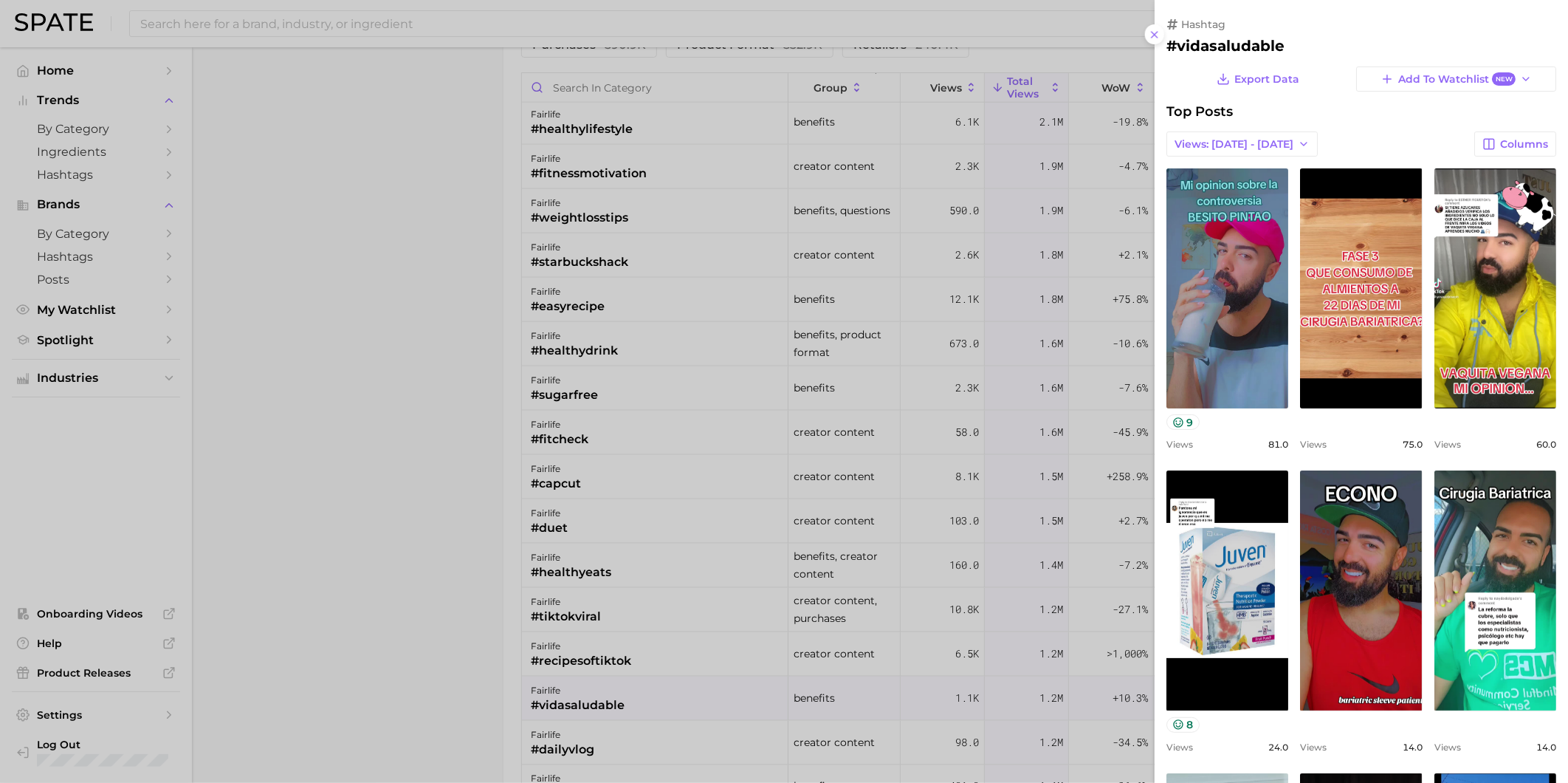
click at [704, 711] on div at bounding box center [784, 392] width 1568 height 783
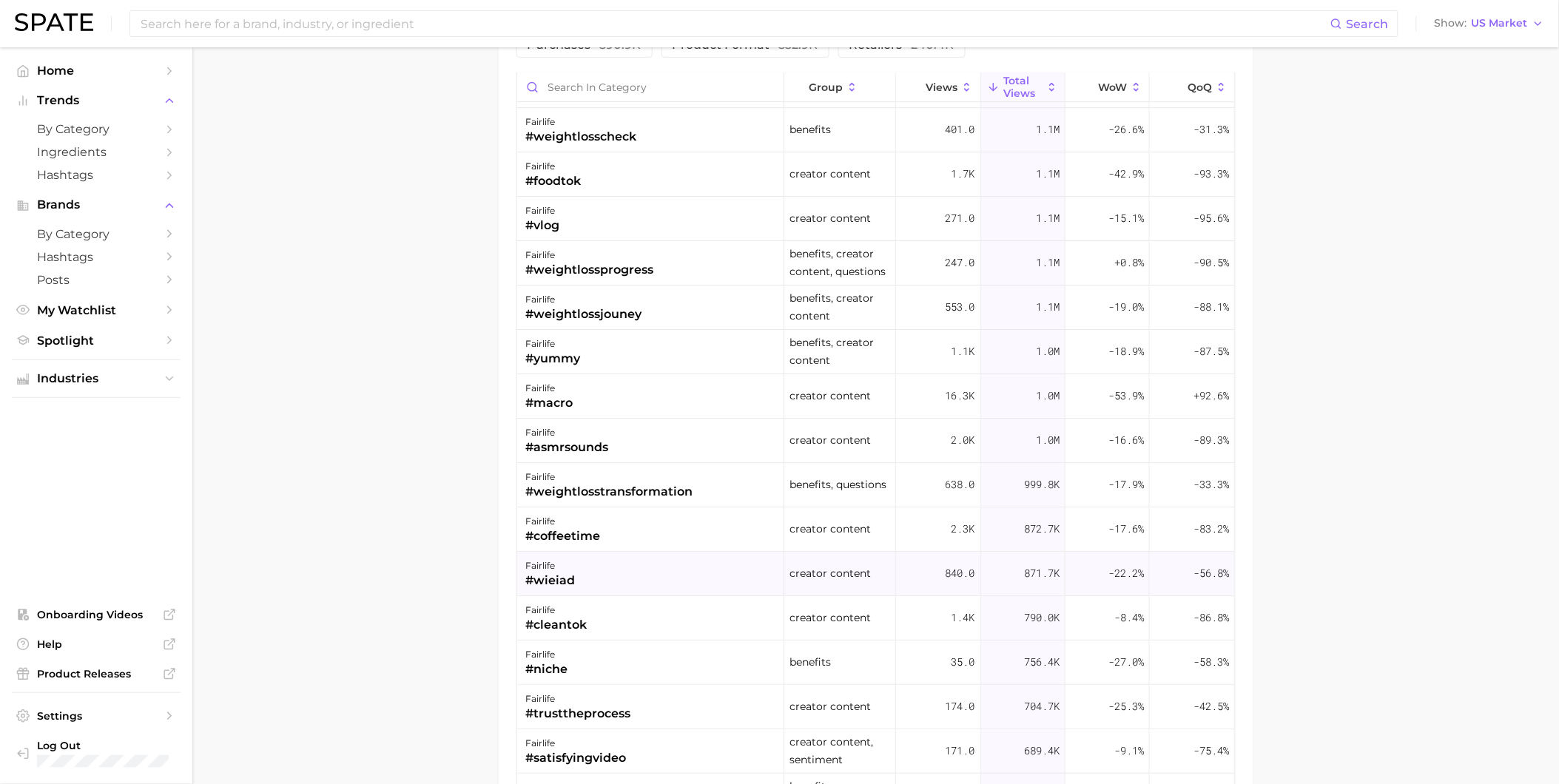
click at [670, 586] on div "fairlife #wieiad" at bounding box center [651, 574] width 267 height 44
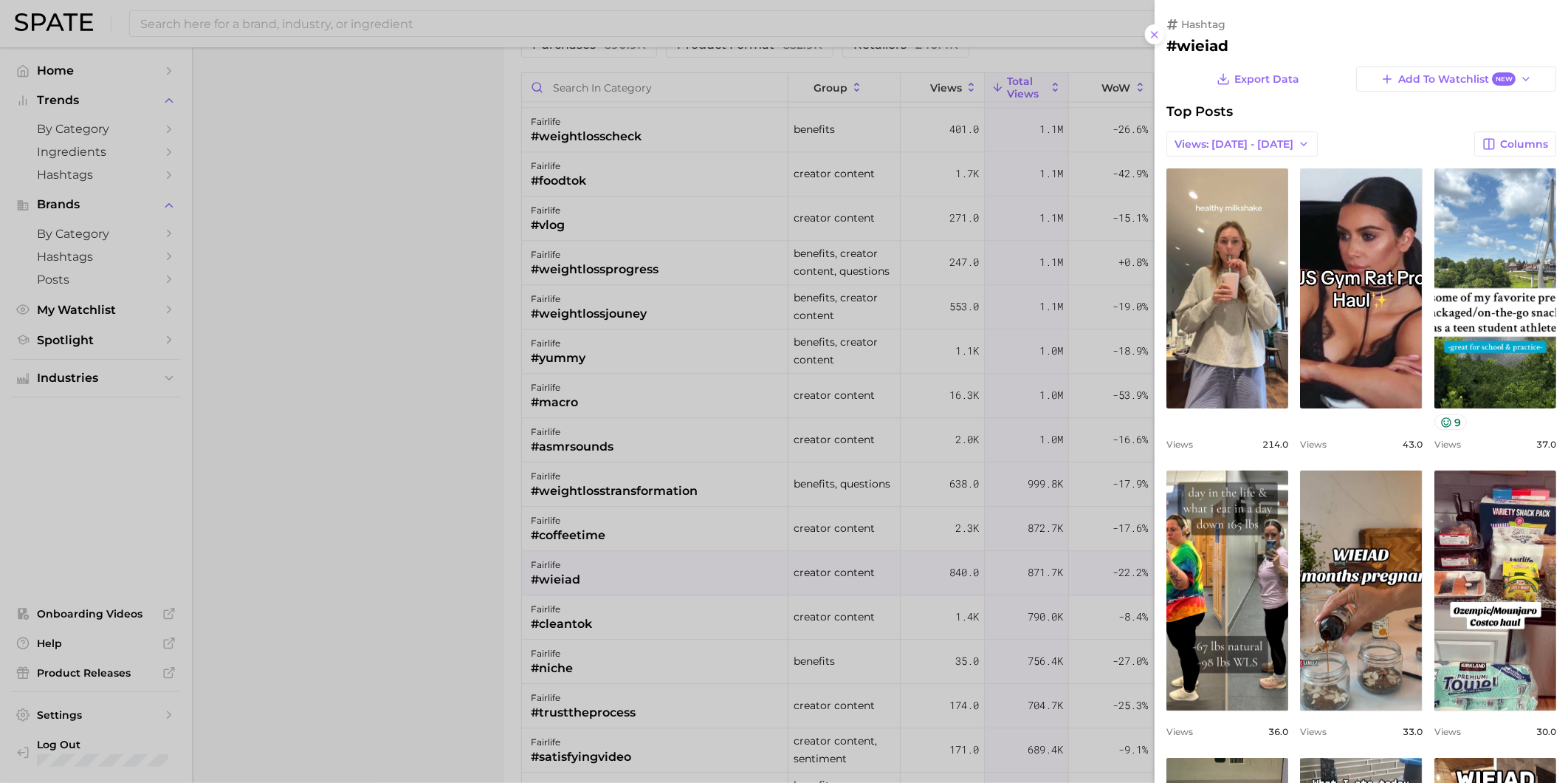
click at [669, 614] on div at bounding box center [784, 392] width 1568 height 783
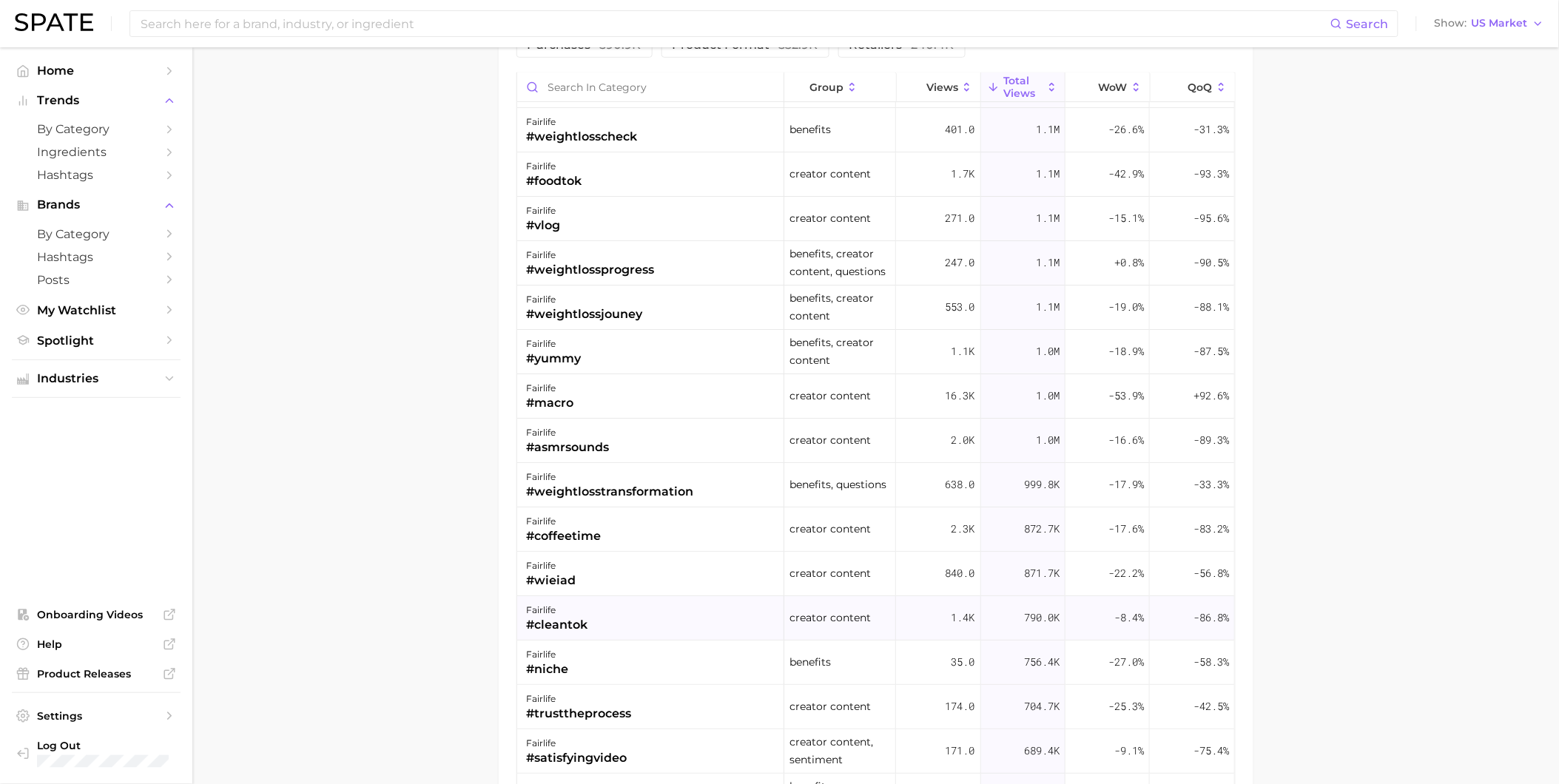
click at [670, 633] on div "fairlife #cleantok" at bounding box center [651, 618] width 267 height 44
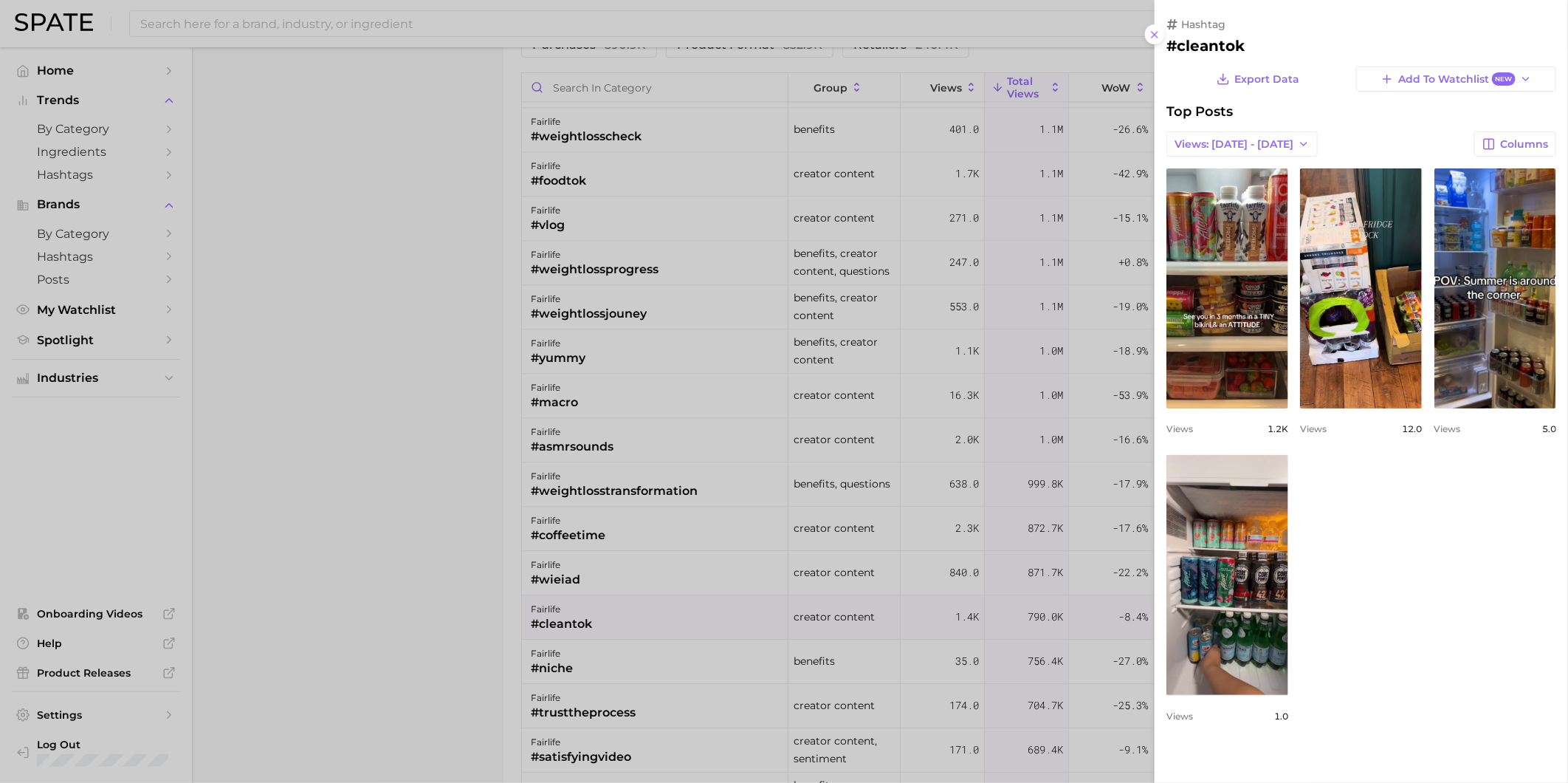
click at [669, 632] on div at bounding box center [784, 392] width 1568 height 783
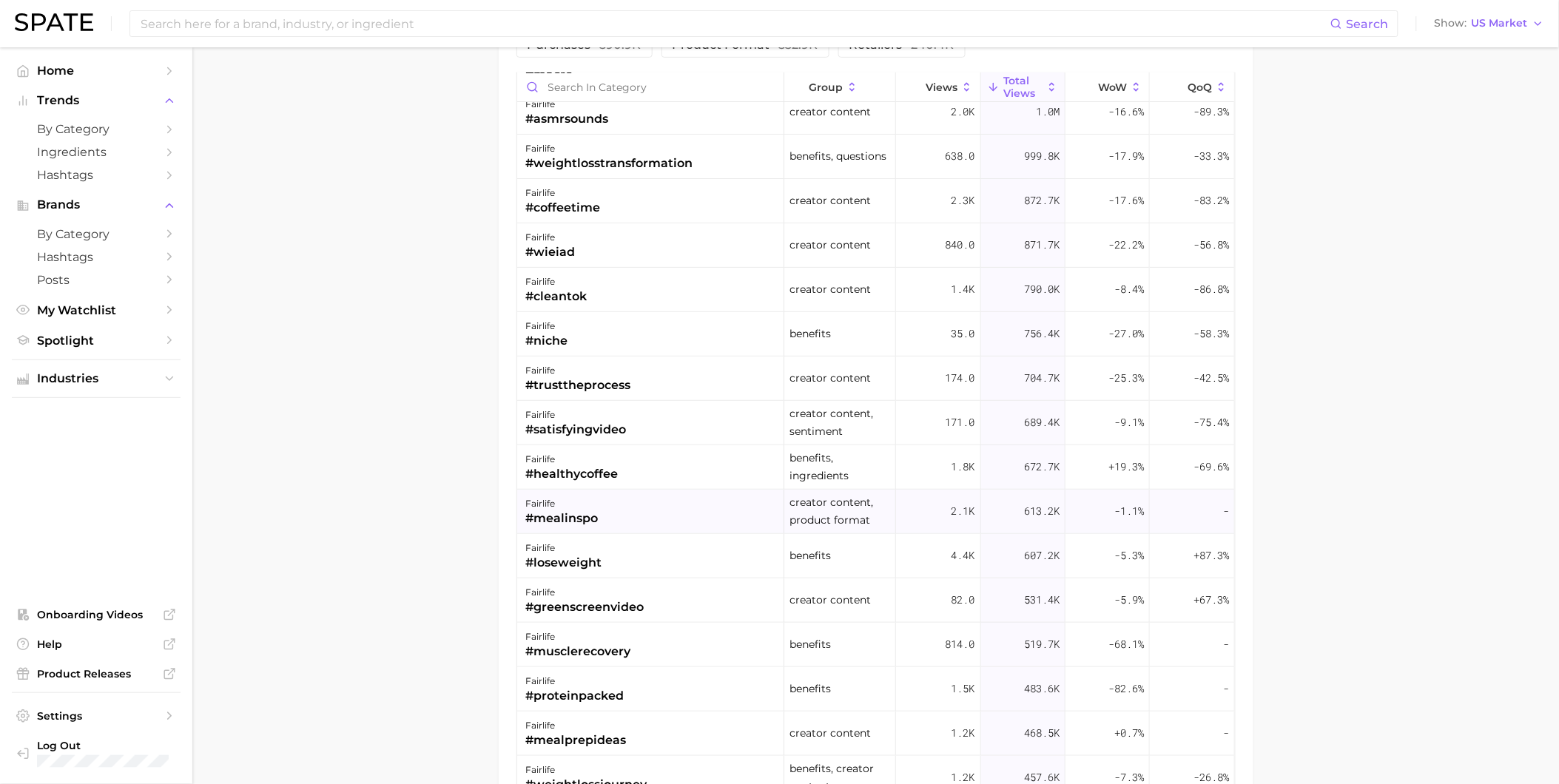
click at [662, 514] on div "fairlife #mealinspo" at bounding box center [651, 512] width 267 height 44
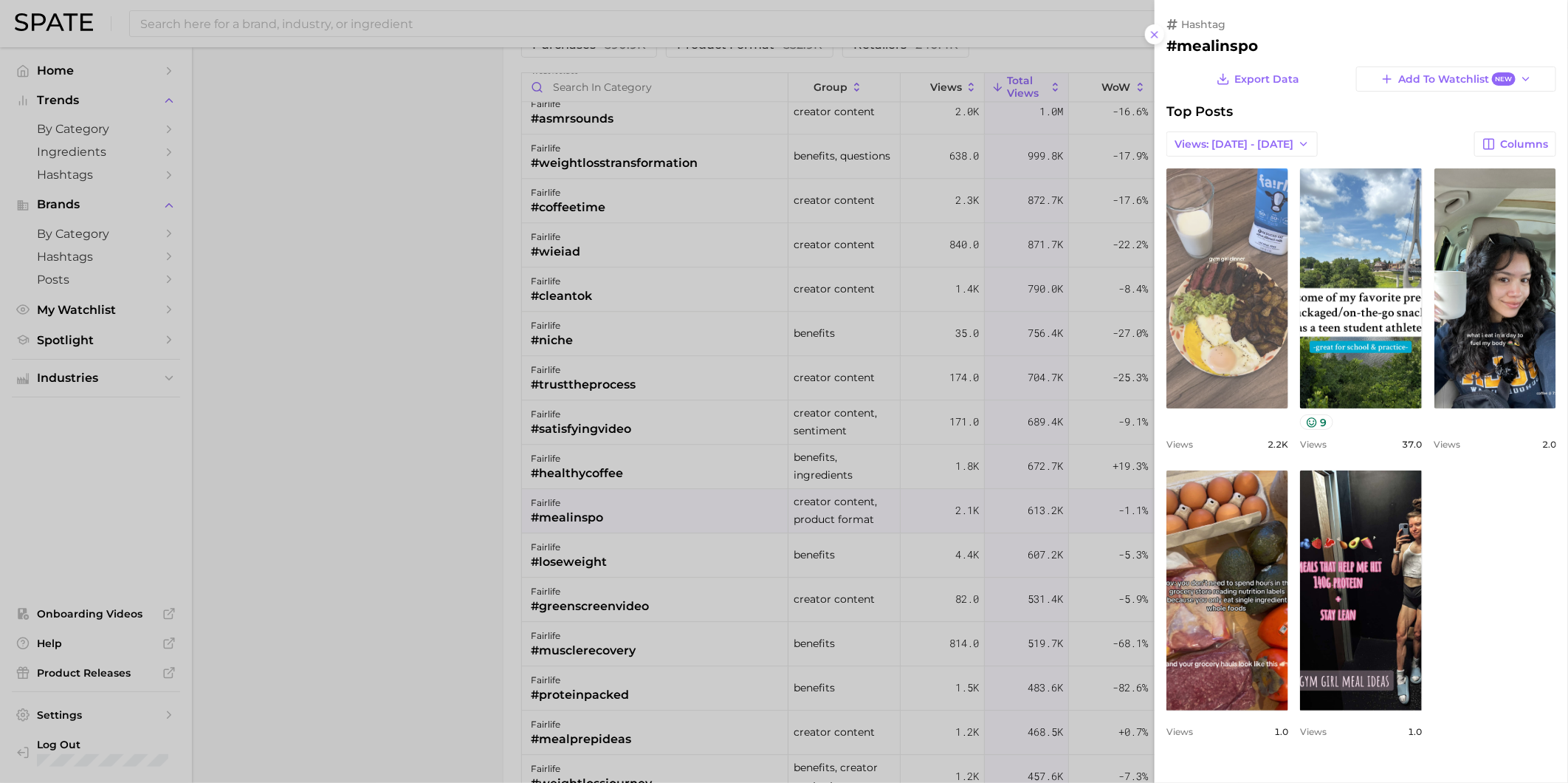
click at [1193, 345] on link "view post on TikTok" at bounding box center [1228, 289] width 122 height 241
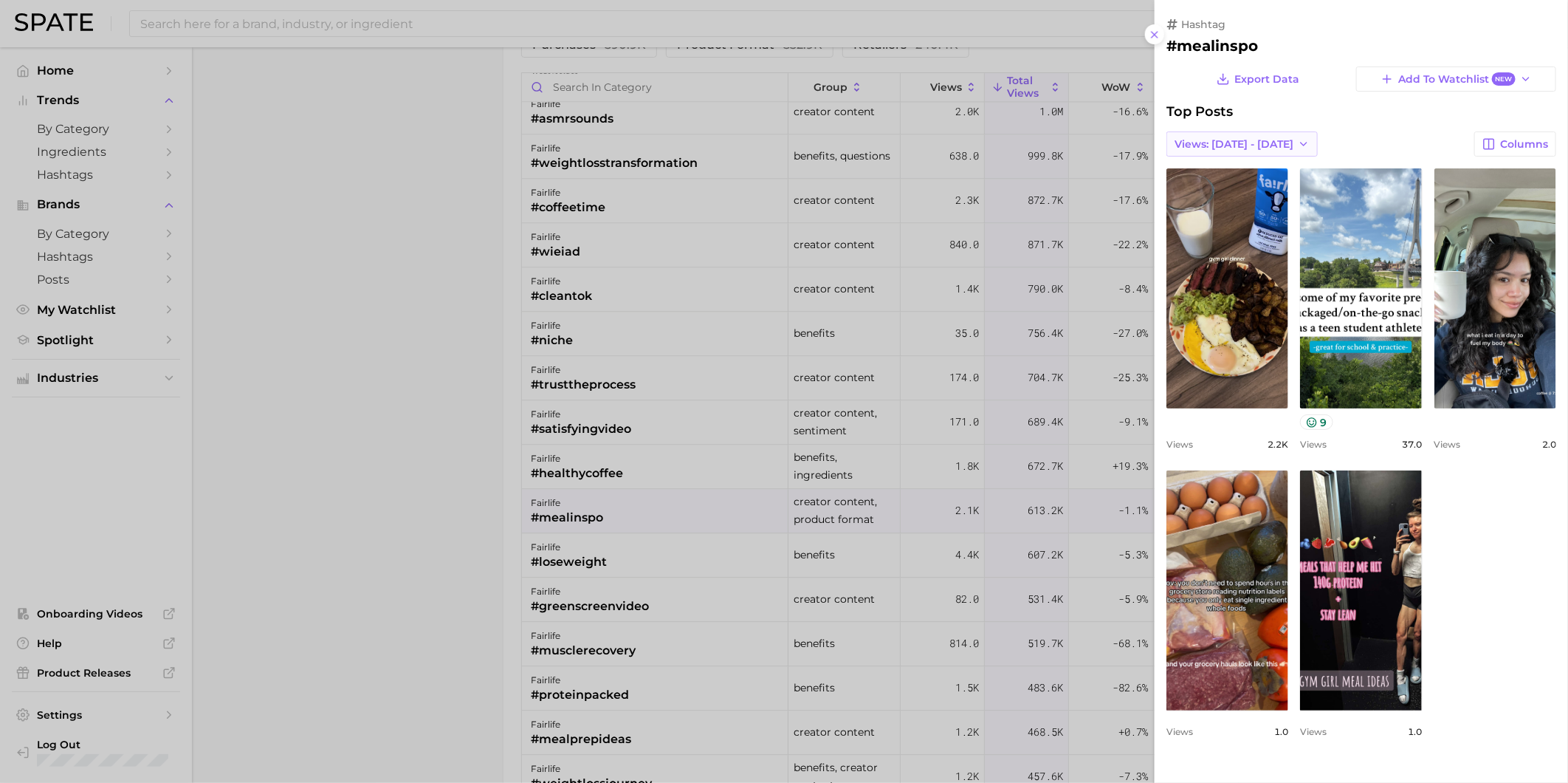
click at [1279, 151] on button "Views: [DATE] - [DATE]" at bounding box center [1242, 144] width 152 height 25
click at [1261, 185] on button "Total Views" at bounding box center [1248, 198] width 162 height 26
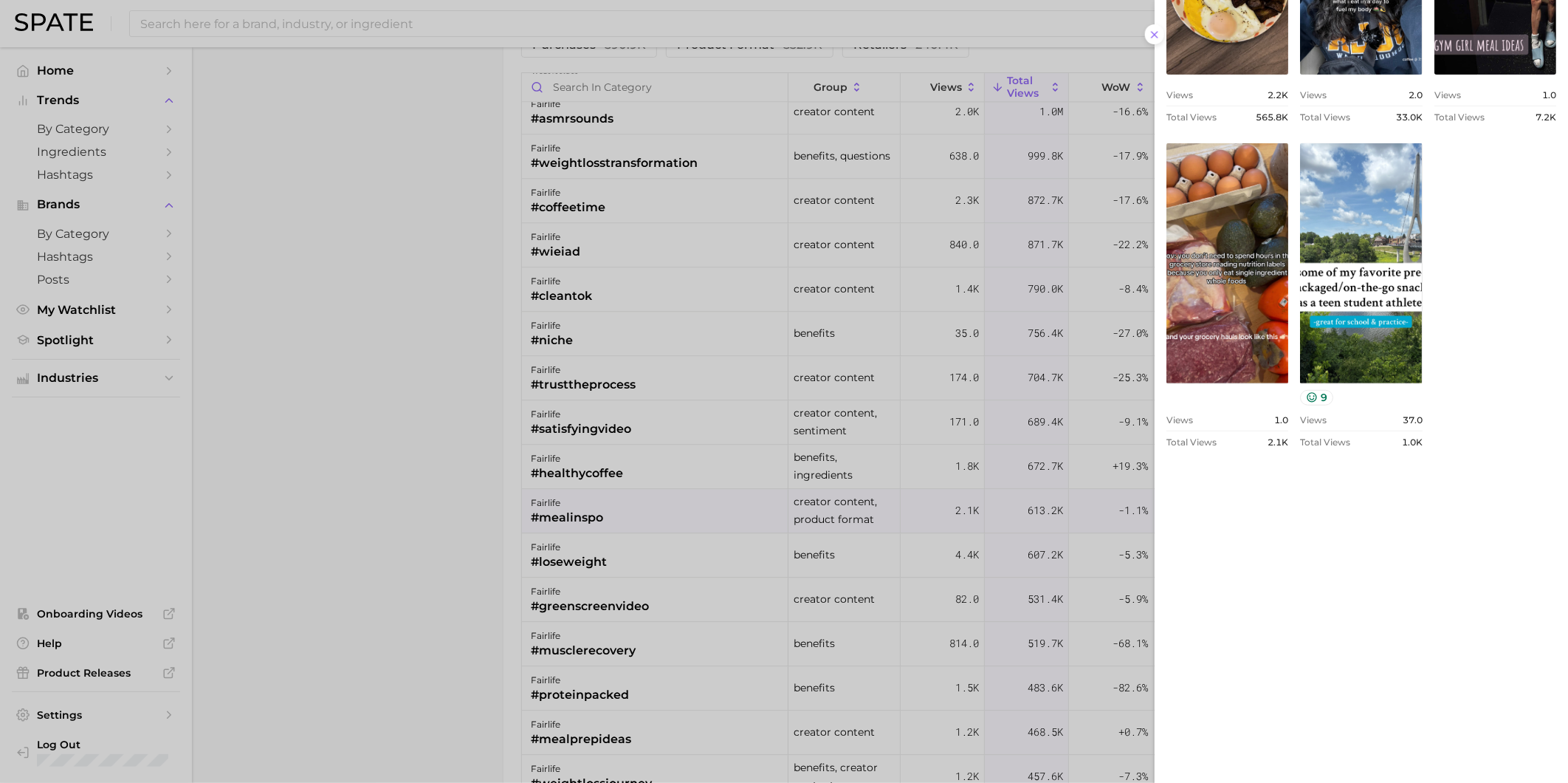
click at [462, 585] on div at bounding box center [784, 392] width 1568 height 783
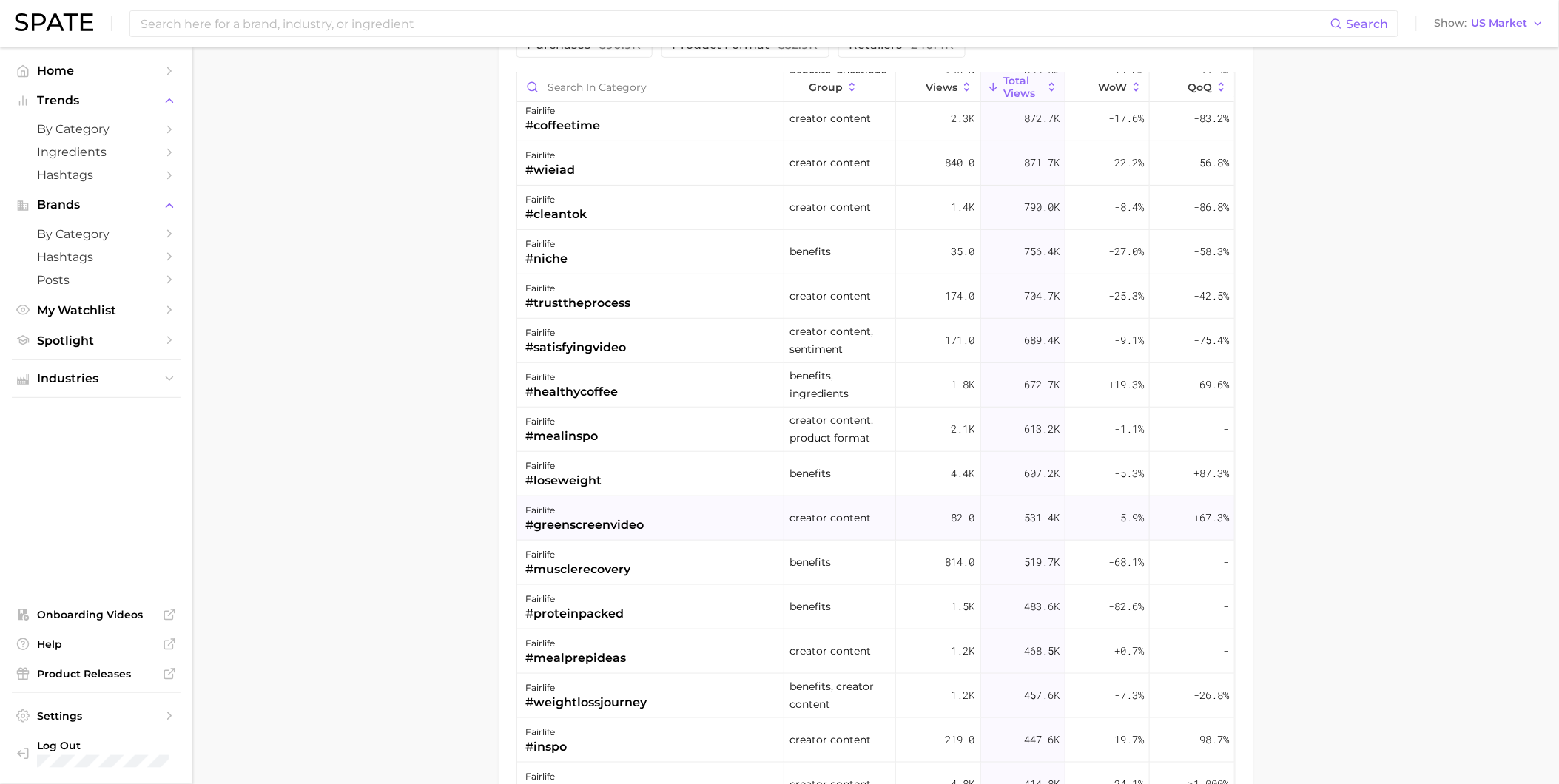
click at [688, 518] on div "fairlife #greenscreenvideo" at bounding box center [651, 519] width 267 height 44
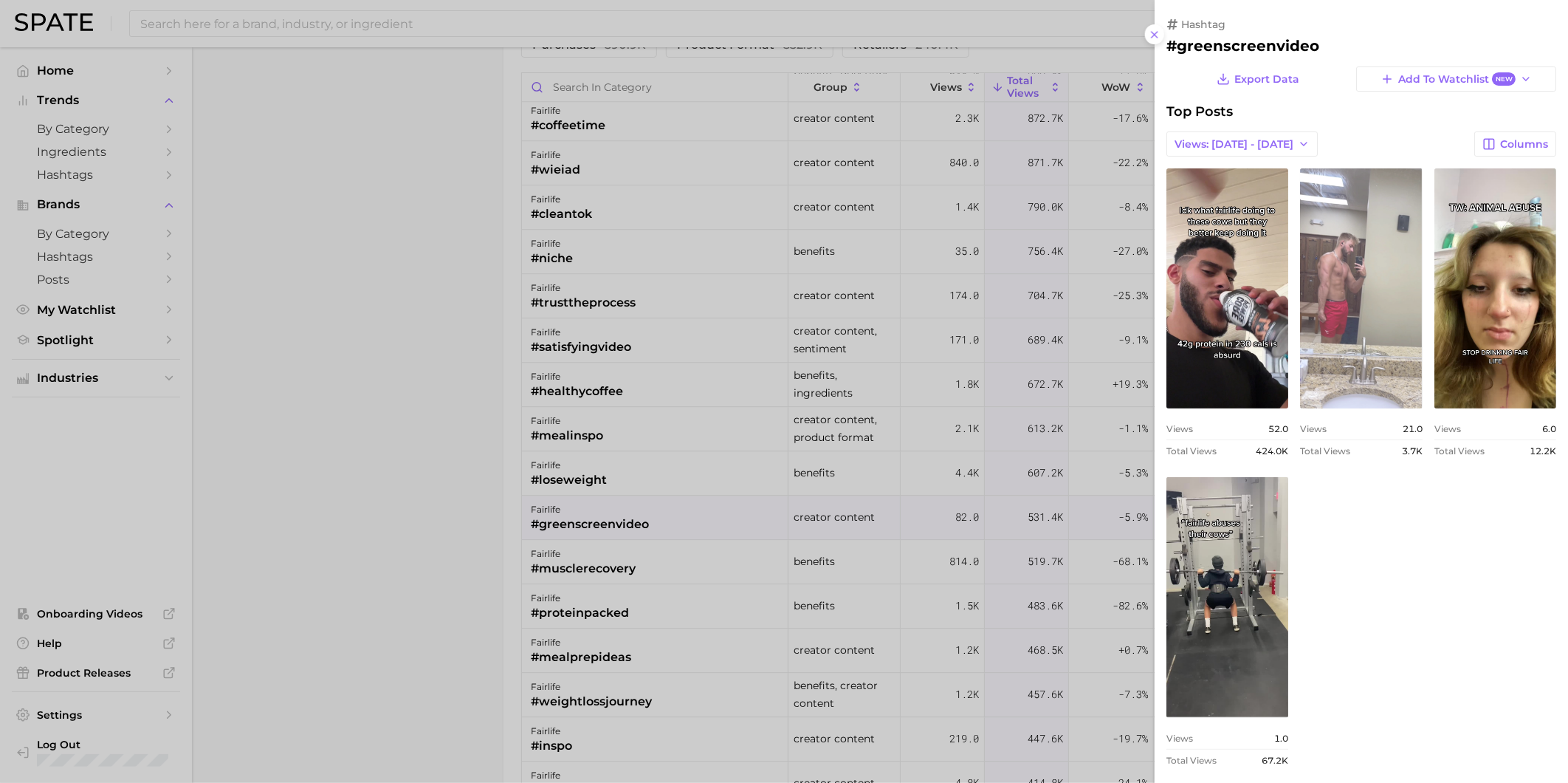
click at [1422, 316] on link "view post on TikTok" at bounding box center [1361, 289] width 122 height 241
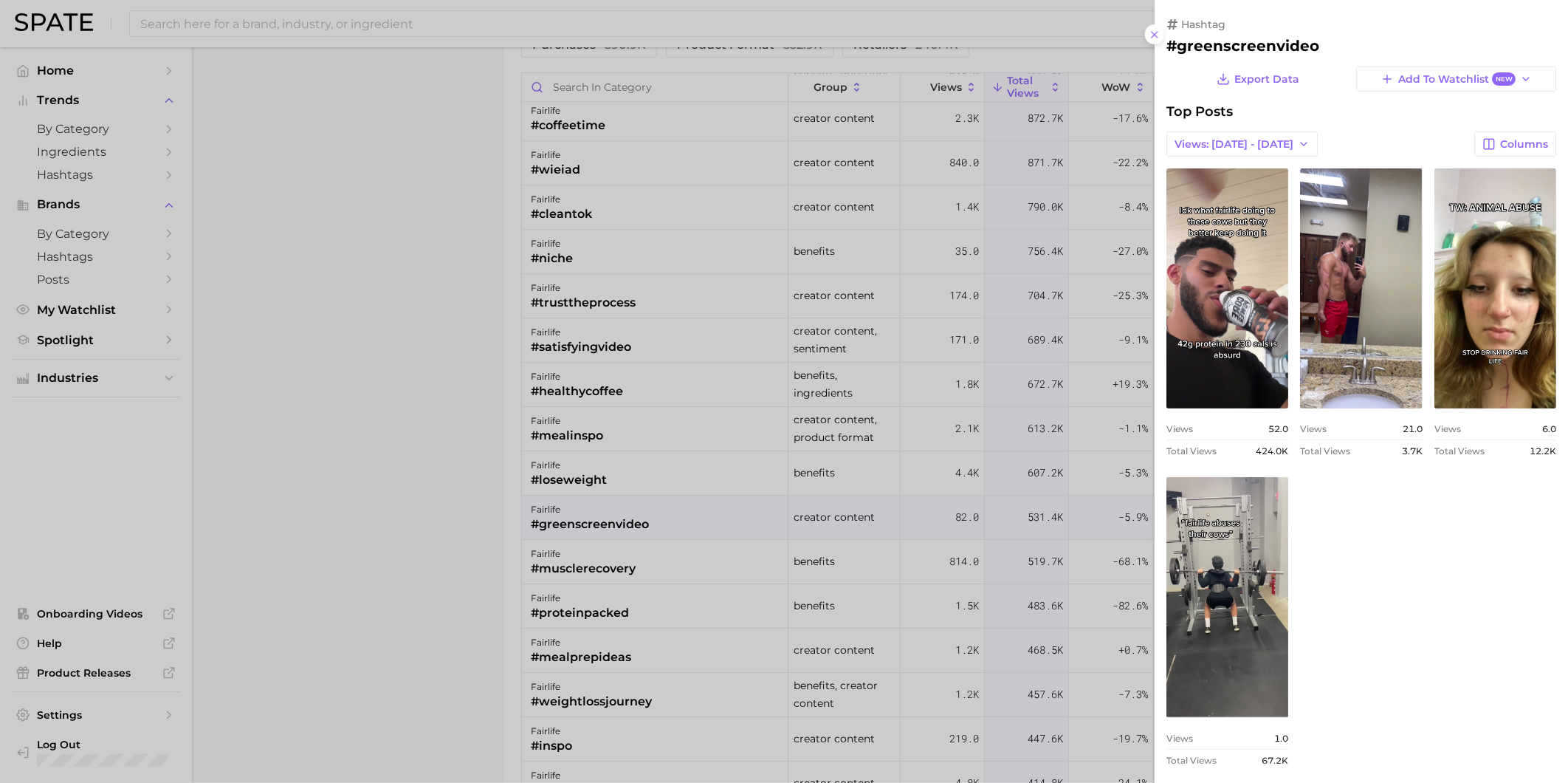
click at [691, 564] on div at bounding box center [784, 392] width 1568 height 783
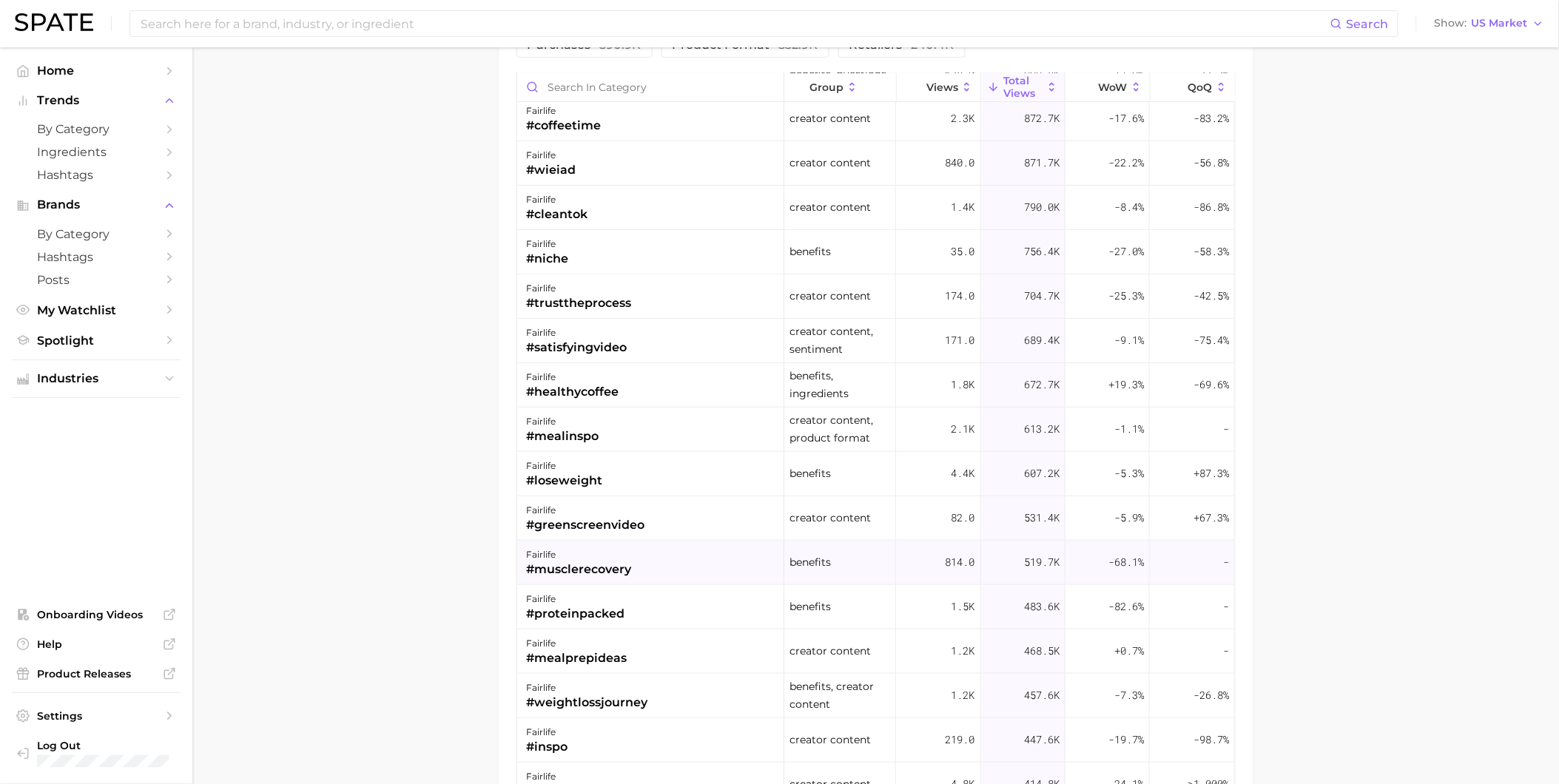
click at [683, 571] on div "fairlife #musclerecovery" at bounding box center [651, 563] width 267 height 44
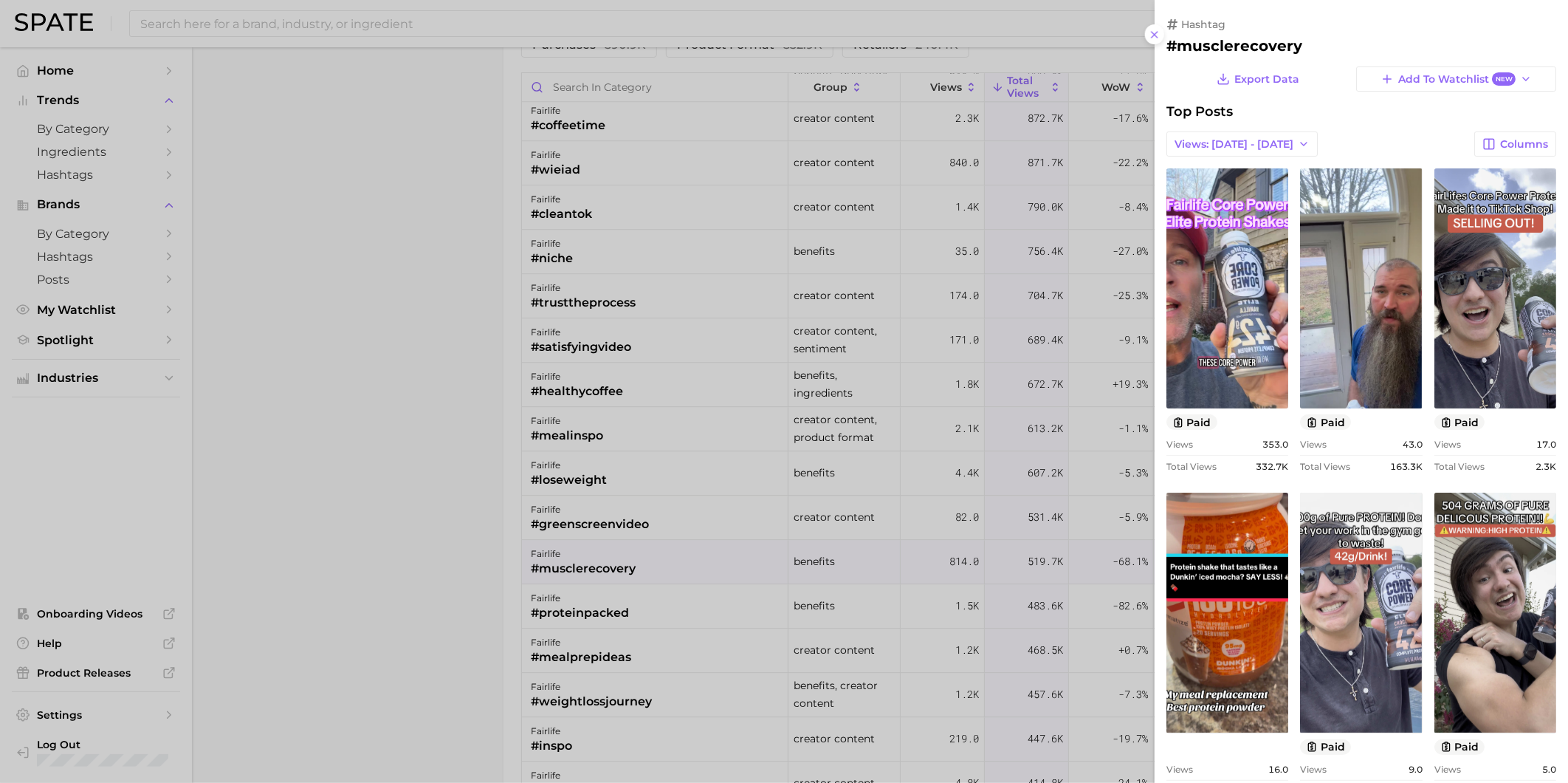
click at [669, 612] on div at bounding box center [784, 392] width 1568 height 783
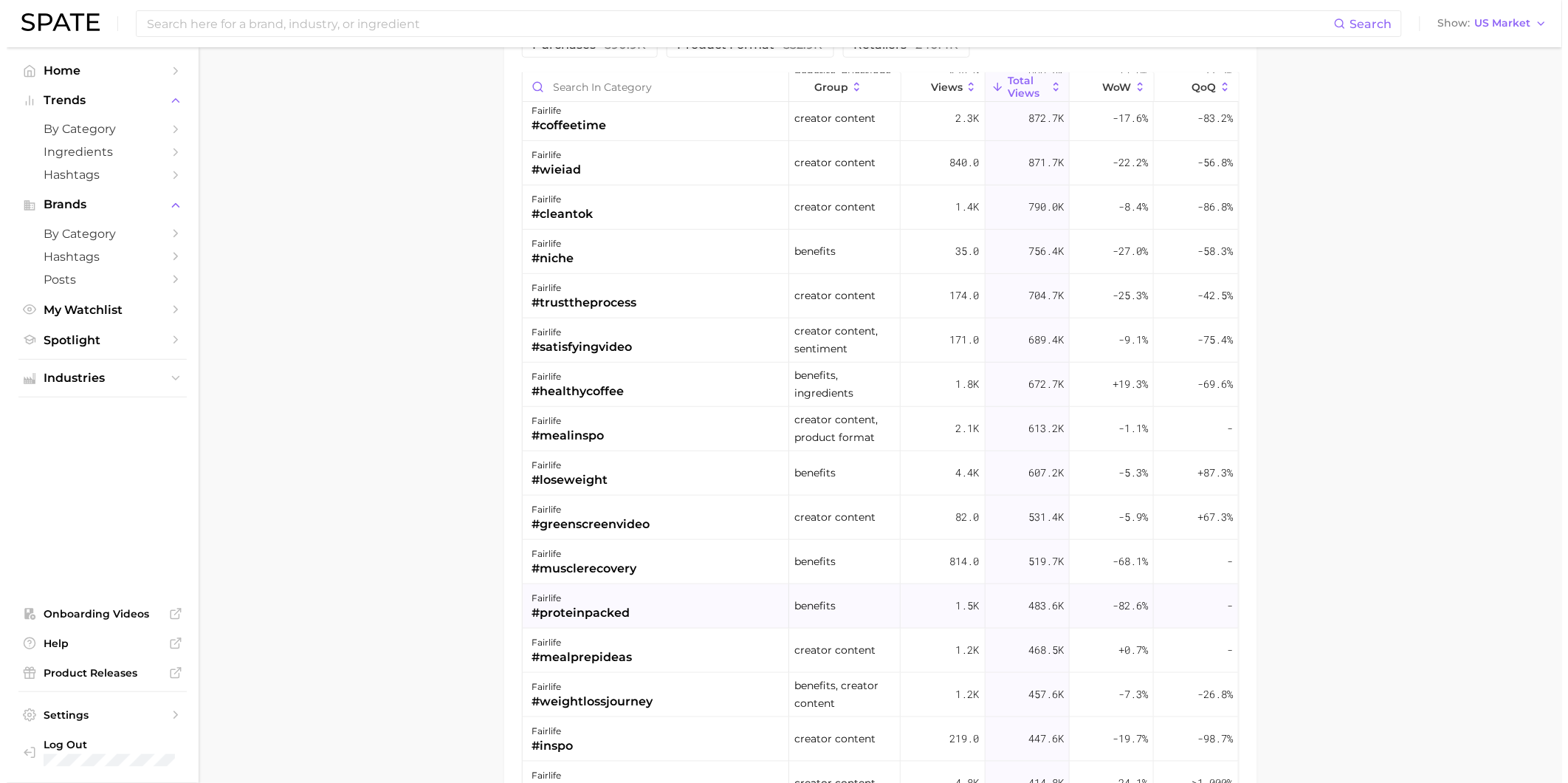
scroll to position [2216, 0]
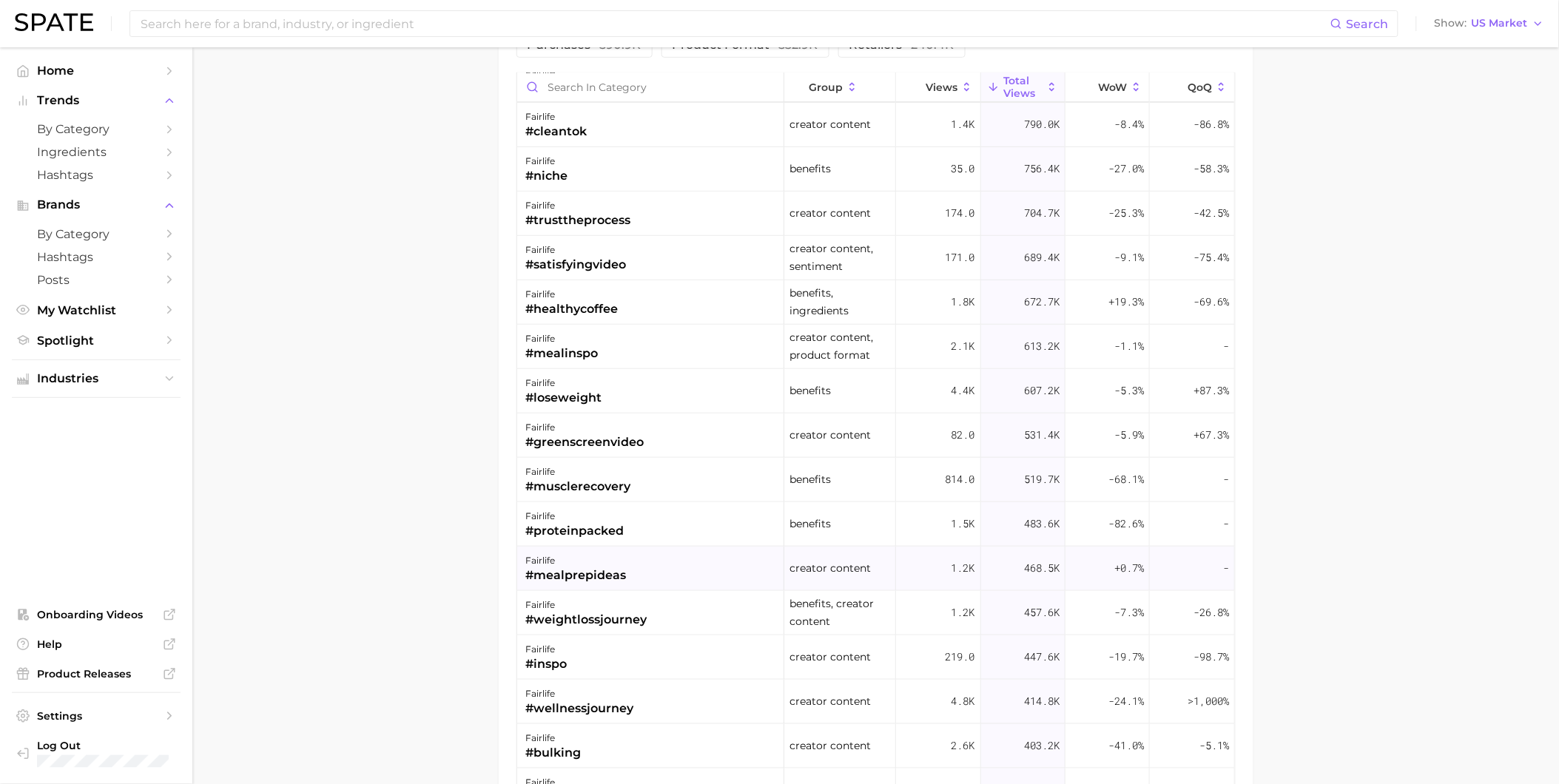
click at [679, 583] on div "fairlife #mealprepideas" at bounding box center [651, 569] width 267 height 44
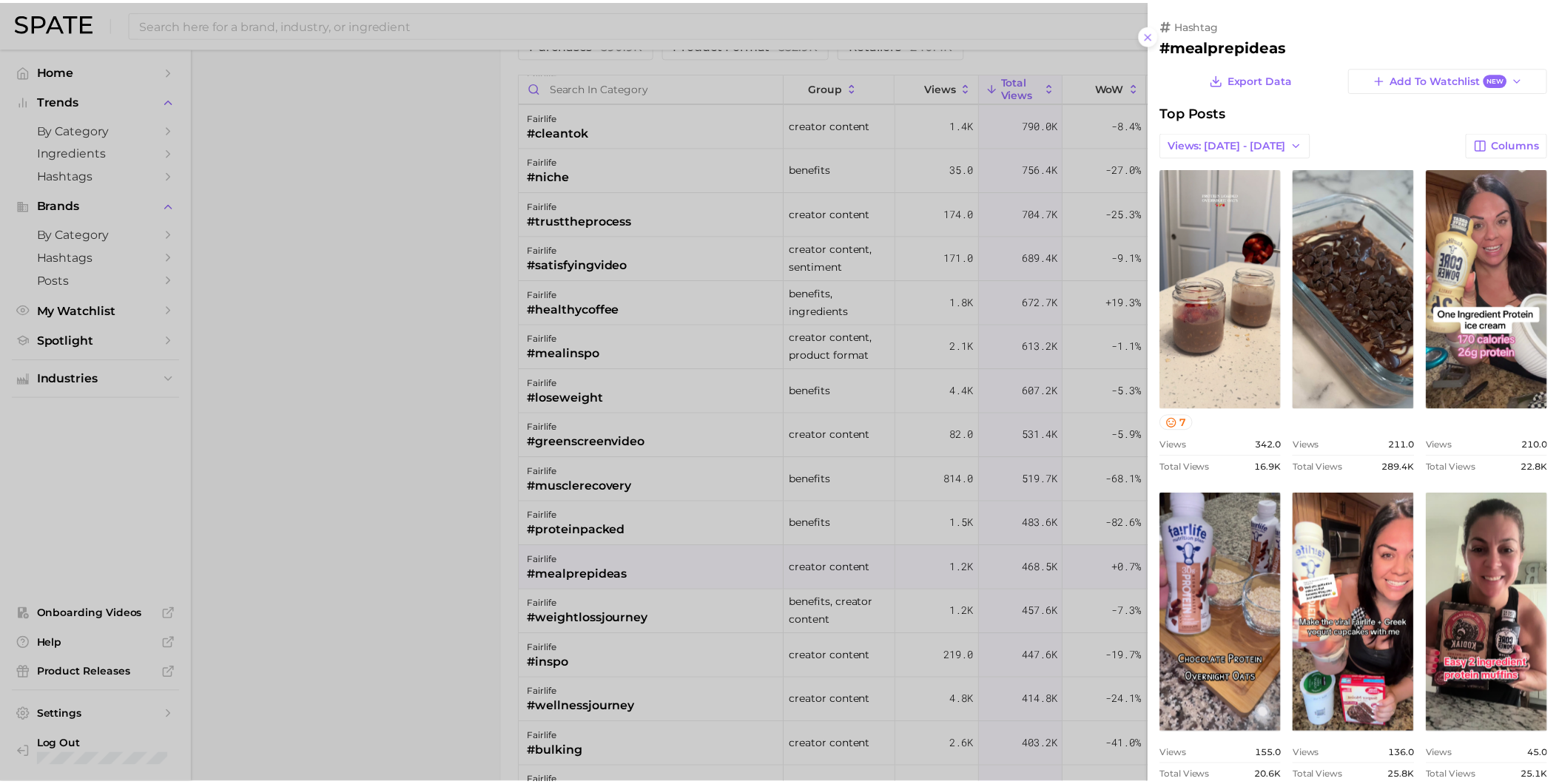
scroll to position [0, 0]
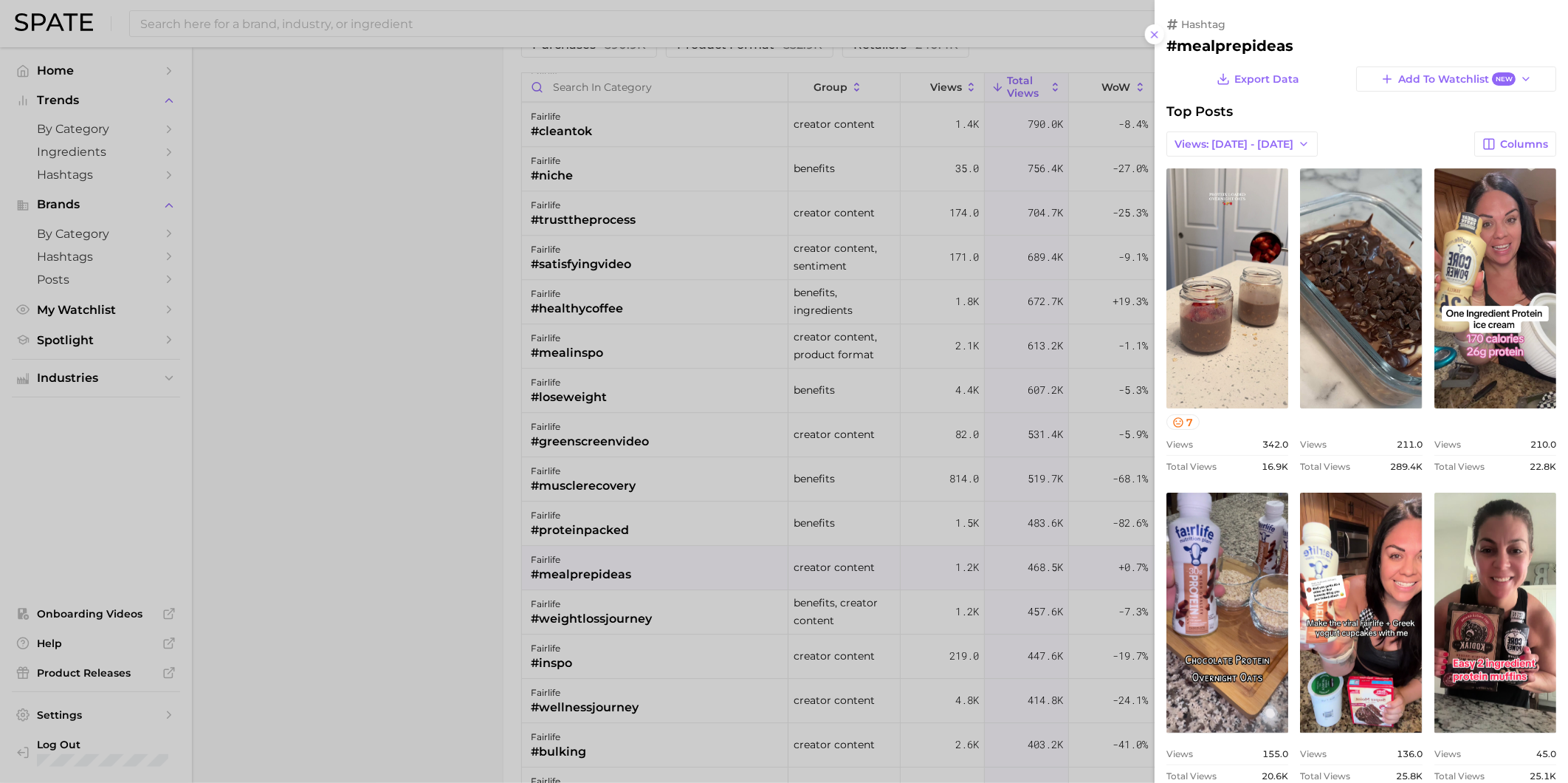
click at [426, 247] on div at bounding box center [784, 392] width 1568 height 783
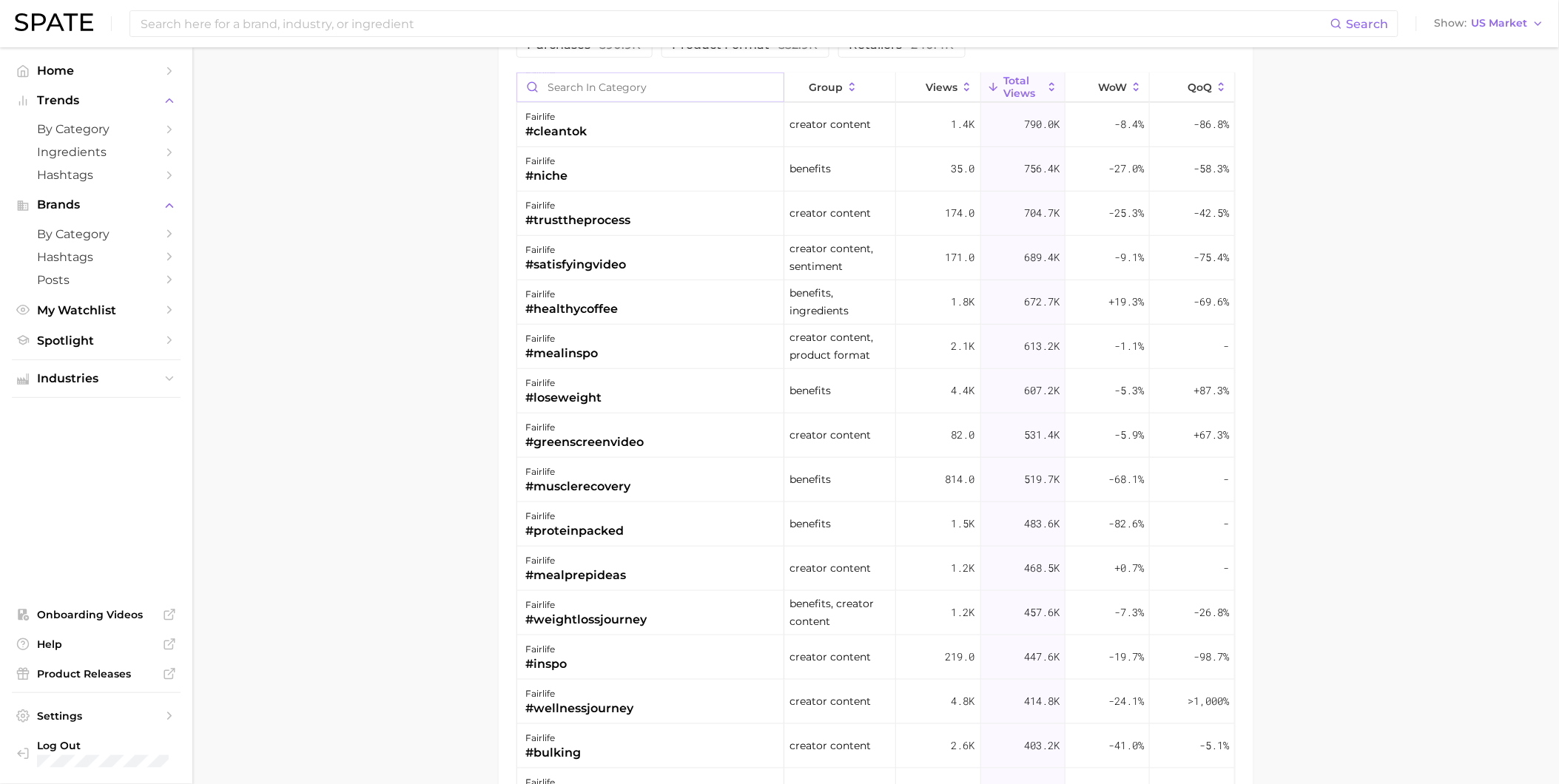
click at [620, 95] on input "Search in category" at bounding box center [650, 87] width 266 height 28
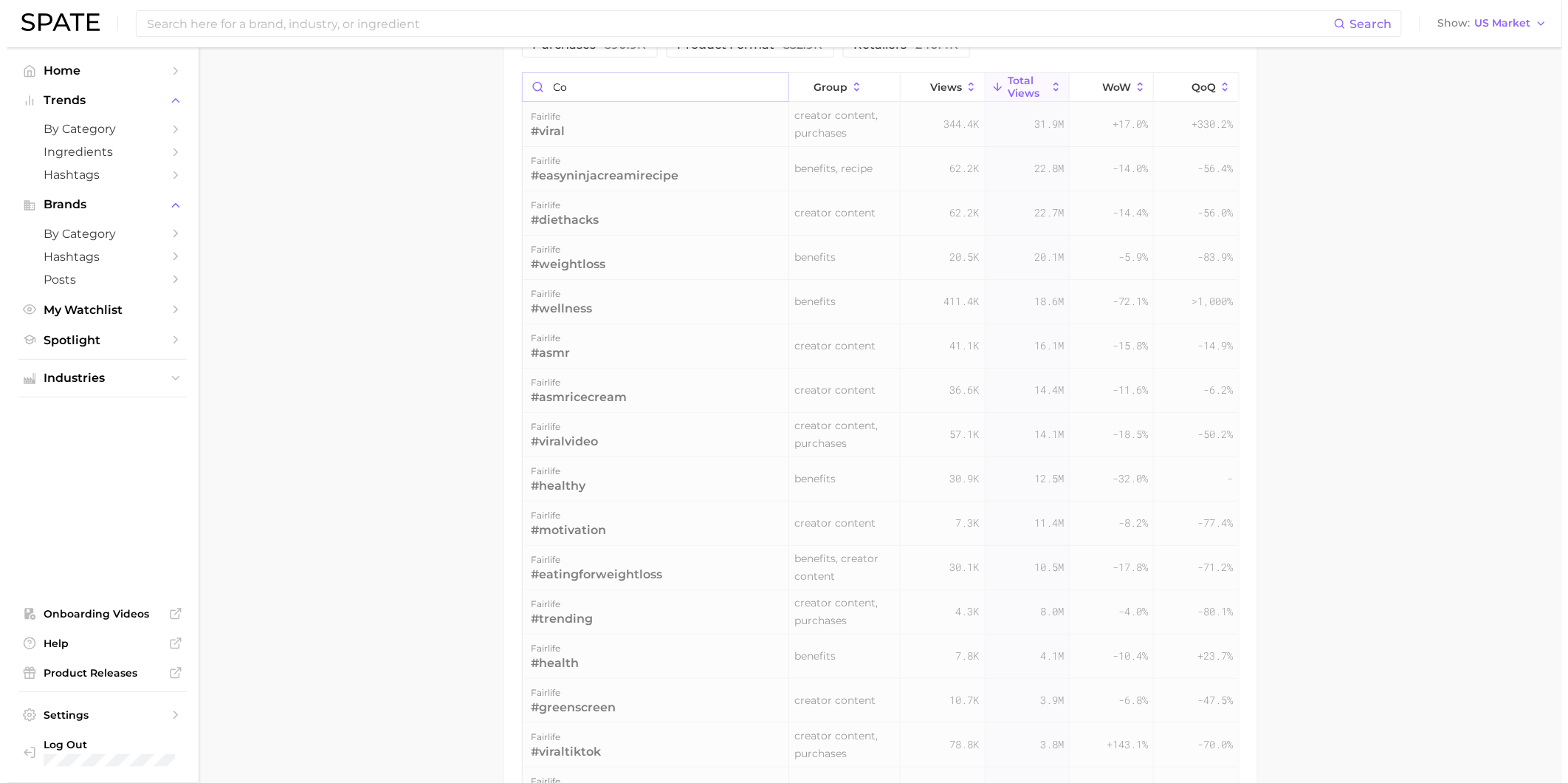
scroll to position [2106, 0]
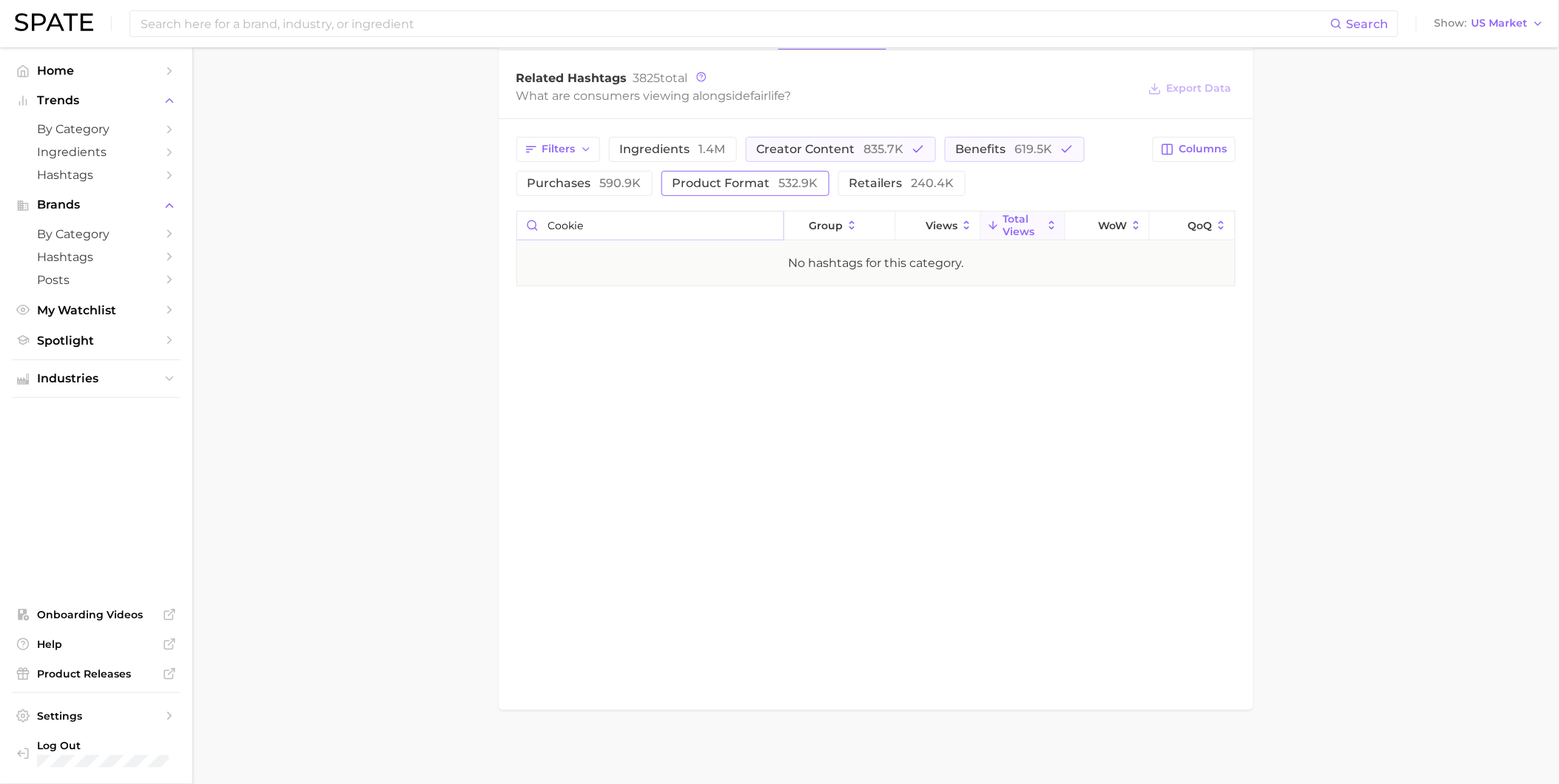
type input "cookie"
click at [729, 174] on button "product format 532.9k" at bounding box center [745, 183] width 168 height 25
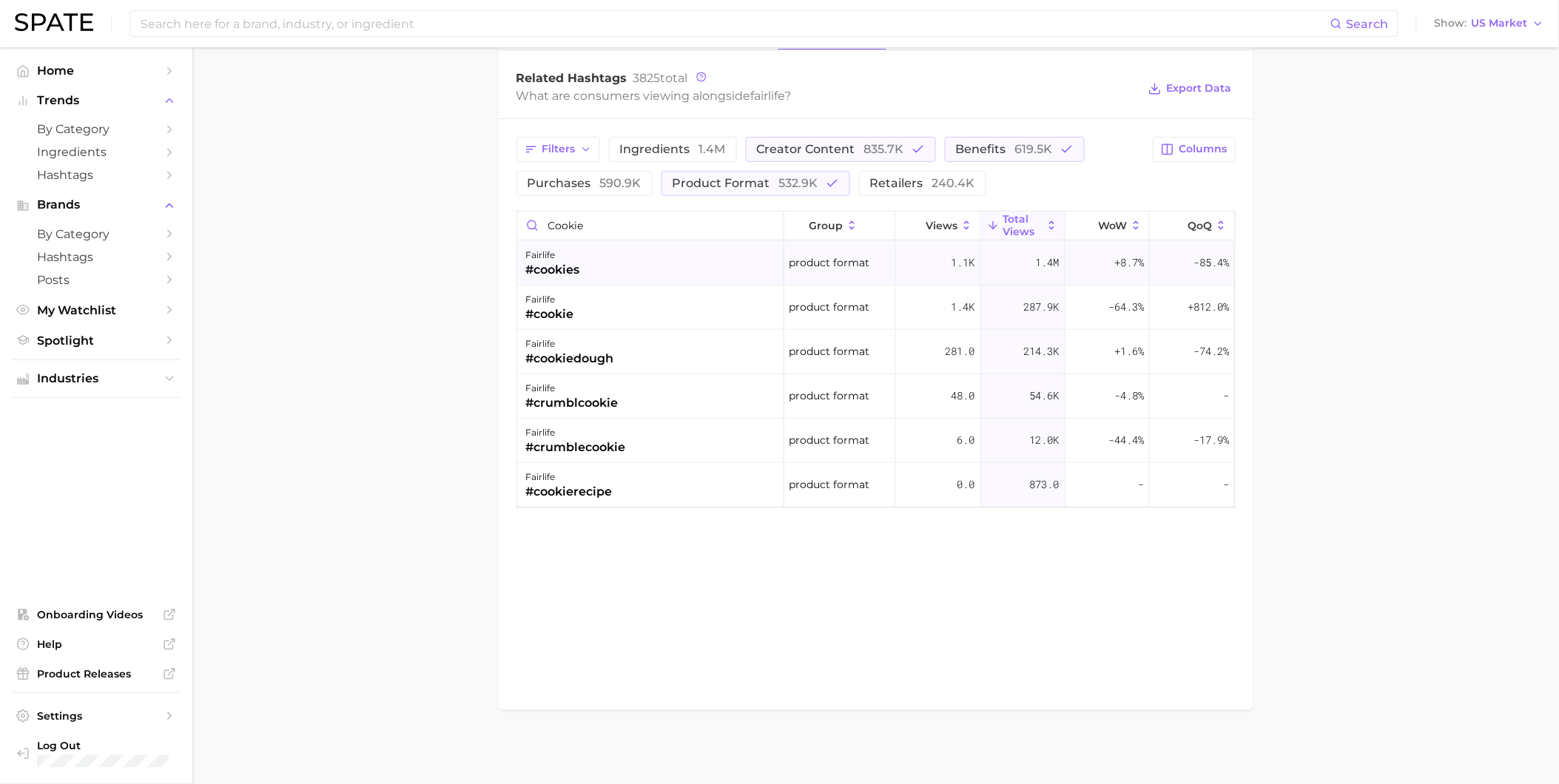
click at [655, 265] on div "fairlife #cookies" at bounding box center [651, 263] width 267 height 44
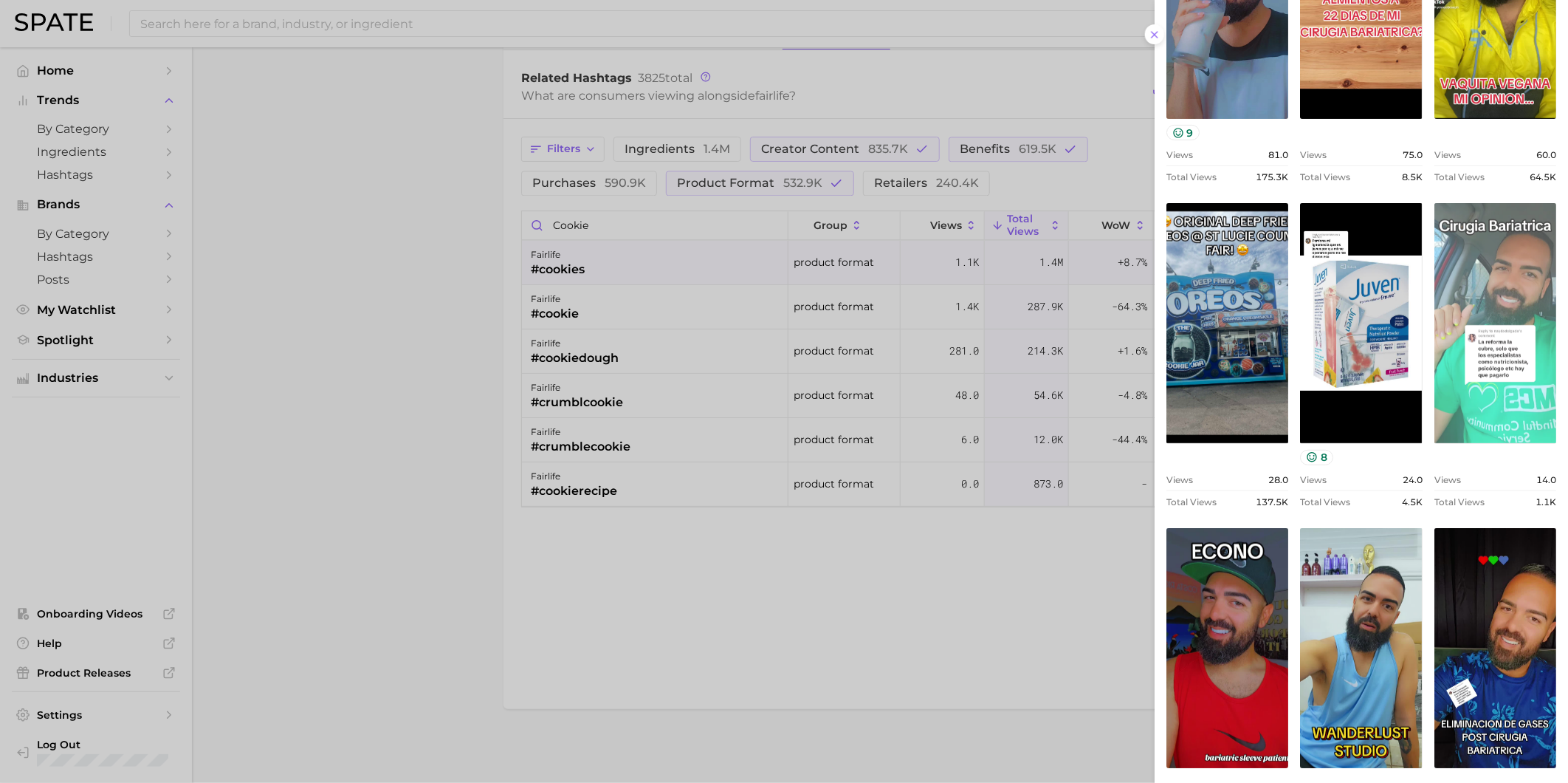
scroll to position [83, 0]
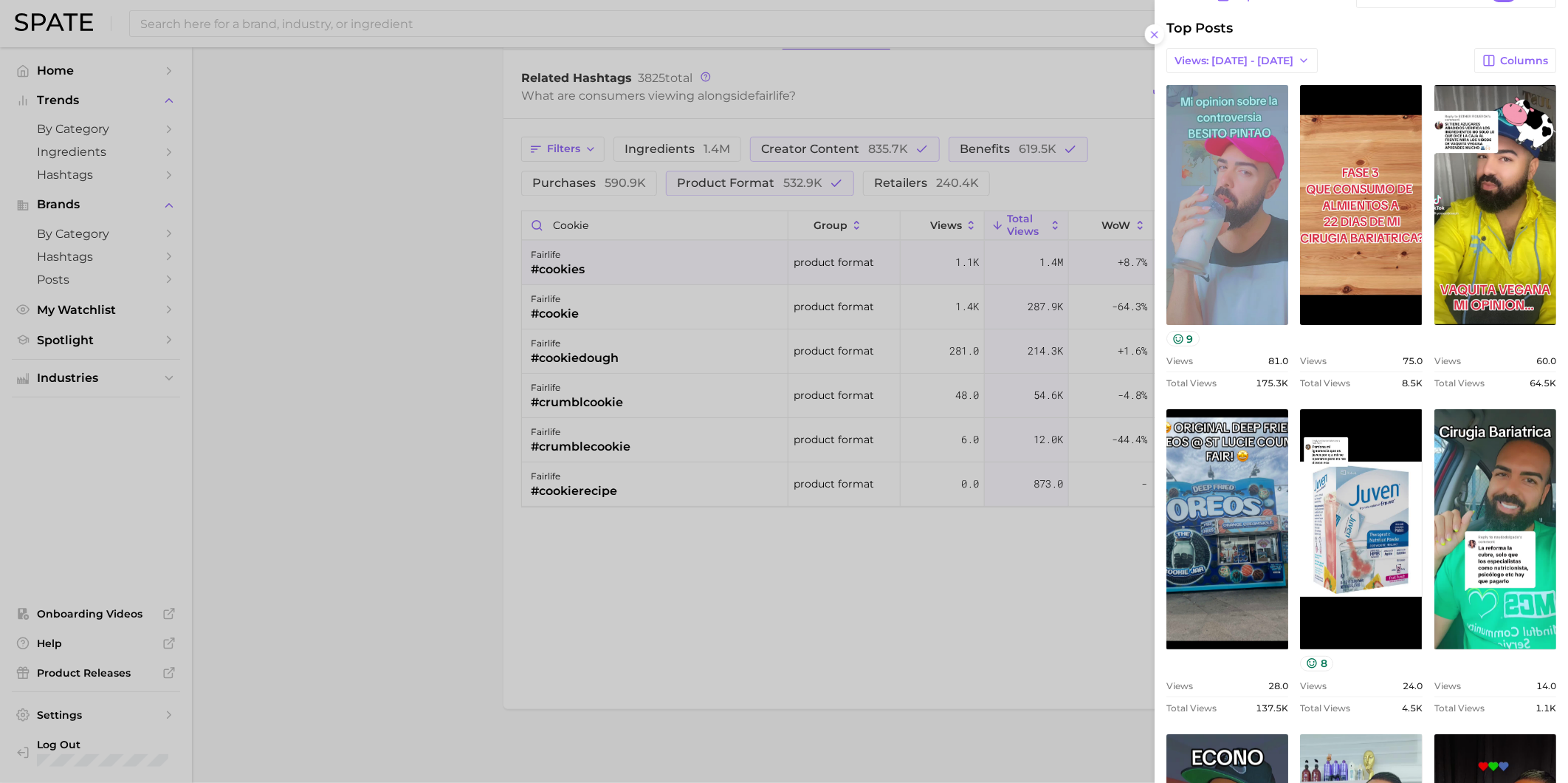
click at [1289, 288] on link "view post on TikTok" at bounding box center [1228, 205] width 122 height 241
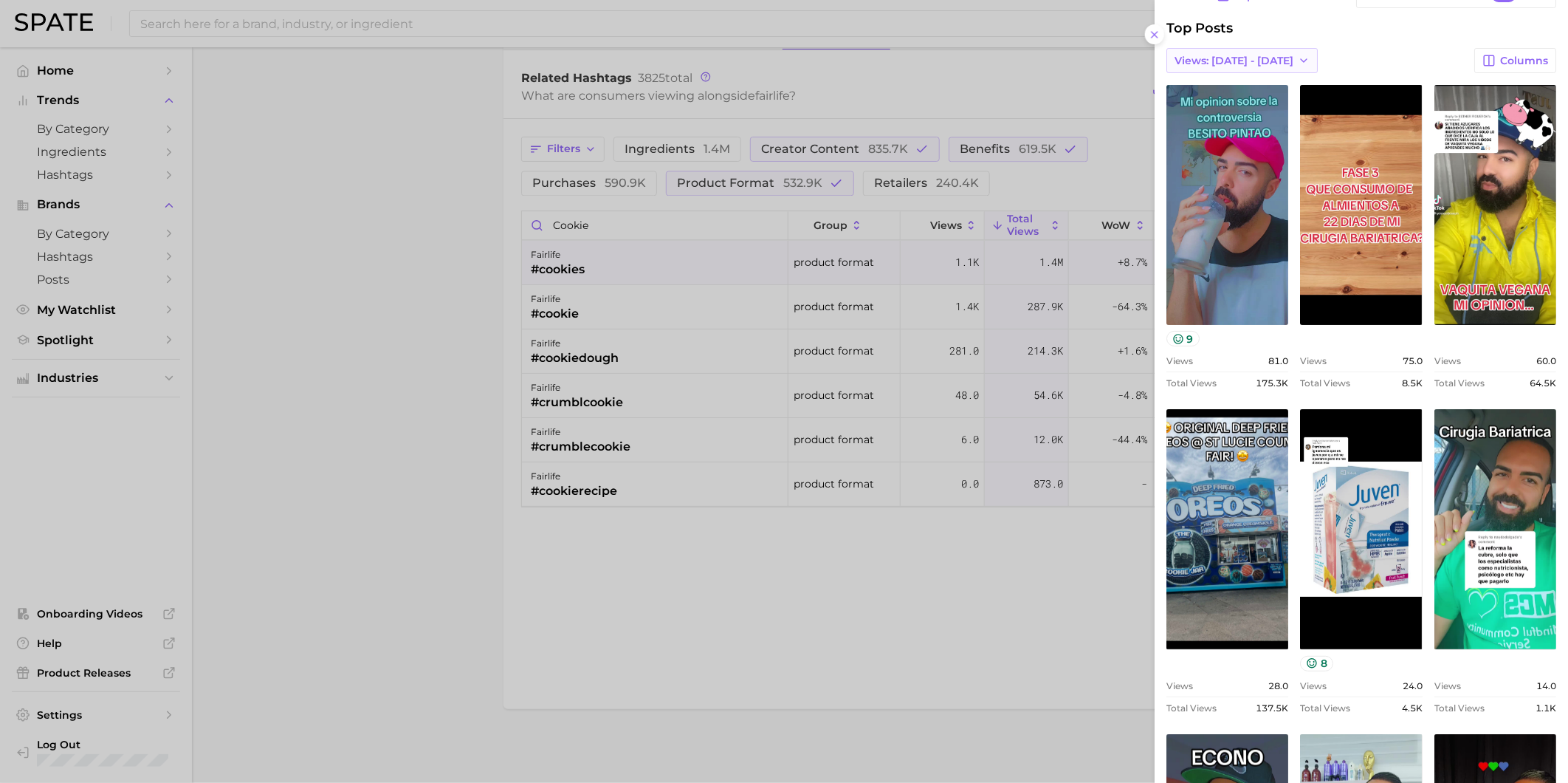
click at [1303, 49] on button "Views: [DATE] - [DATE]" at bounding box center [1242, 61] width 152 height 25
click at [1287, 108] on button "Total Views" at bounding box center [1248, 114] width 162 height 26
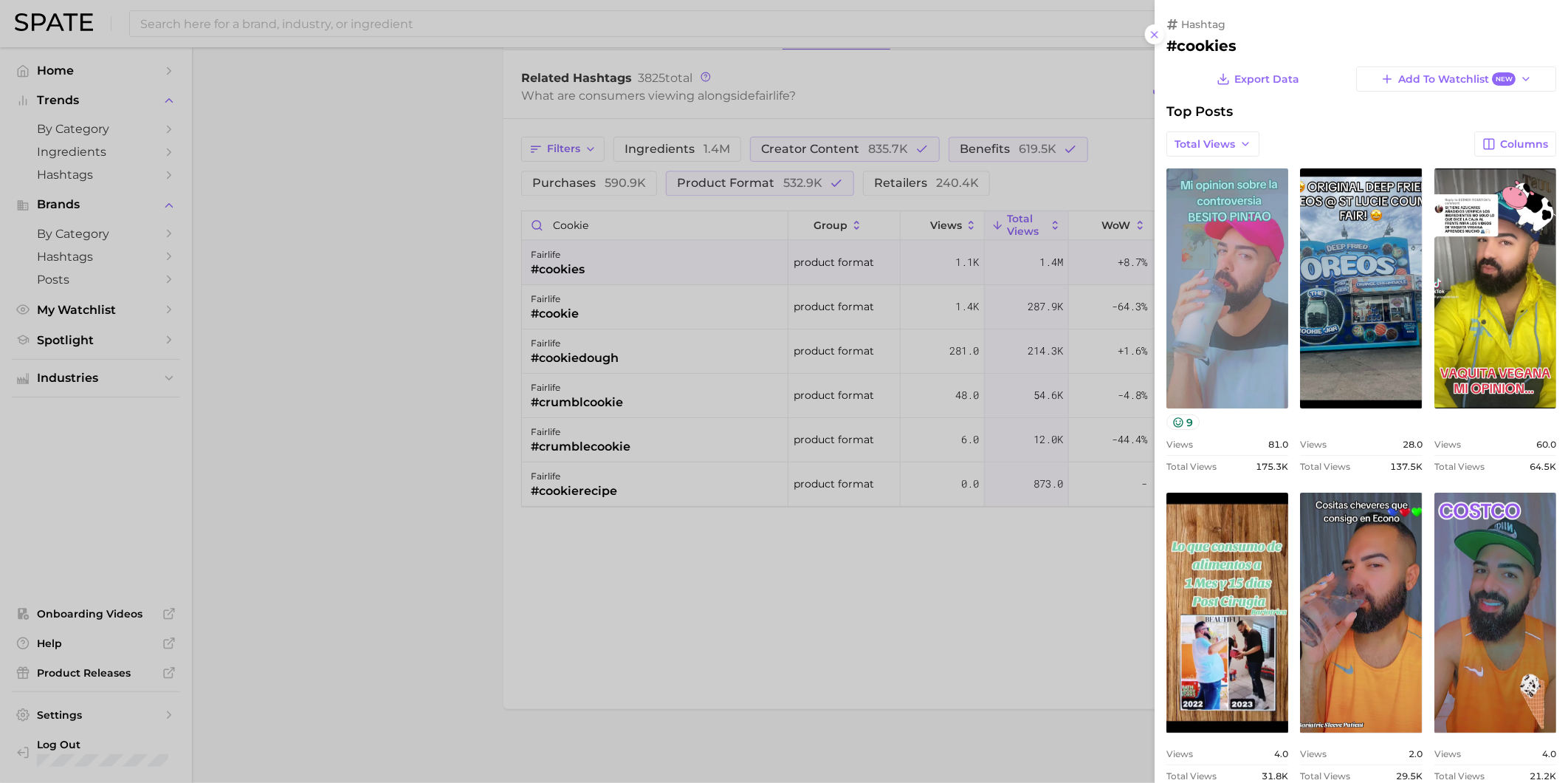
scroll to position [0, 0]
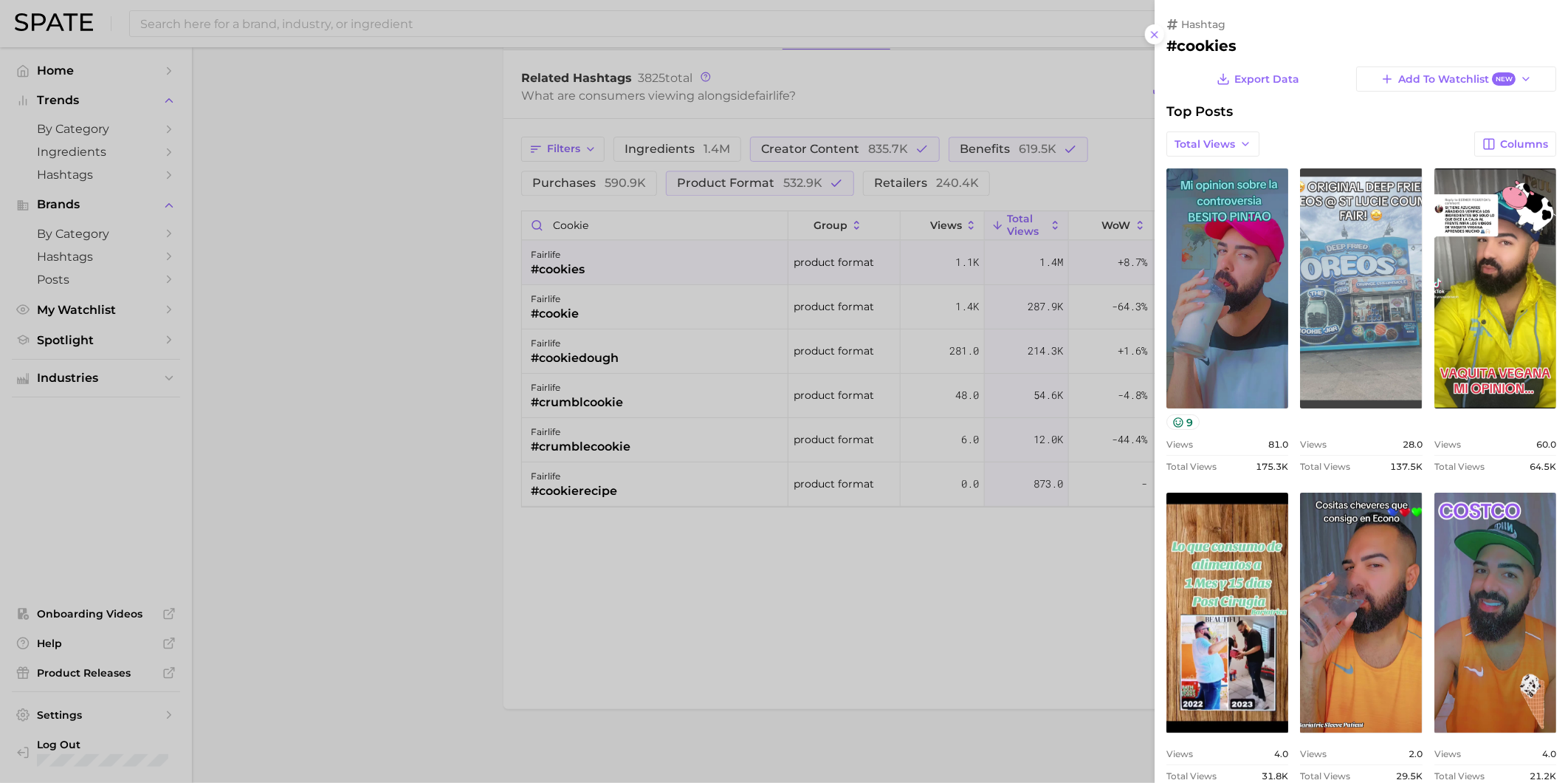
click at [1422, 364] on link "view post on TikTok" at bounding box center [1361, 289] width 122 height 241
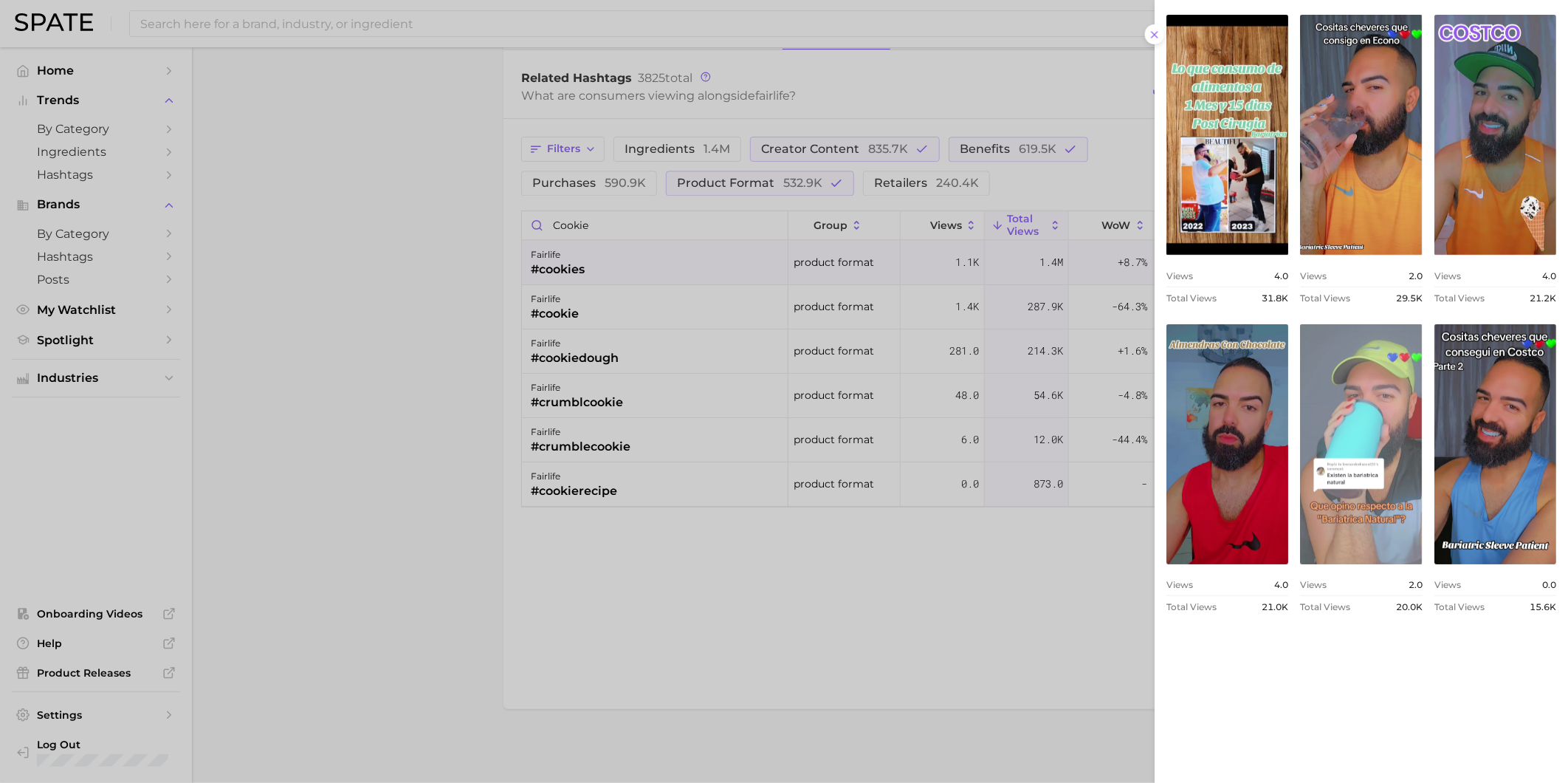
scroll to position [971, 0]
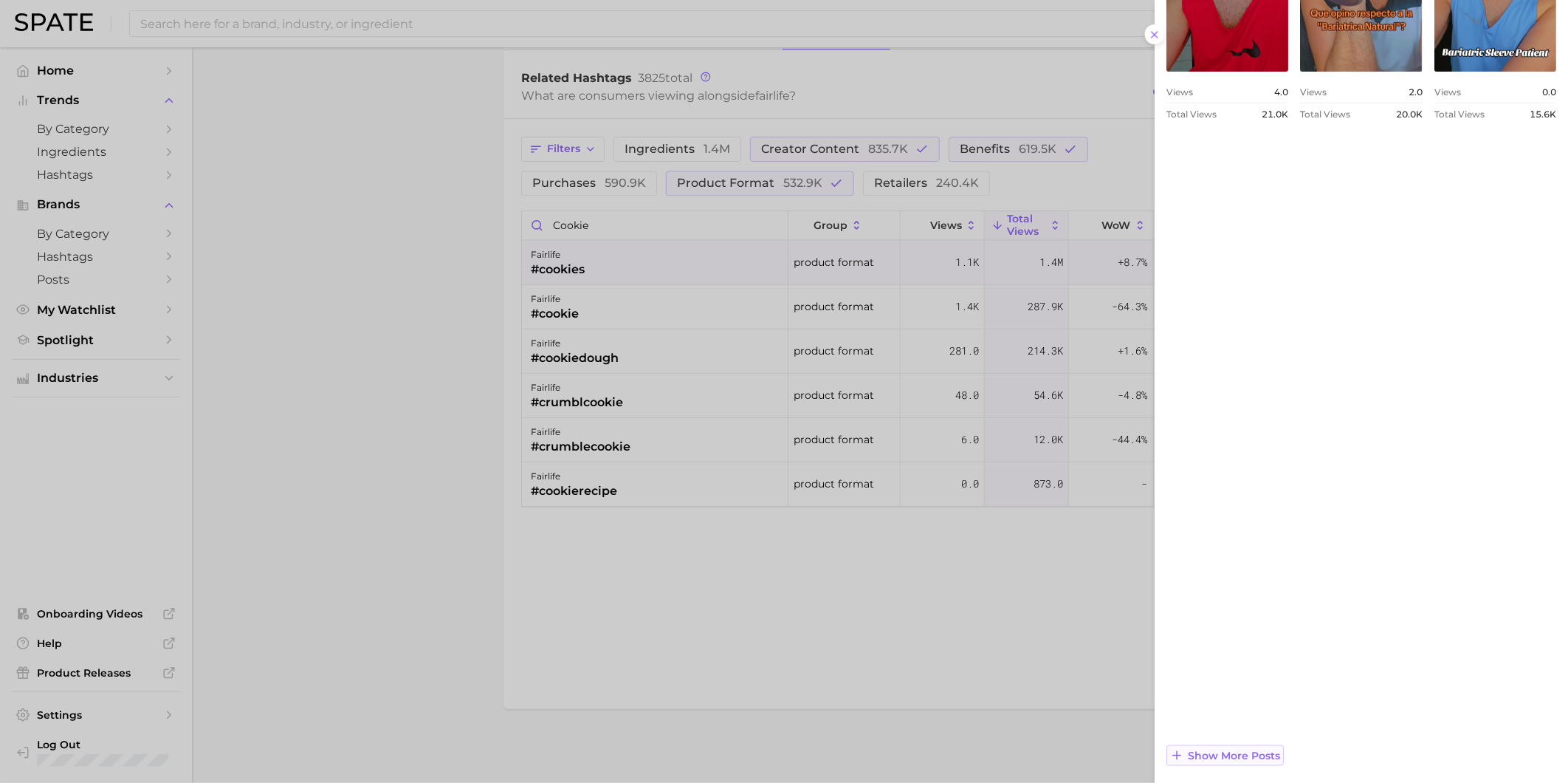
click at [1271, 755] on span "Show more posts" at bounding box center [1234, 756] width 92 height 12
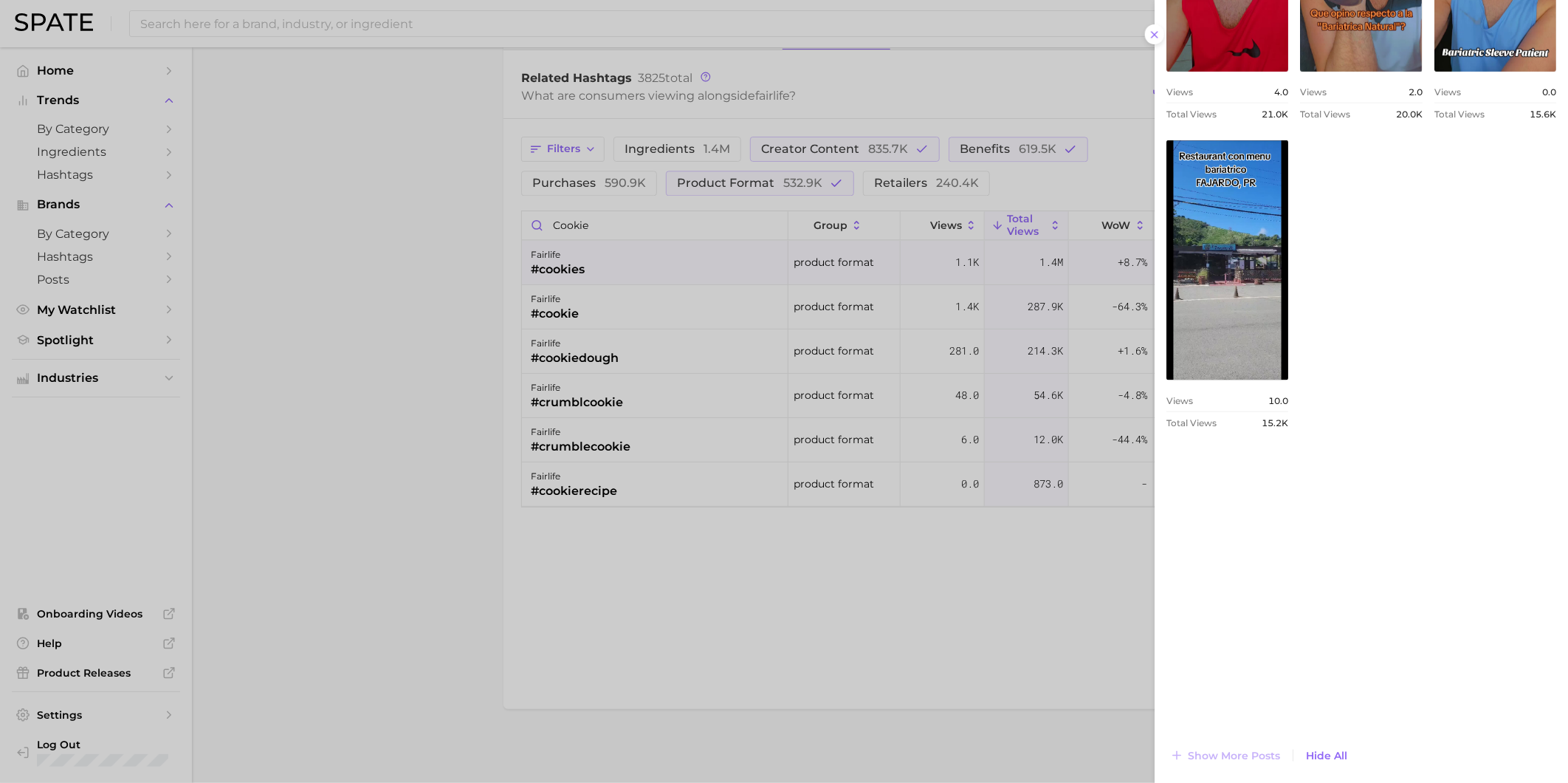
scroll to position [0, 0]
click at [908, 580] on div at bounding box center [784, 392] width 1568 height 783
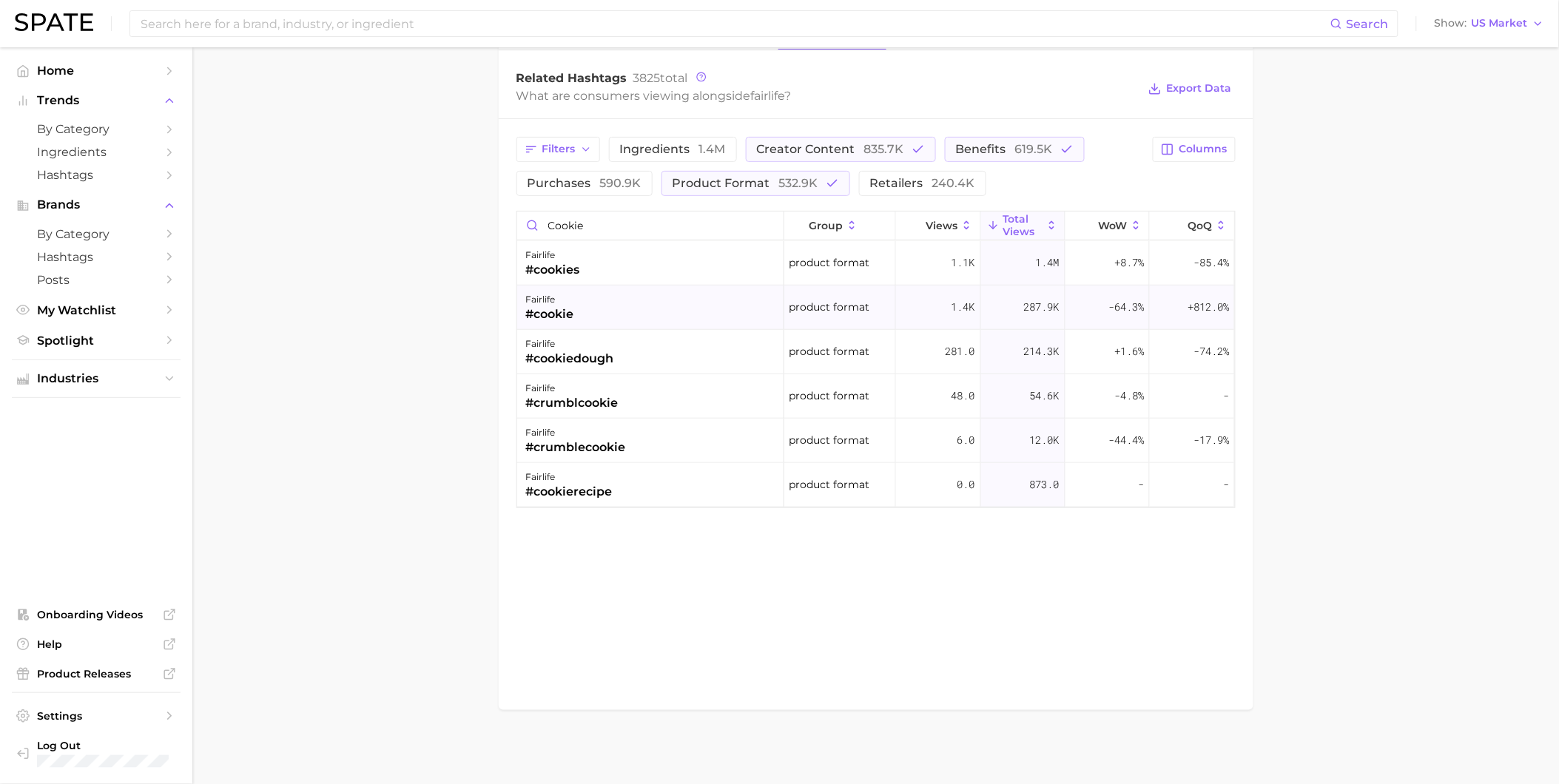
click at [566, 308] on div "#cookie" at bounding box center [550, 315] width 48 height 18
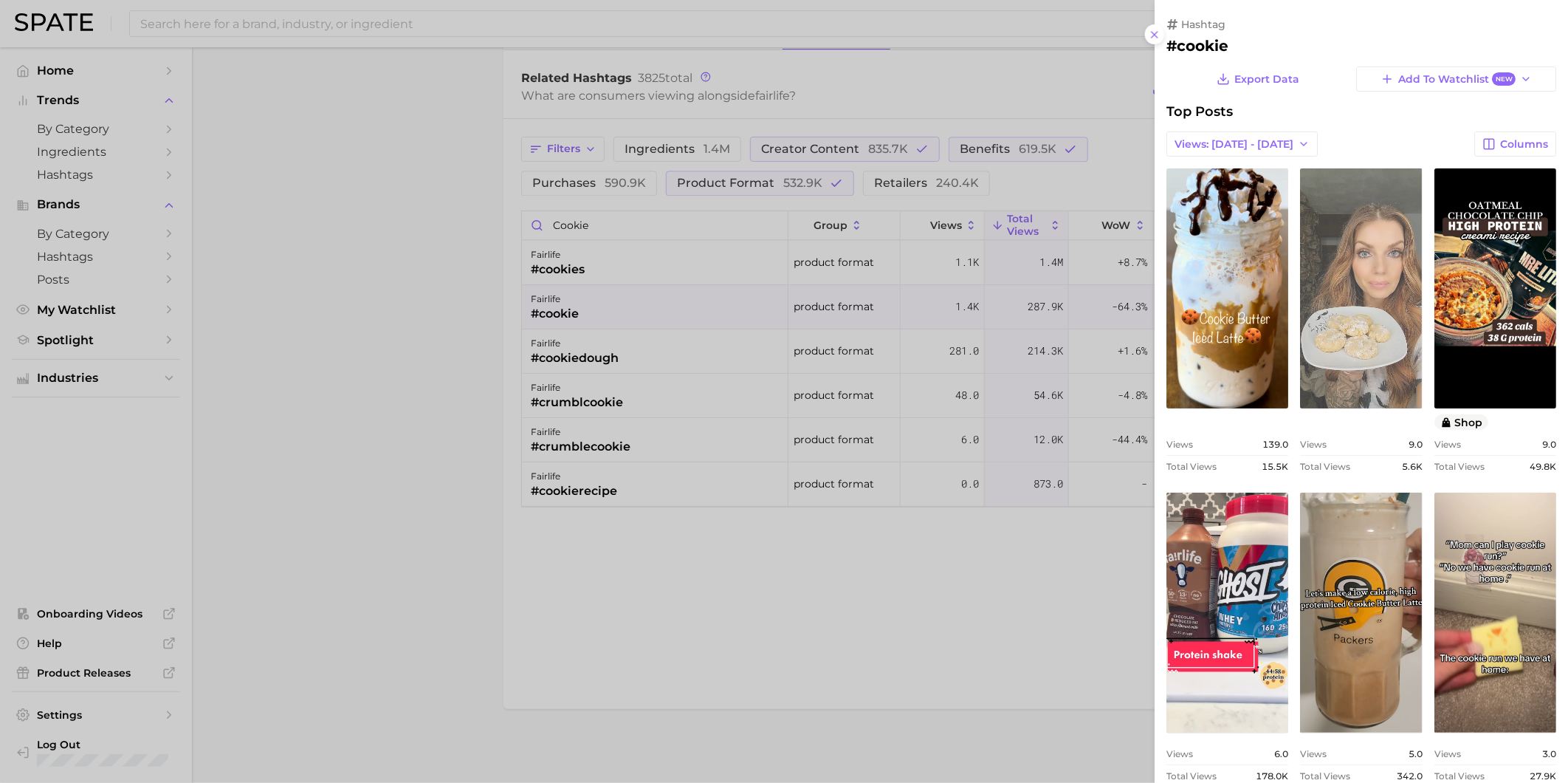
click at [1422, 331] on link "view post on TikTok" at bounding box center [1361, 289] width 122 height 241
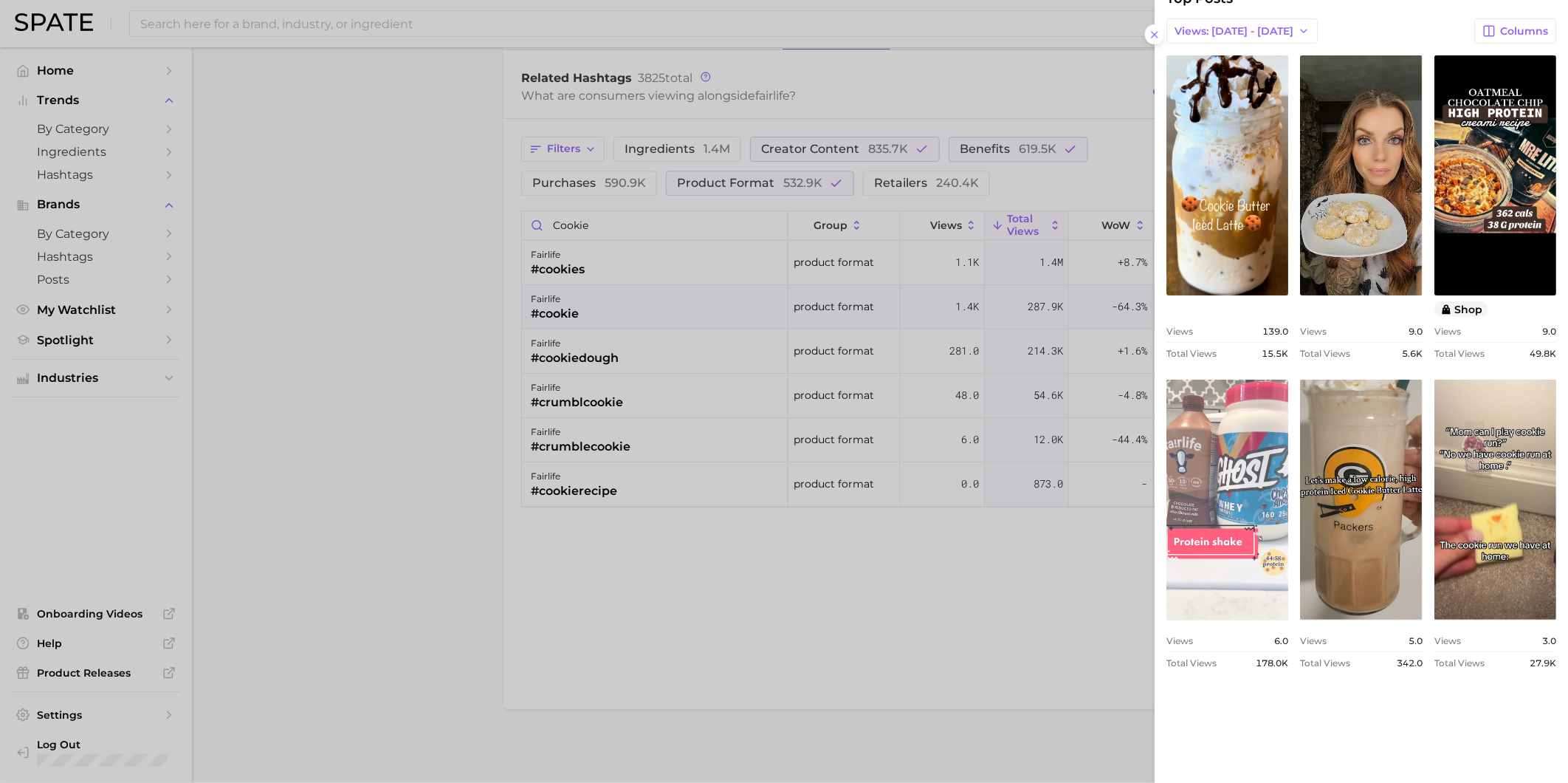
scroll to position [164, 0]
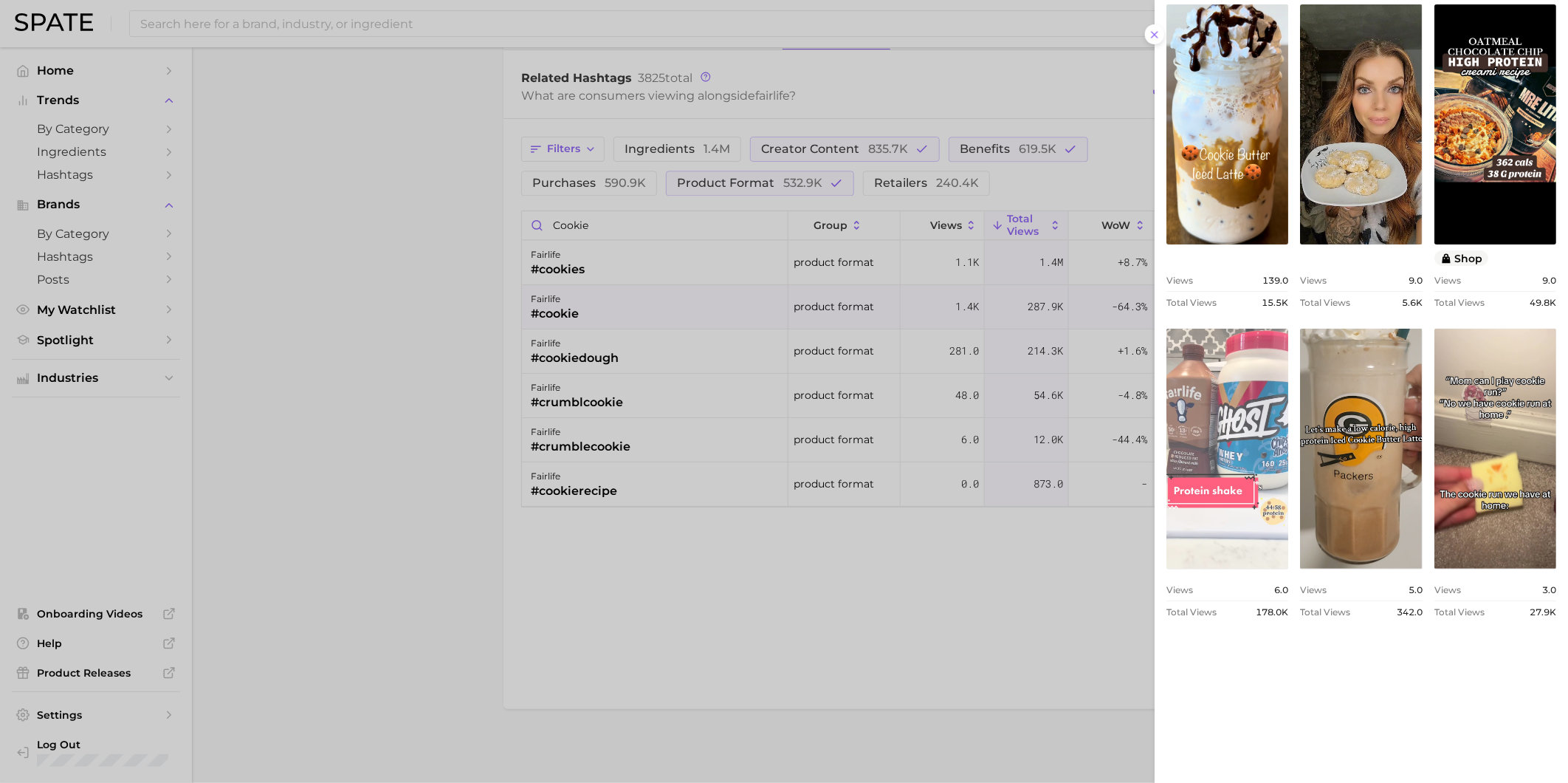
click at [1289, 436] on link "view post on TikTok" at bounding box center [1228, 449] width 122 height 241
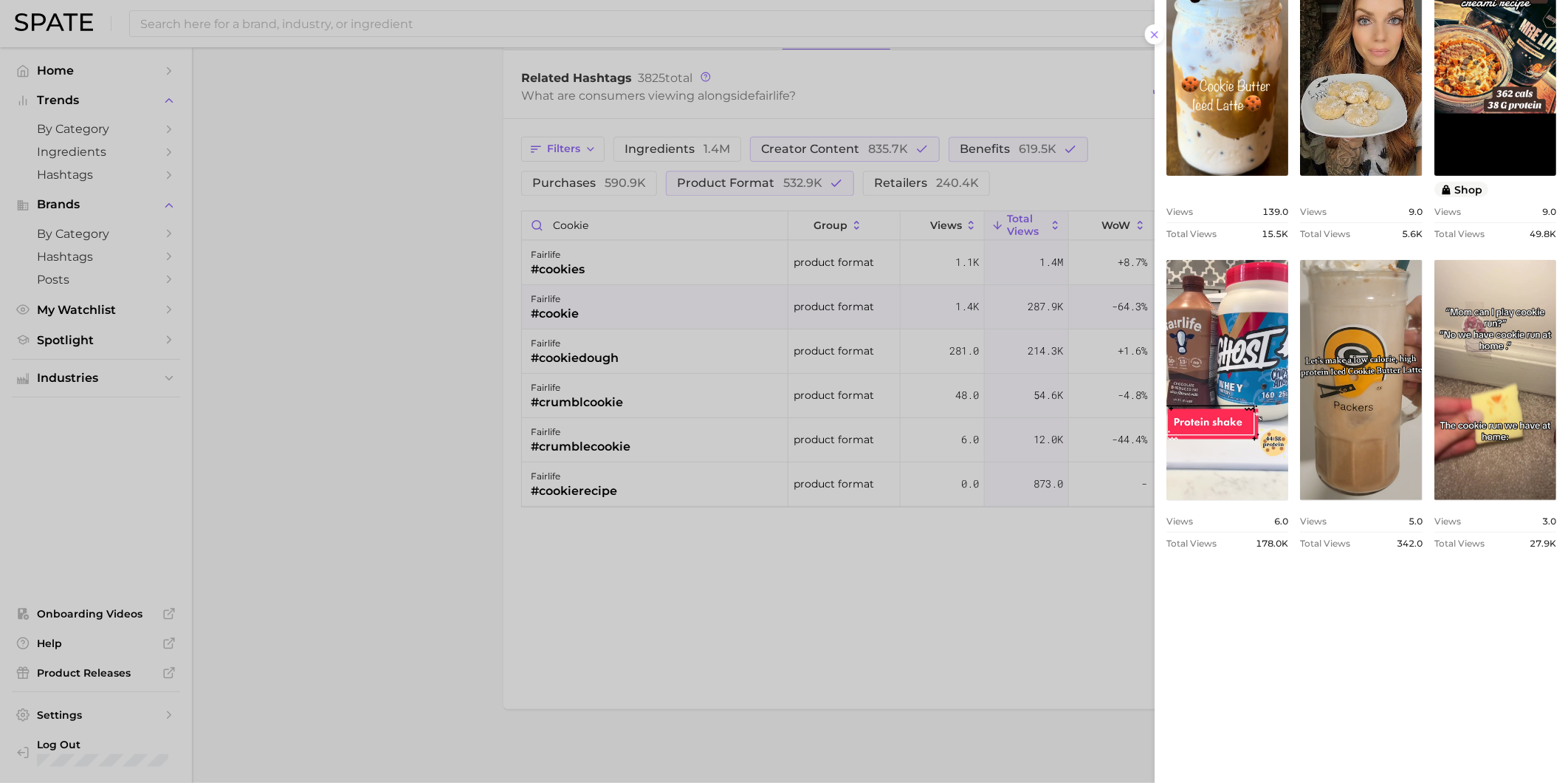
scroll to position [334, 0]
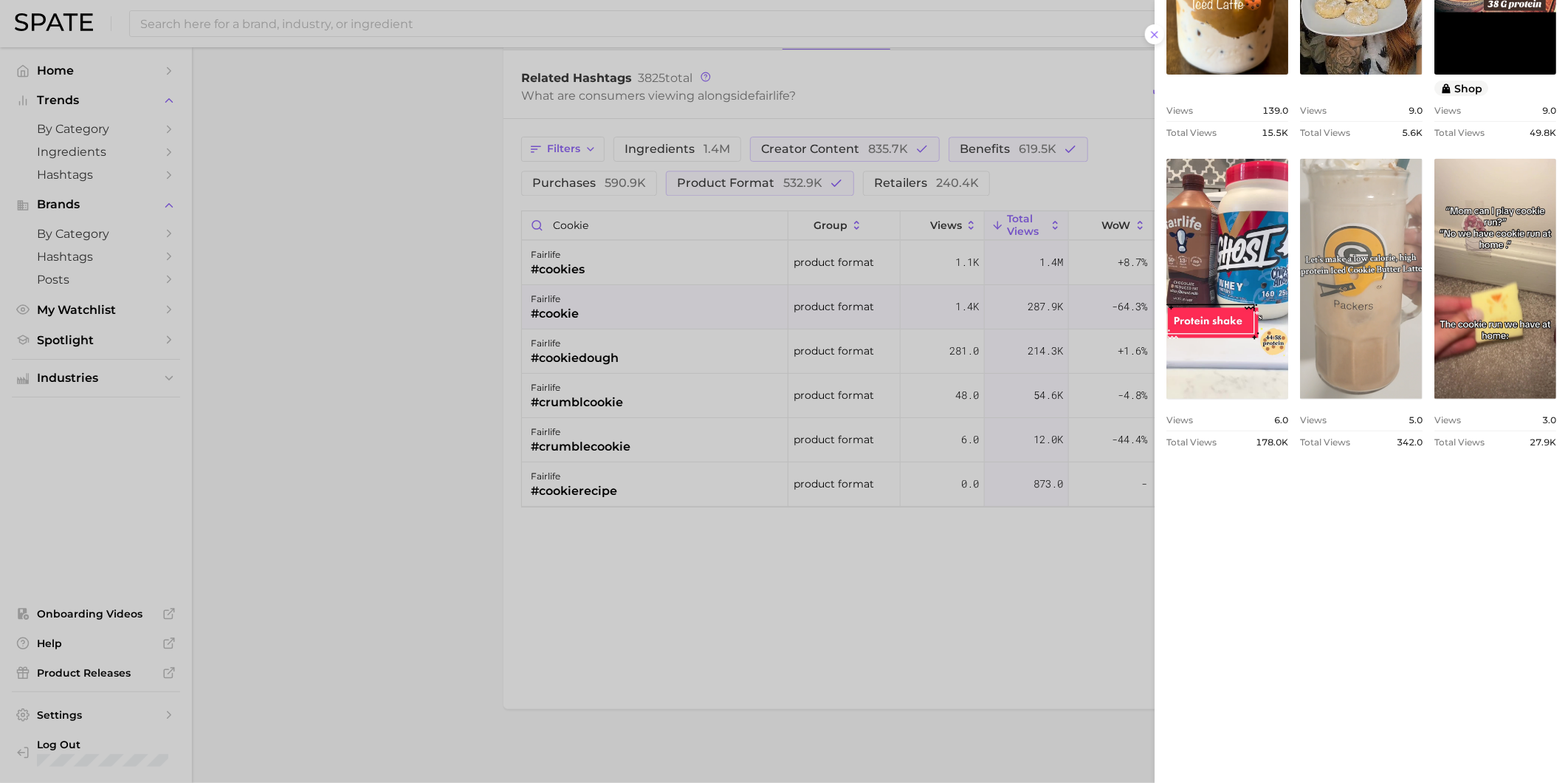
click at [1327, 399] on link "view post on TikTok" at bounding box center [1361, 279] width 122 height 241
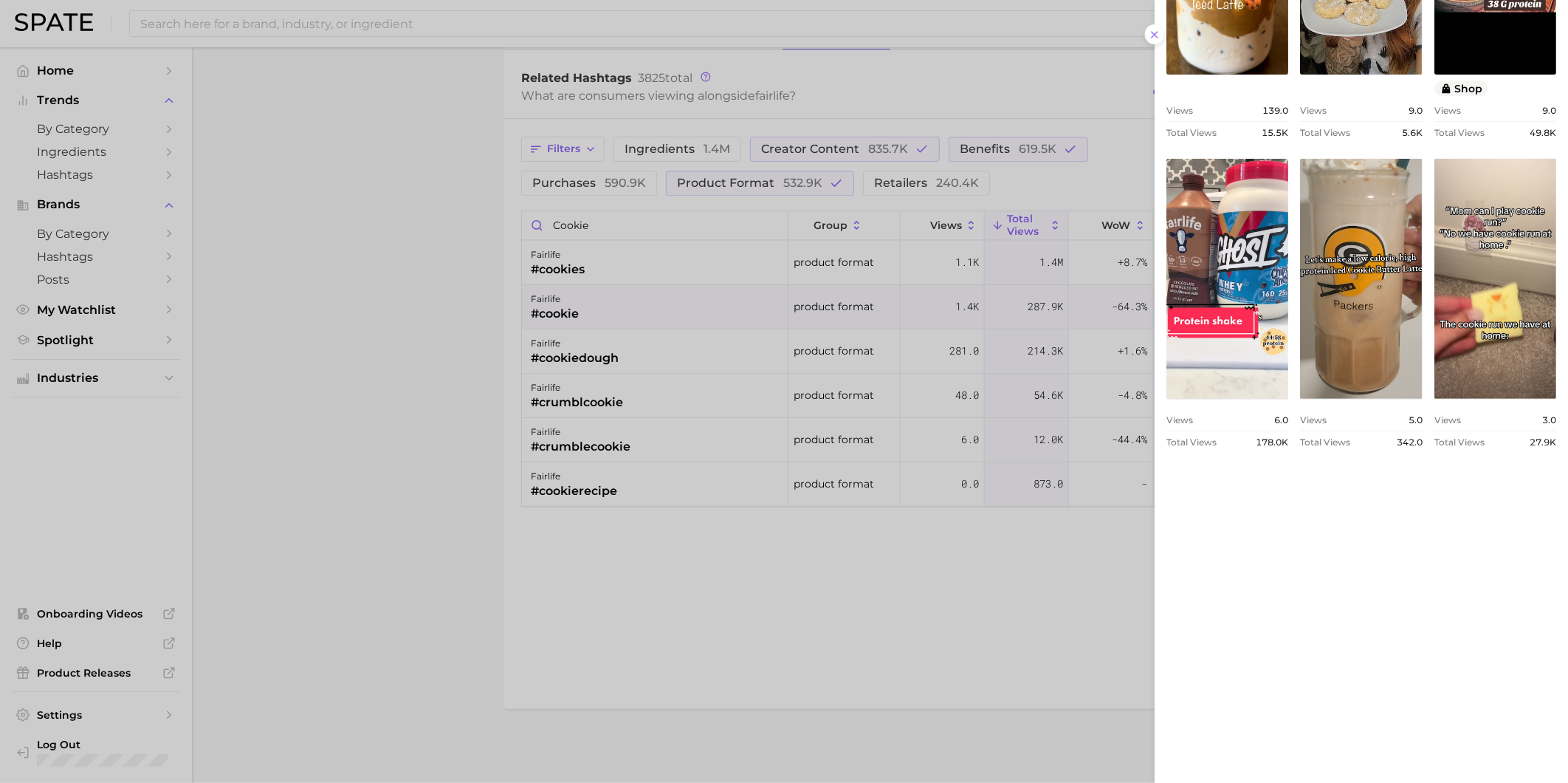
click at [625, 348] on div at bounding box center [784, 392] width 1568 height 783
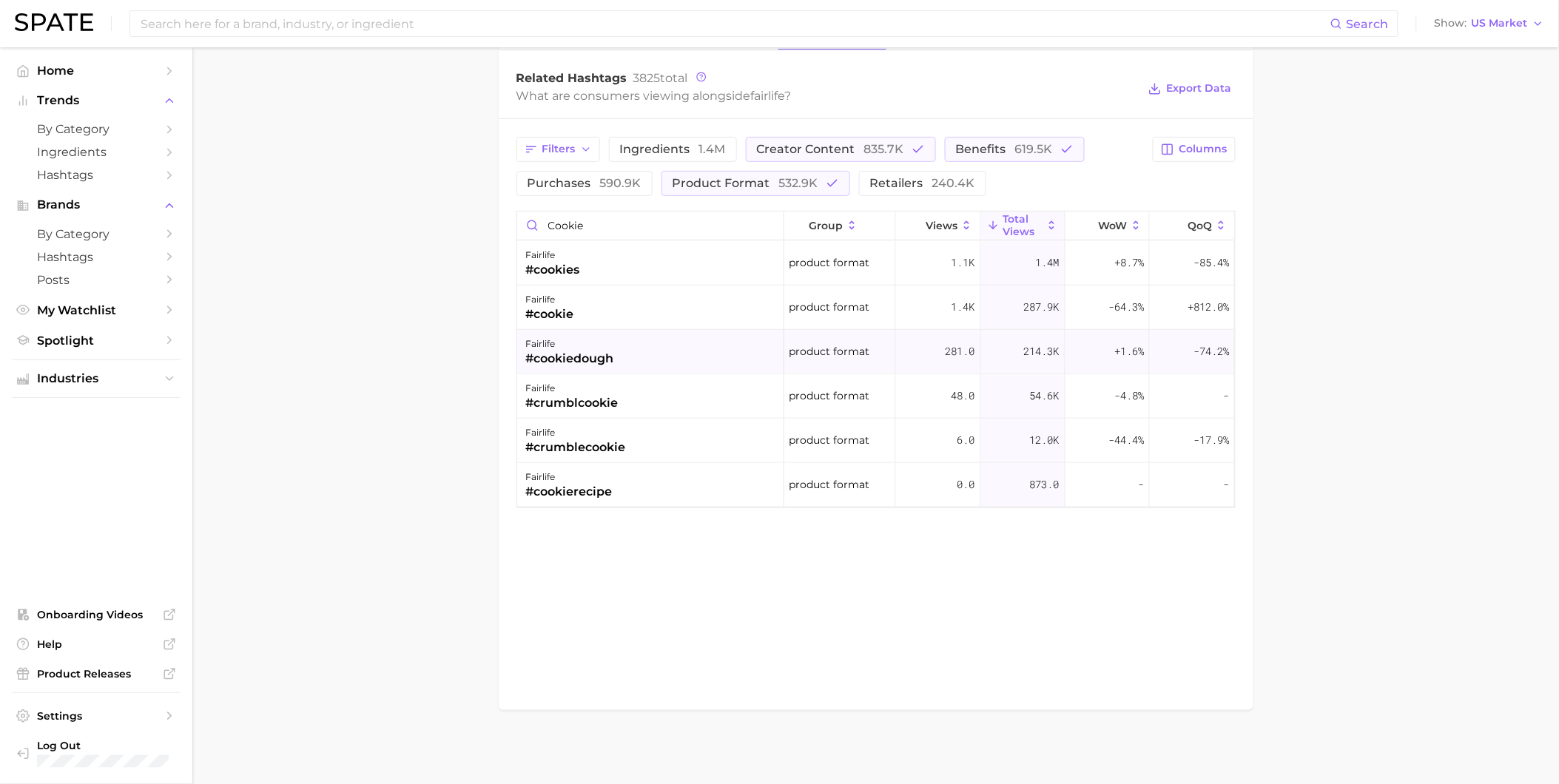
click at [644, 364] on div "fairlife #cookiedough" at bounding box center [651, 352] width 267 height 44
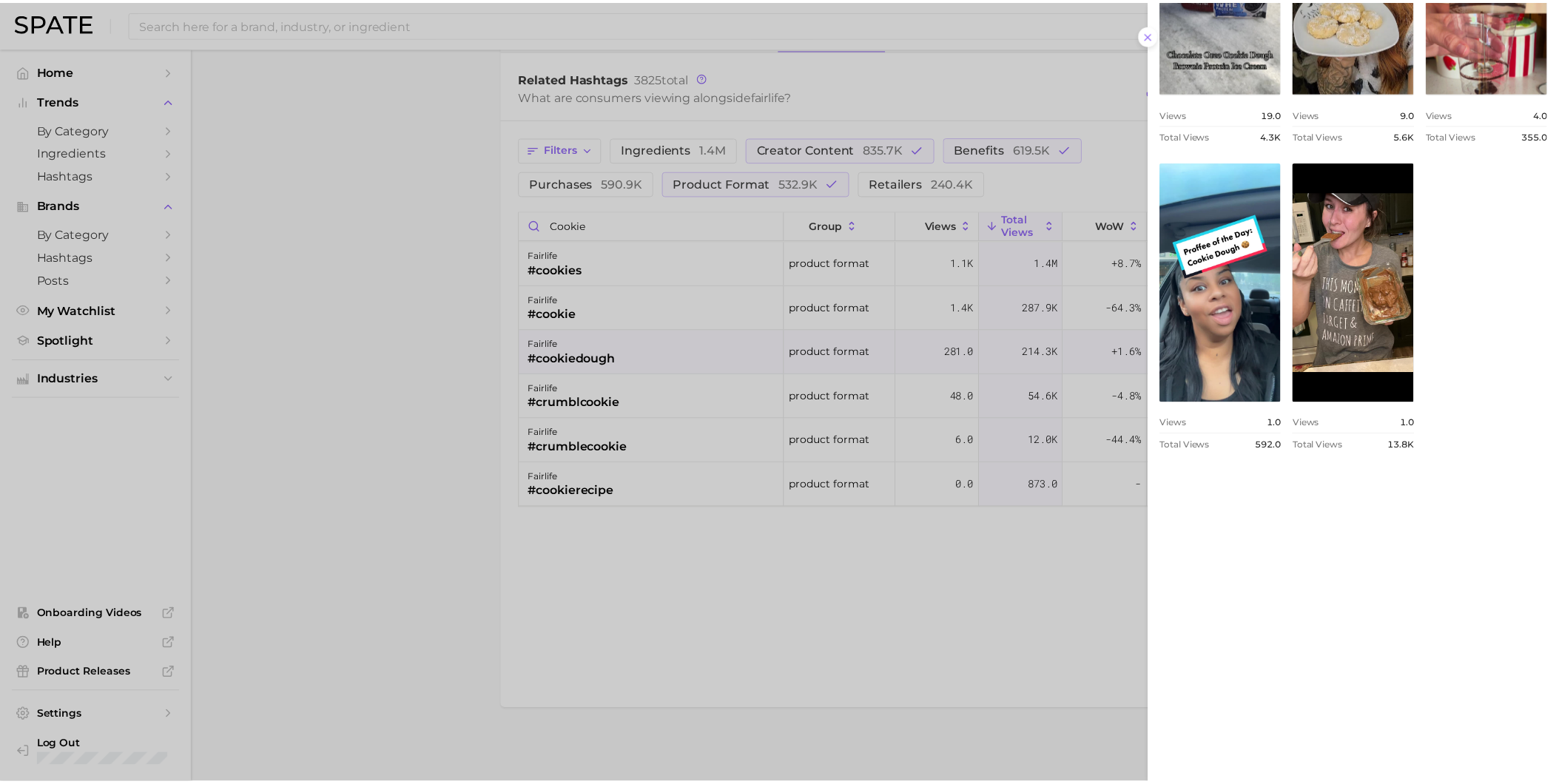
scroll to position [642, 0]
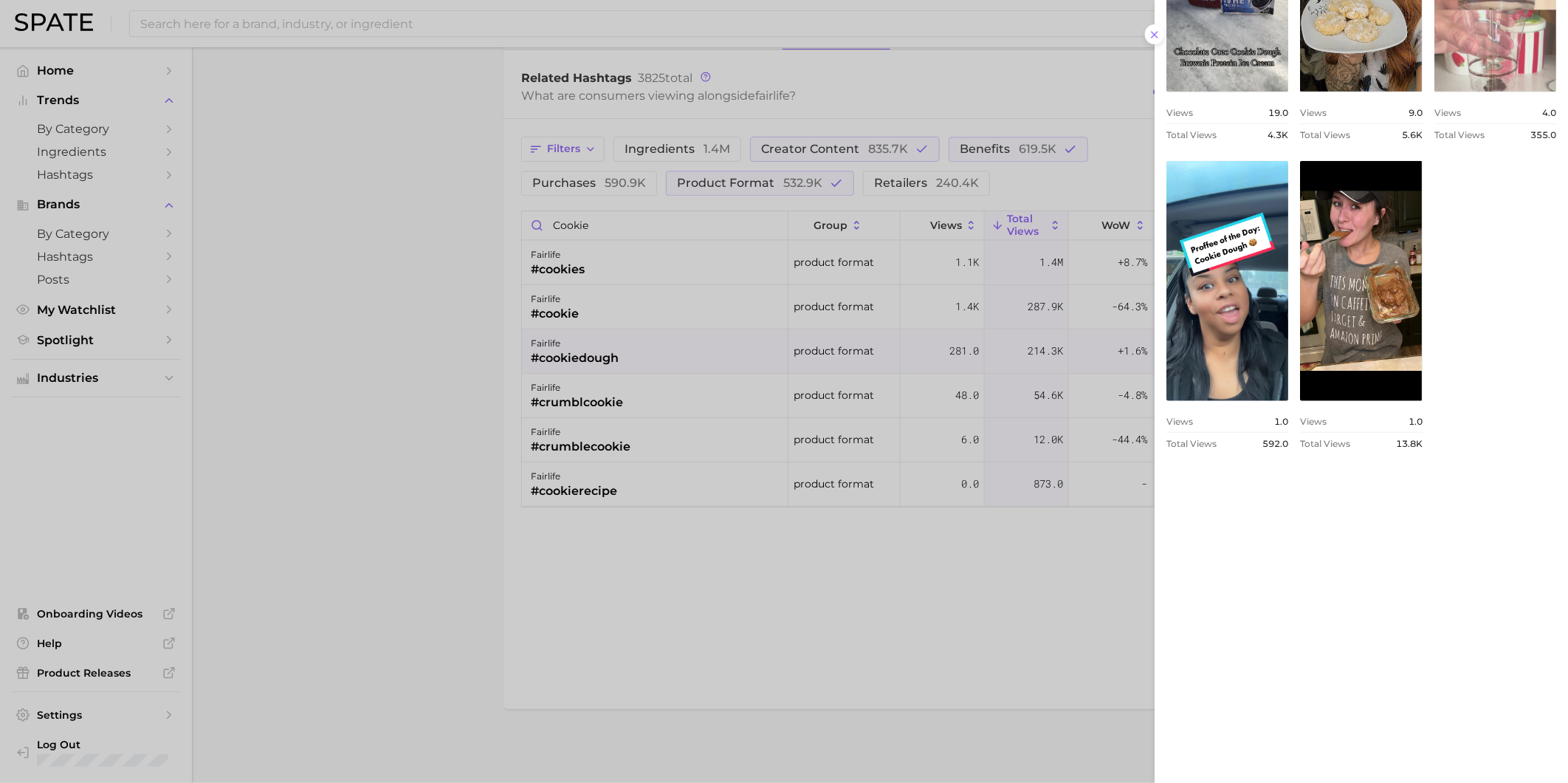
click at [978, 619] on div at bounding box center [784, 392] width 1568 height 783
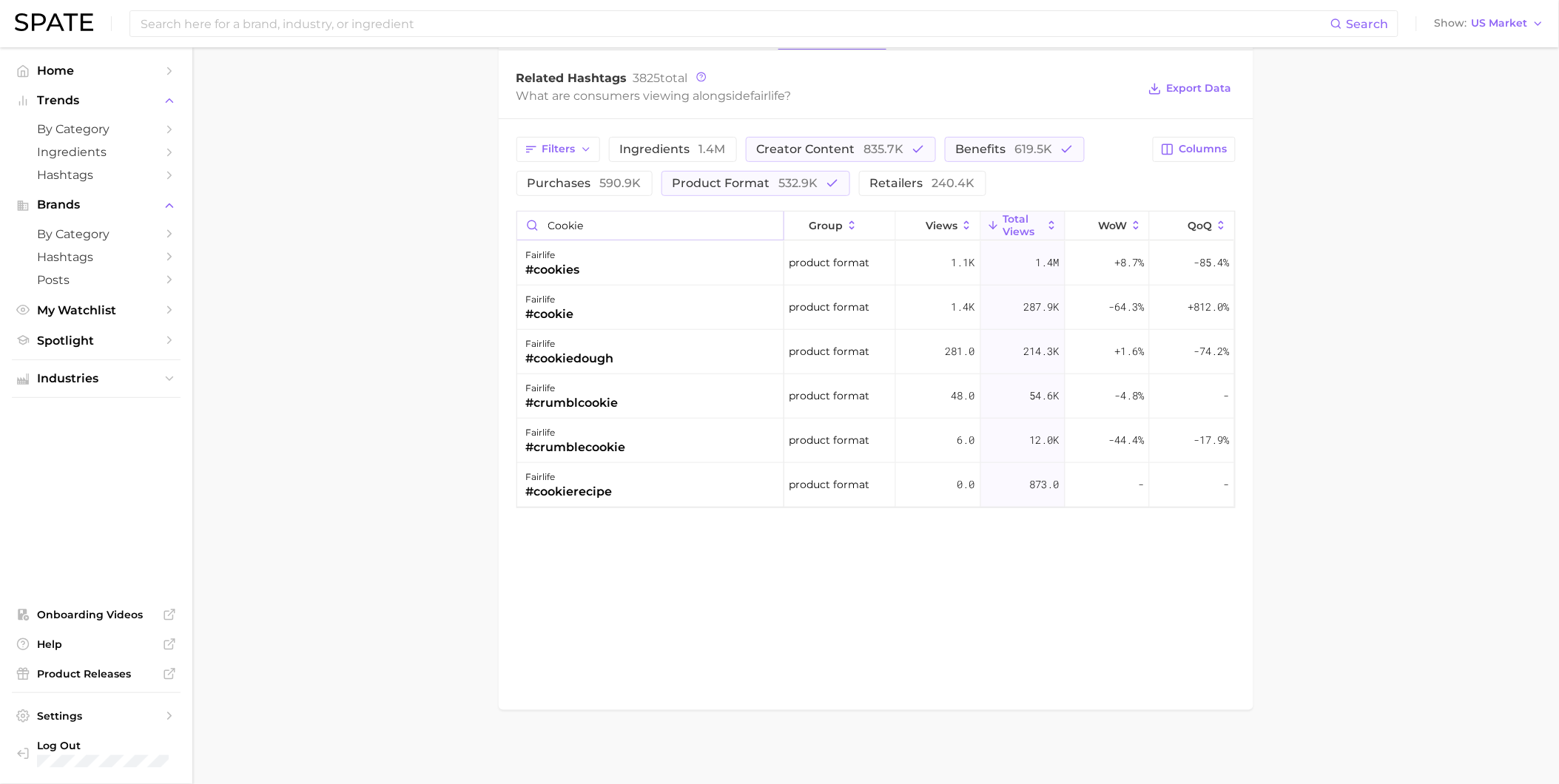
click at [766, 225] on input "cookie" at bounding box center [650, 226] width 266 height 28
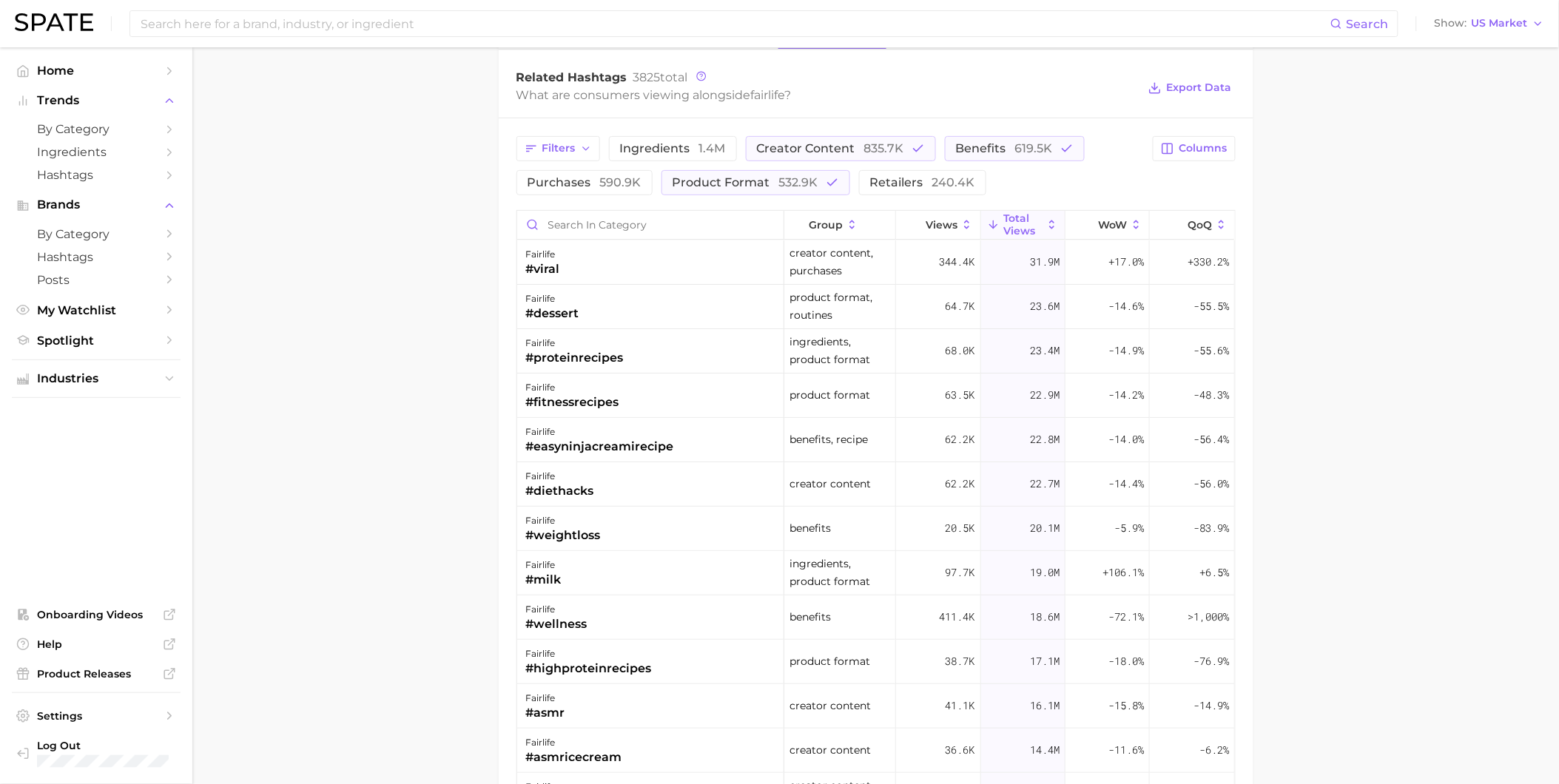
click at [1036, 192] on div "Filters ingredients 1.4m creator content 835.7k benefits 619.5k purchases 590.9…" at bounding box center [830, 165] width 628 height 59
click at [1227, 94] on span "Export Data" at bounding box center [1199, 88] width 65 height 12
